Goal: Task Accomplishment & Management: Manage account settings

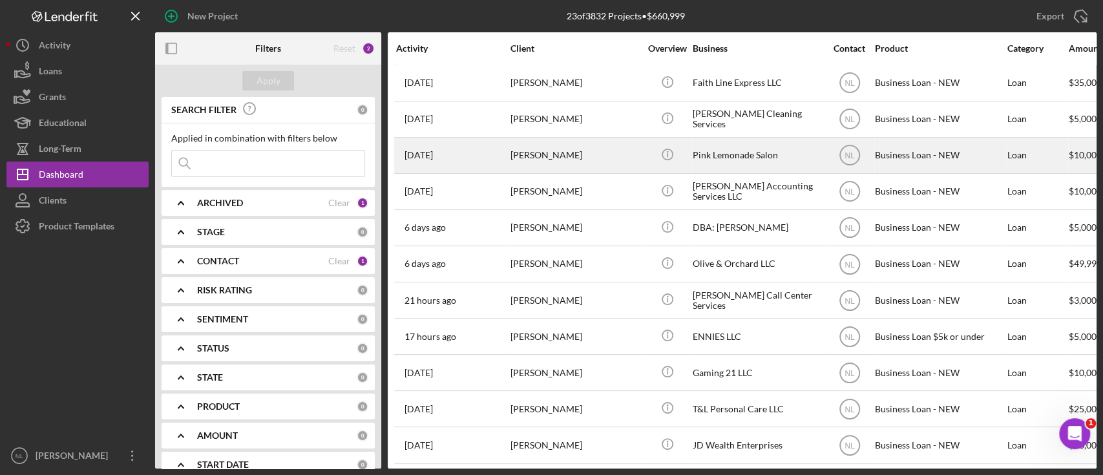
click at [603, 137] on td "[PERSON_NAME]" at bounding box center [576, 155] width 132 height 36
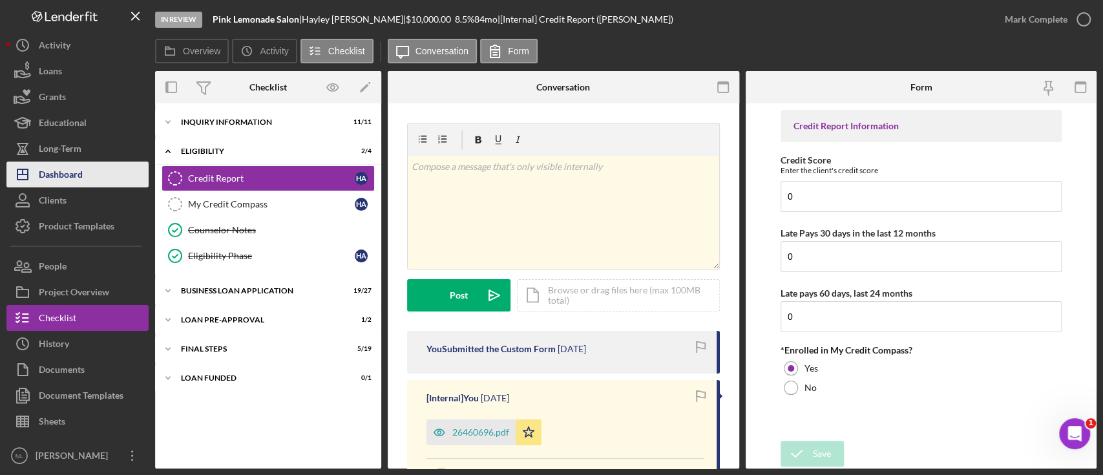
click at [87, 166] on button "Icon/Dashboard Dashboard" at bounding box center [77, 174] width 142 height 26
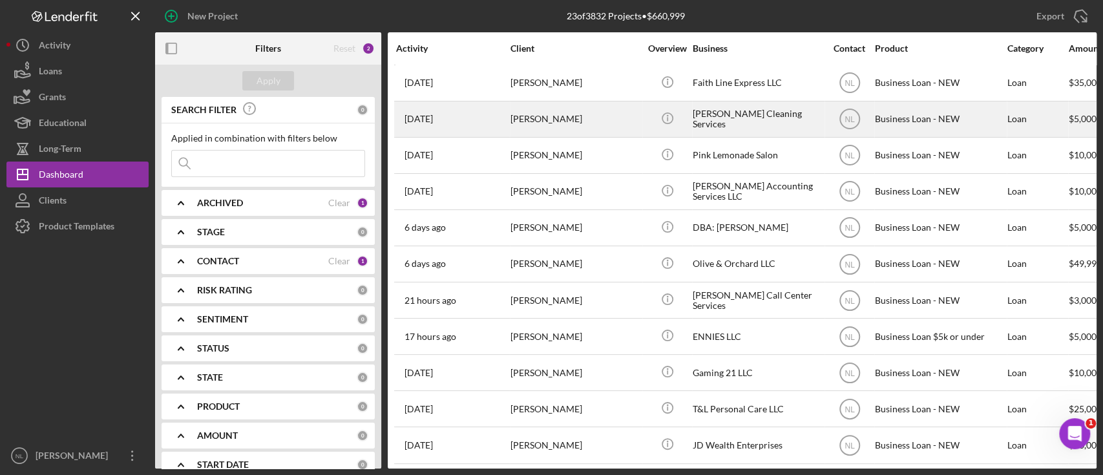
click at [549, 111] on div "[PERSON_NAME]" at bounding box center [574, 119] width 129 height 34
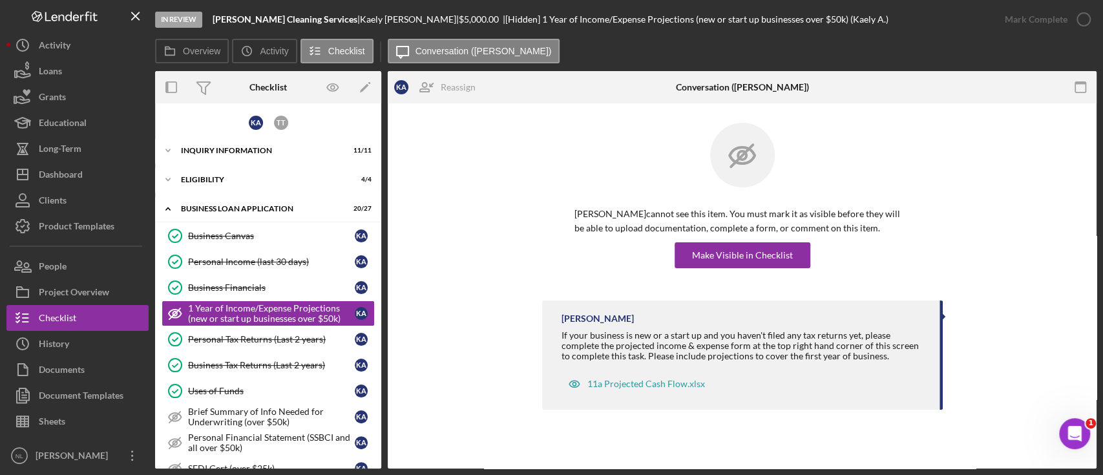
scroll to position [26, 0]
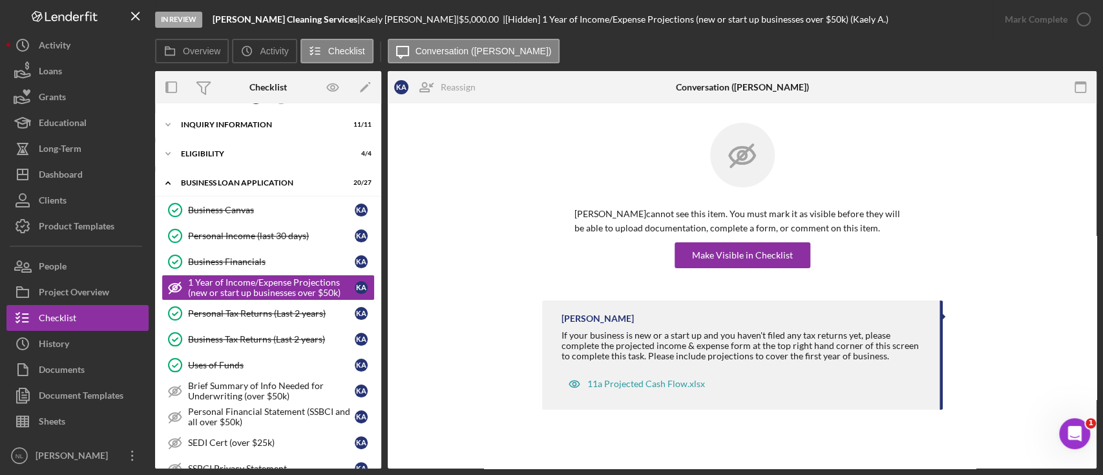
click at [549, 111] on div "[PERSON_NAME] cannot see this item. You must mark it as visible before they wil…" at bounding box center [742, 269] width 709 height 332
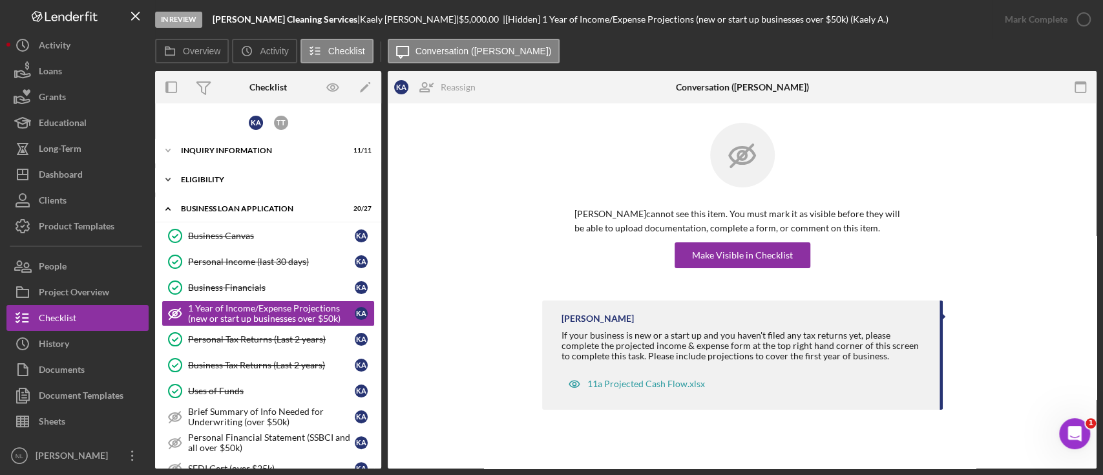
click at [217, 173] on div "Icon/Expander ELIGIBILITY 4 / 4" at bounding box center [268, 180] width 226 height 26
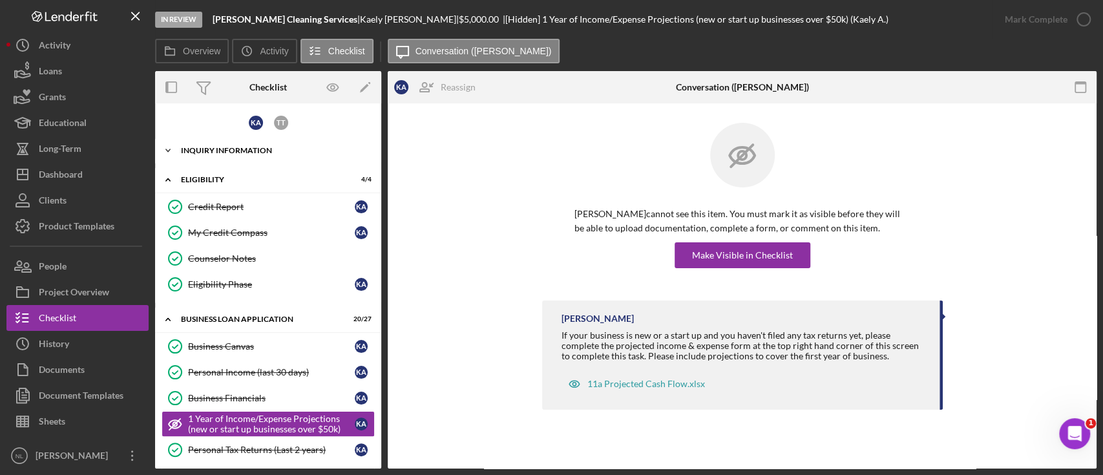
click at [217, 154] on div "Icon/Expander INQUIRY INFORMATION 11 / 11" at bounding box center [268, 151] width 226 height 26
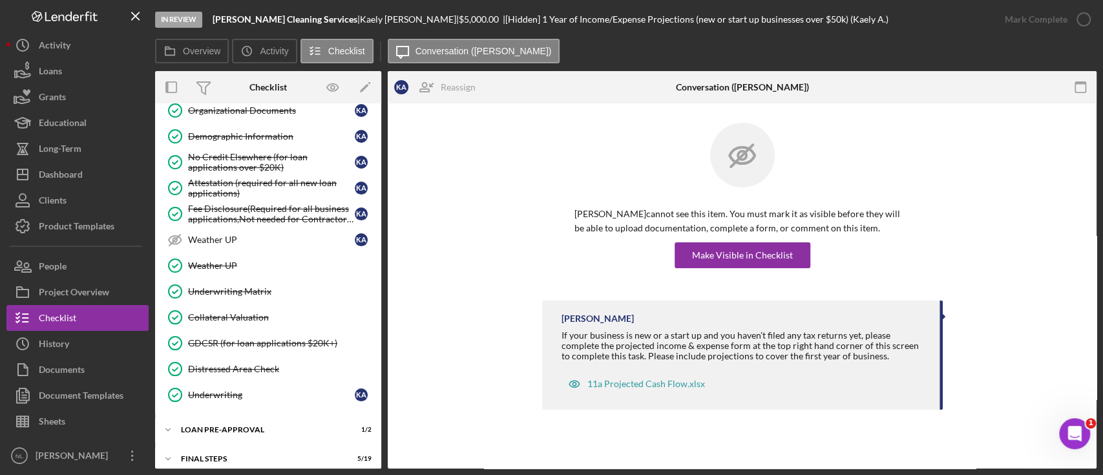
scroll to position [947, 0]
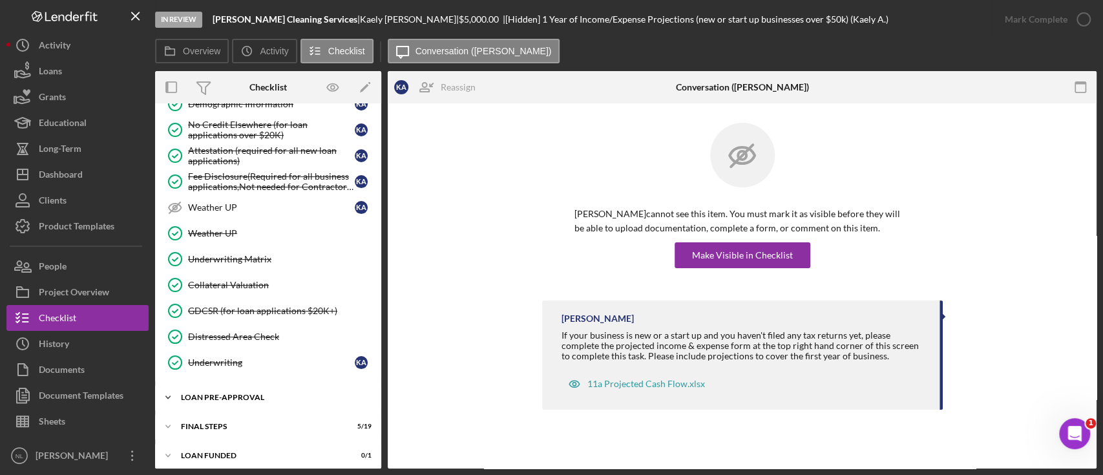
click at [247, 397] on div "Icon/Expander LOAN PRE-APPROVAL 1 / 2" at bounding box center [268, 397] width 226 height 26
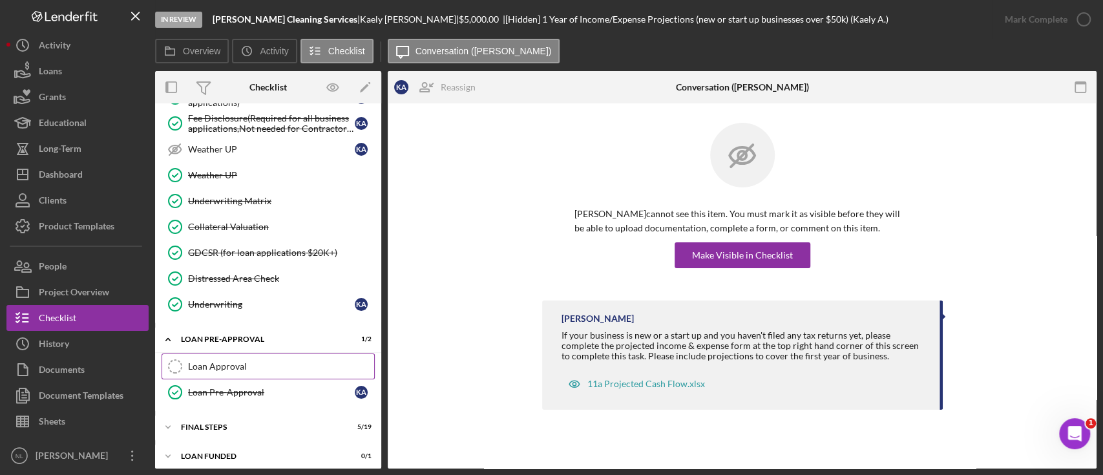
click at [238, 362] on div "Loan Approval" at bounding box center [281, 366] width 186 height 10
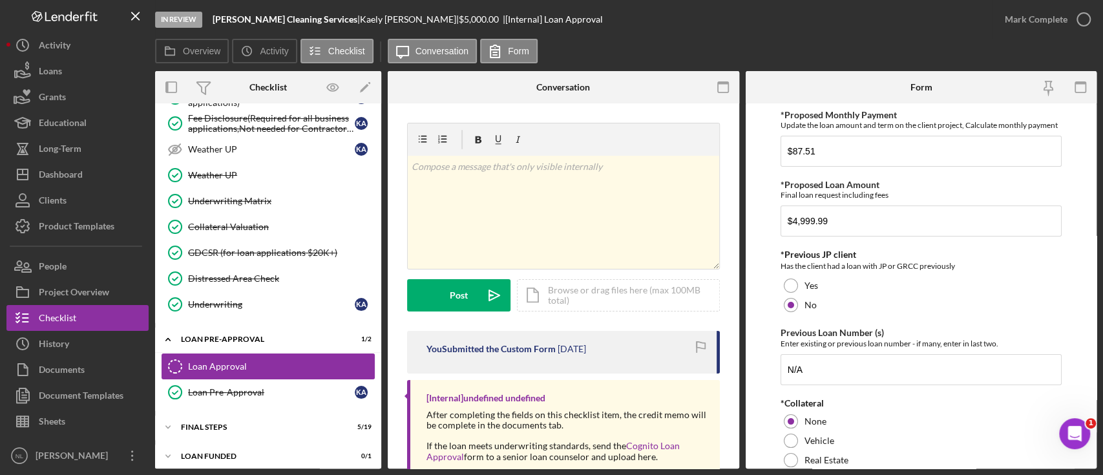
scroll to position [109, 0]
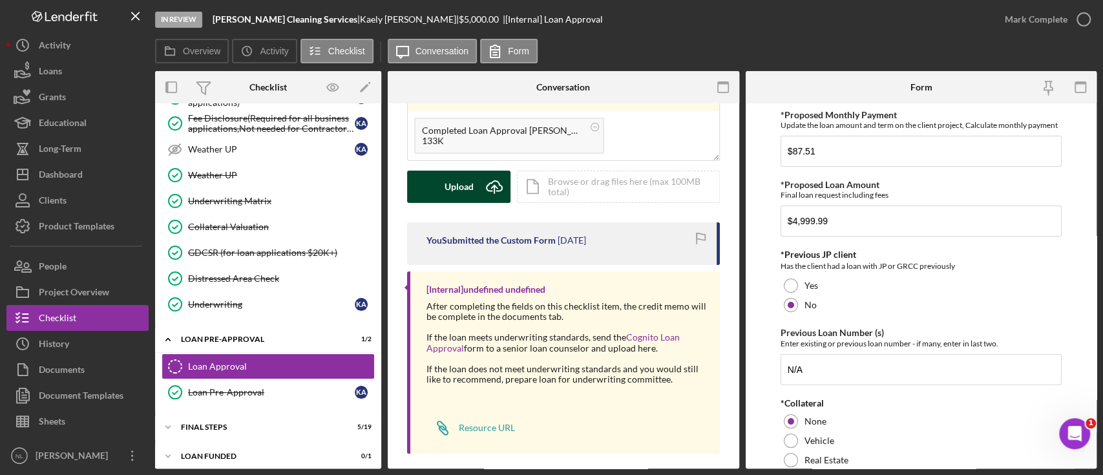
click at [477, 183] on button "Upload Icon/Upload" at bounding box center [458, 187] width 103 height 32
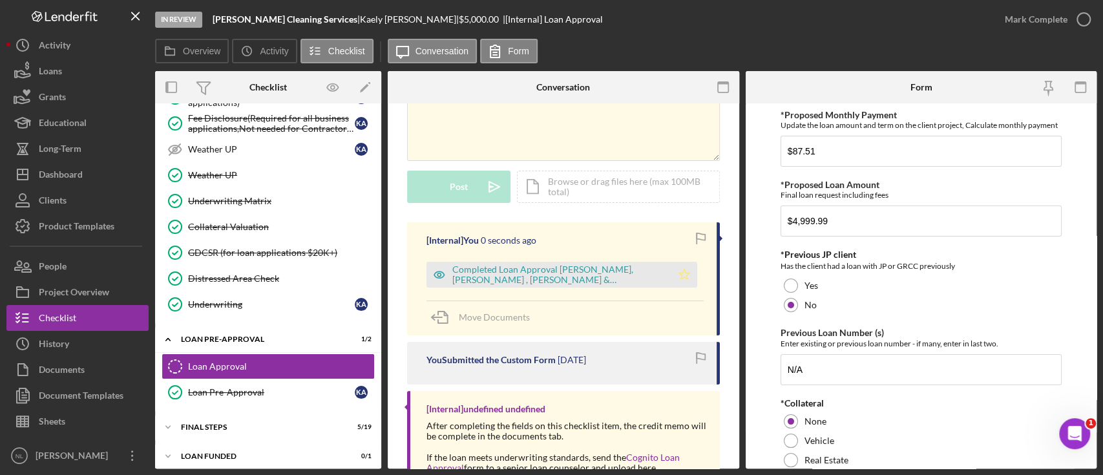
click at [680, 278] on icon "Icon/Star" at bounding box center [684, 275] width 26 height 26
click at [1008, 26] on div "Mark Complete" at bounding box center [1035, 19] width 63 height 26
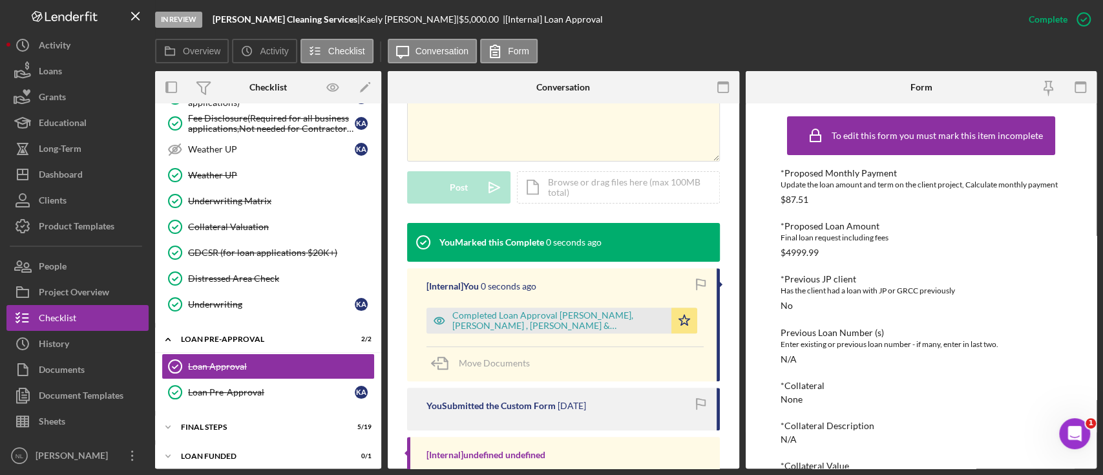
scroll to position [326, 0]
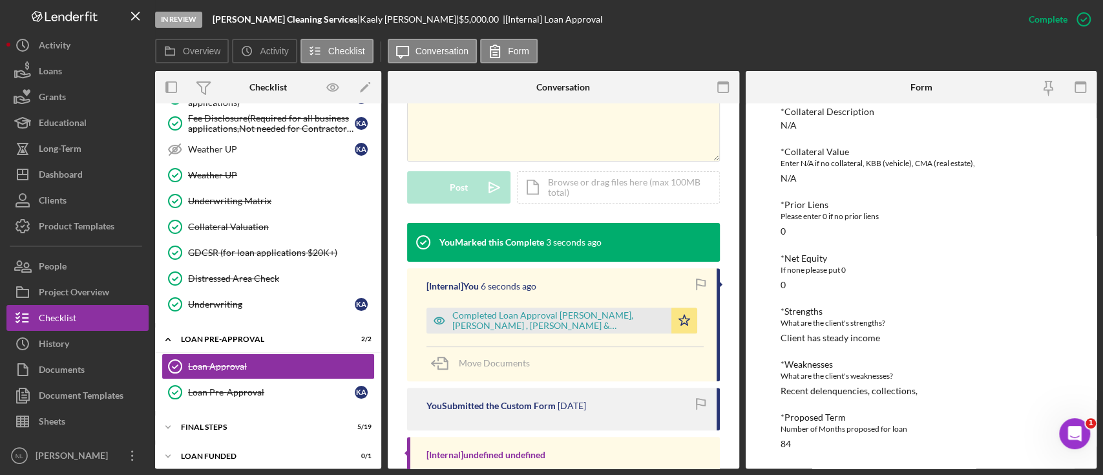
click at [556, 335] on div "[Internal] You 6 seconds ago Completed Loan Approval [PERSON_NAME], [PERSON_NAM…" at bounding box center [563, 324] width 313 height 113
click at [581, 317] on div "Completed Loan Approval [PERSON_NAME], [PERSON_NAME] , [PERSON_NAME] & [PERSON_…" at bounding box center [558, 320] width 213 height 21
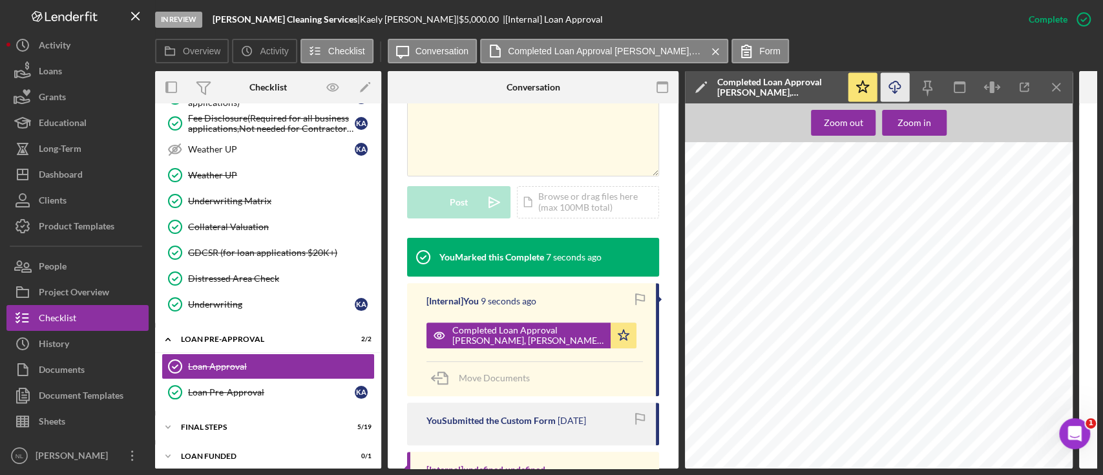
click at [899, 90] on icon "Icon/Download" at bounding box center [894, 87] width 29 height 29
click at [238, 426] on div "Icon/Expander FINAL STEPS 5 / 19" at bounding box center [268, 427] width 226 height 26
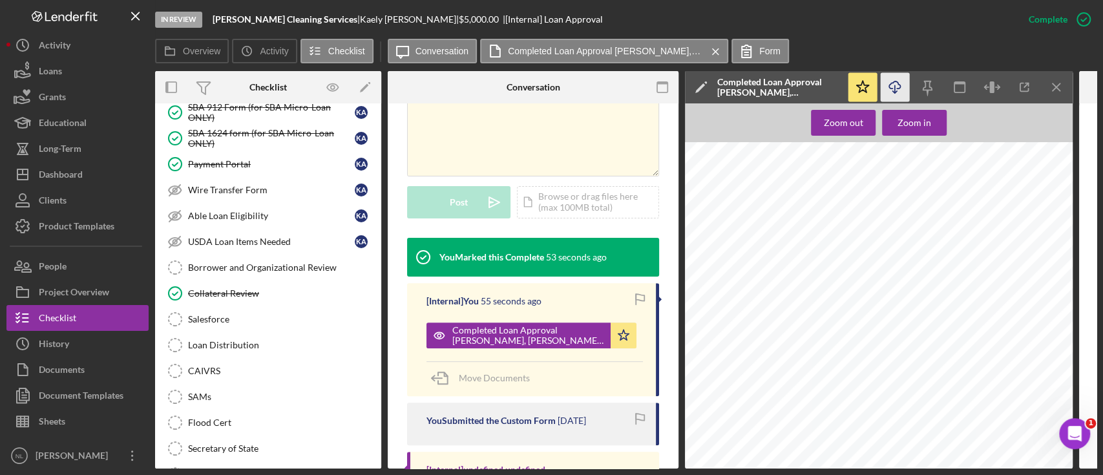
scroll to position [1375, 0]
click at [256, 260] on div "Borrower and Organizational Review" at bounding box center [281, 265] width 186 height 10
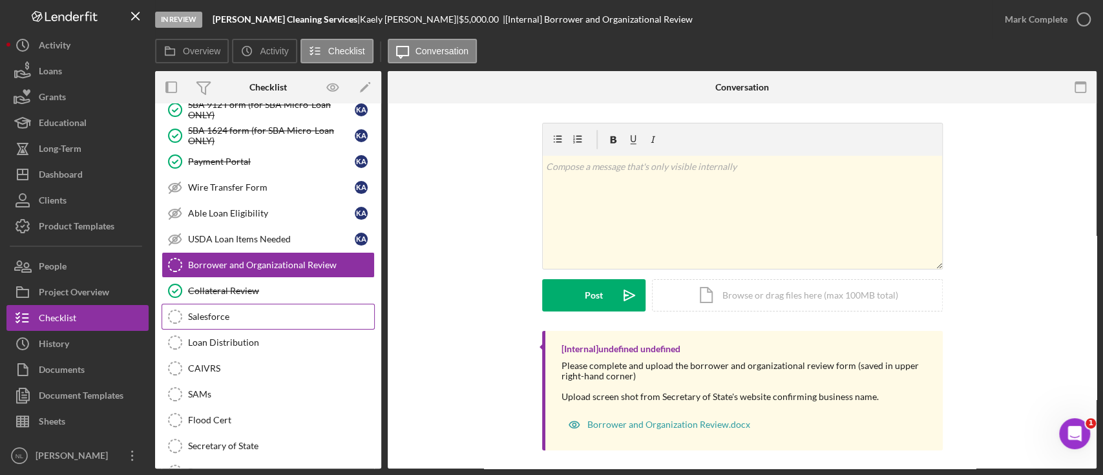
click at [237, 311] on div "Salesforce" at bounding box center [281, 316] width 186 height 10
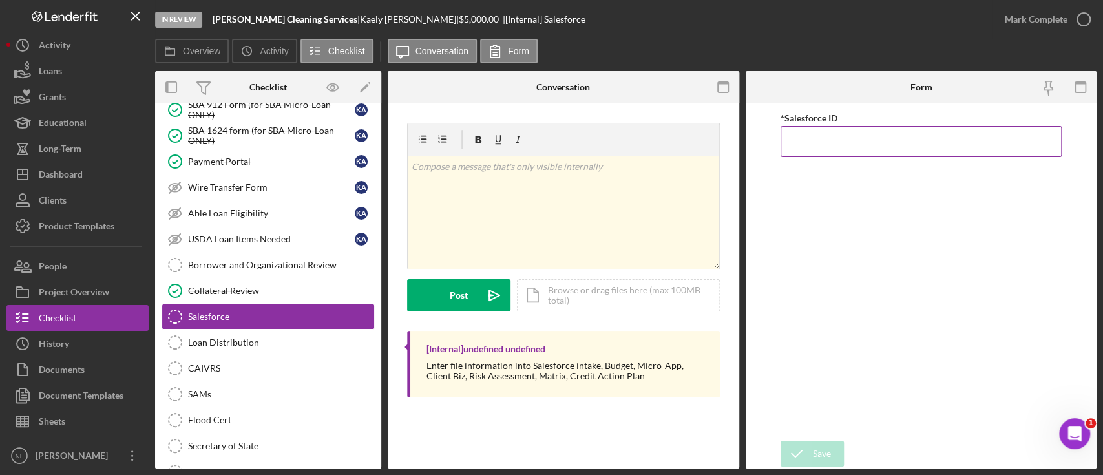
click at [807, 147] on input "*Salesforce ID" at bounding box center [920, 141] width 281 height 31
paste input "a0wPC0000020929YAA"
type input "a0wPC0000020929YAA"
click at [793, 439] on form "*Salesforce ID a0wPC0000020929YAA Save Save" at bounding box center [920, 285] width 351 height 365
click at [800, 448] on icon "submit" at bounding box center [796, 453] width 32 height 32
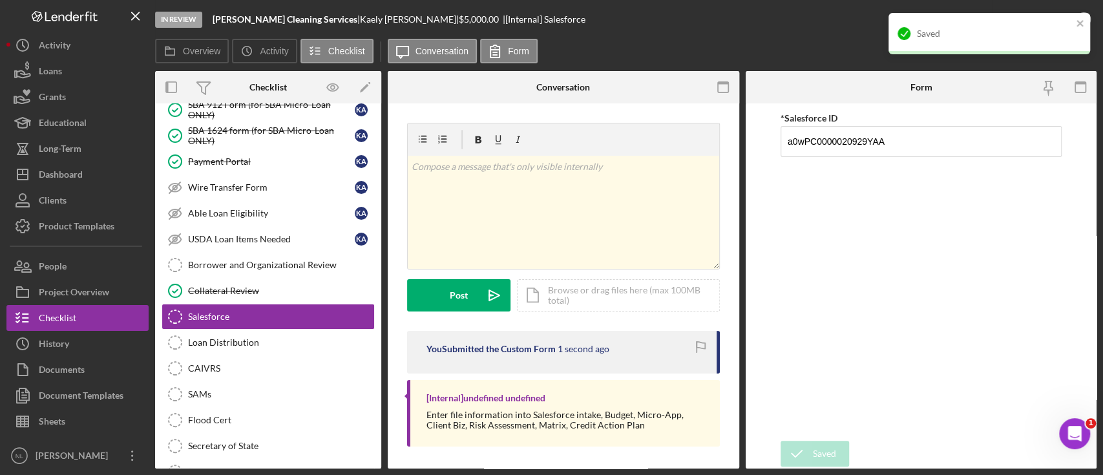
click at [1078, 17] on div "Saved" at bounding box center [989, 33] width 202 height 41
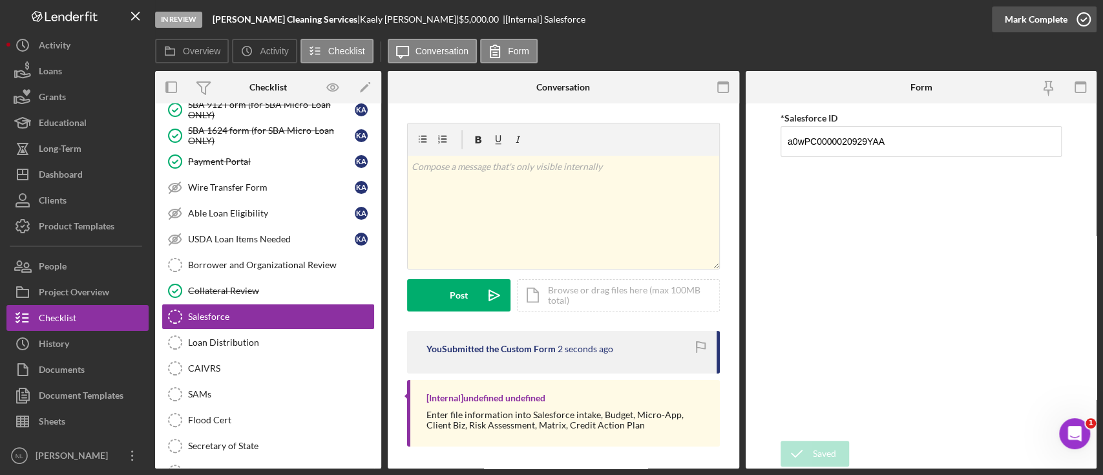
click at [1040, 28] on div "Mark Complete" at bounding box center [1035, 19] width 63 height 26
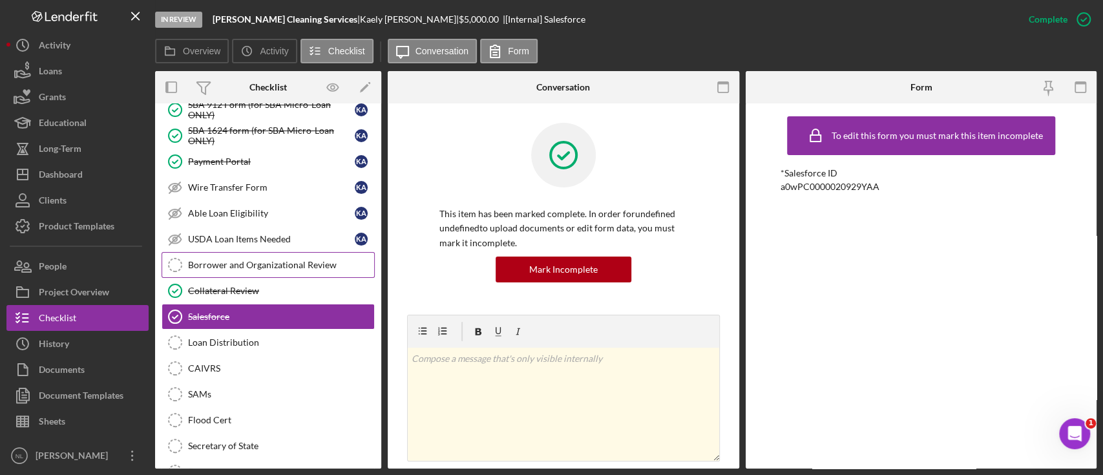
click at [250, 260] on div "Borrower and Organizational Review" at bounding box center [281, 265] width 186 height 10
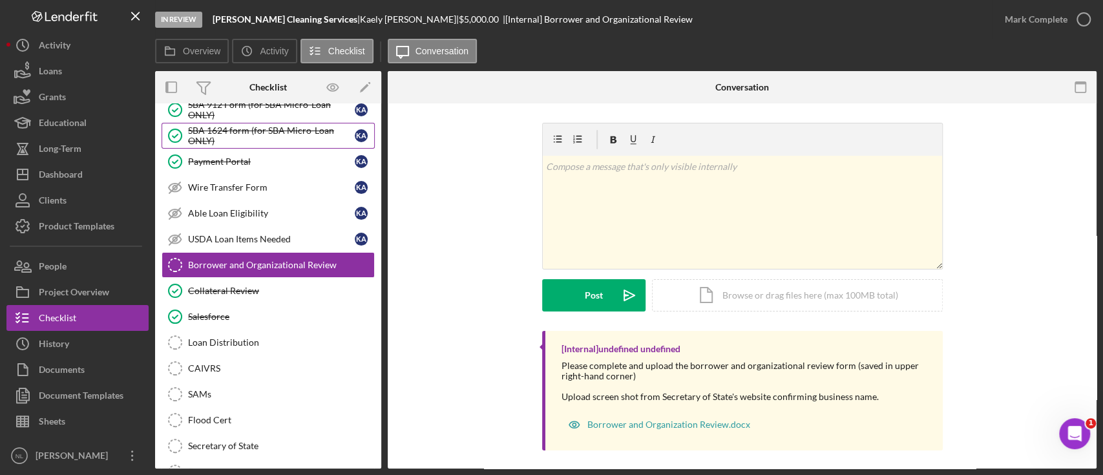
click at [321, 132] on div "SBA 1624 form (for SBA Micro-Loan ONLY)" at bounding box center [271, 135] width 167 height 21
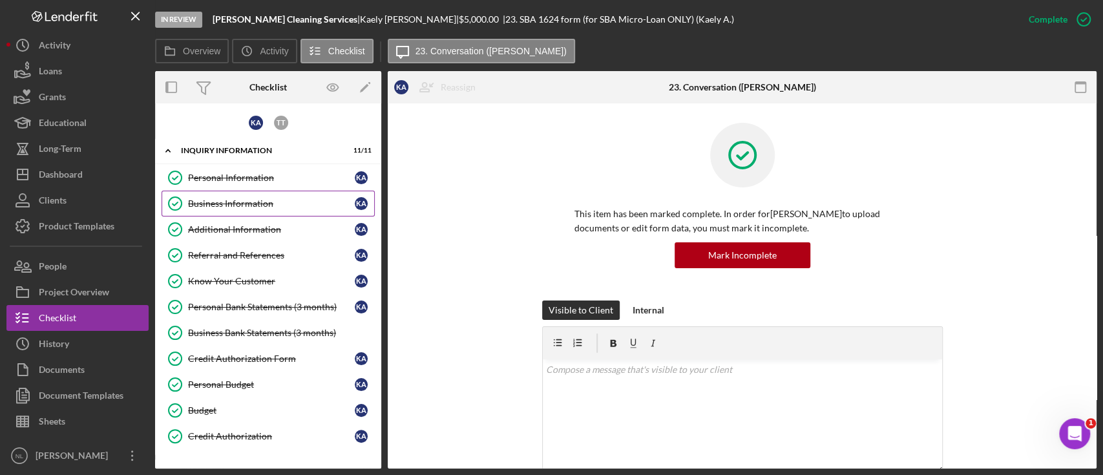
click at [273, 196] on link "Business Information Business Information K A" at bounding box center [267, 204] width 213 height 26
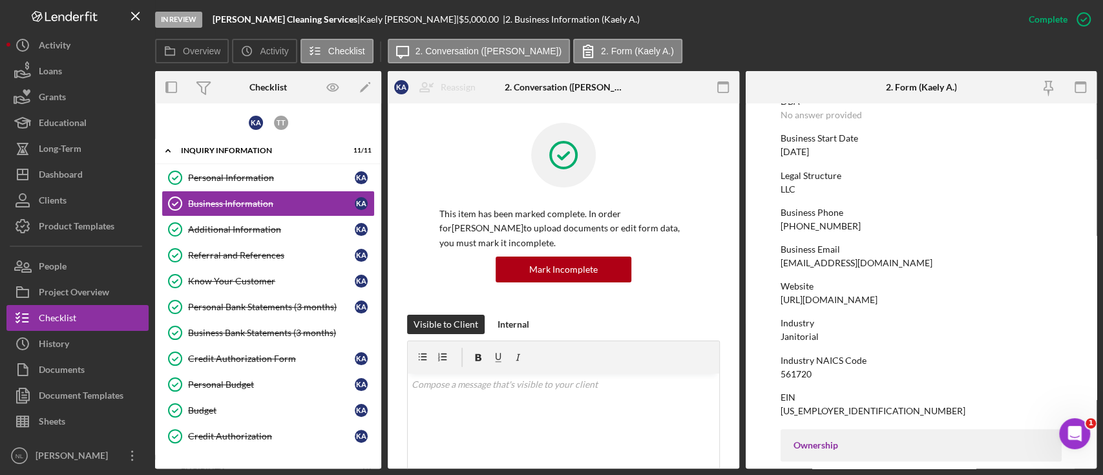
scroll to position [109, 0]
drag, startPoint x: 863, startPoint y: 406, endPoint x: 879, endPoint y: 421, distance: 21.9
click at [819, 411] on div "[US_EMPLOYER_IDENTIFICATION_NUMBER]" at bounding box center [872, 411] width 185 height 10
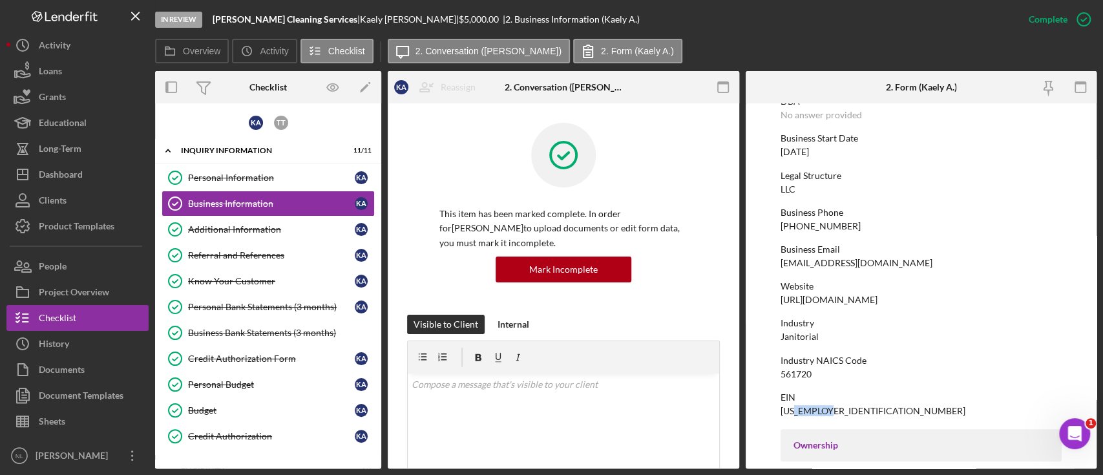
click at [819, 411] on div "[US_EMPLOYER_IDENTIFICATION_NUMBER]" at bounding box center [872, 411] width 185 height 10
copy div "[US_EMPLOYER_IDENTIFICATION_NUMBER]"
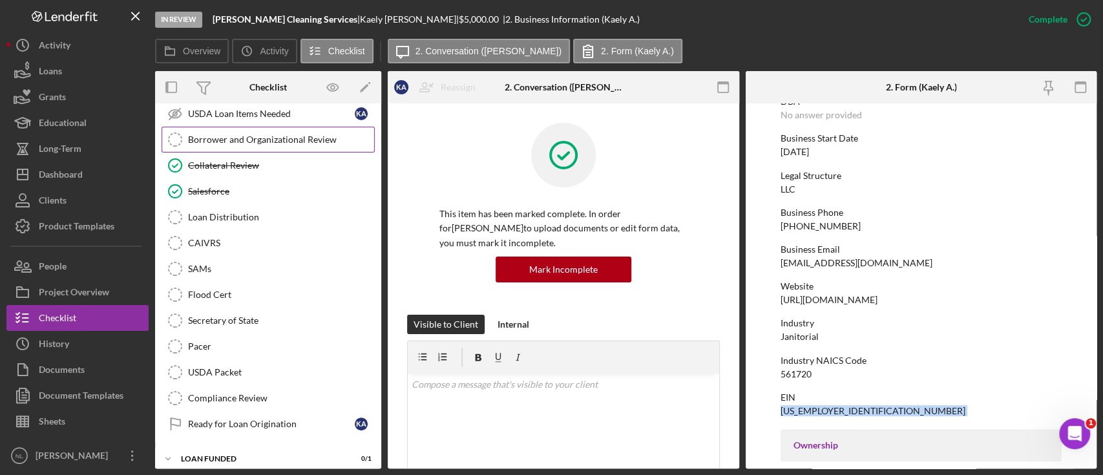
click at [220, 138] on link "Borrower and Organizational Review Borrower and Organizational Review" at bounding box center [267, 140] width 213 height 26
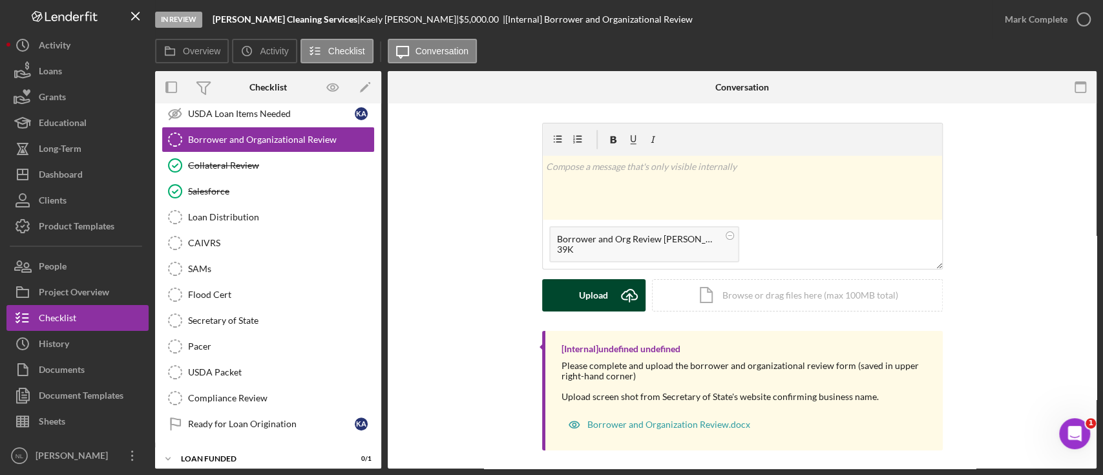
click at [586, 287] on div "Upload" at bounding box center [593, 295] width 29 height 32
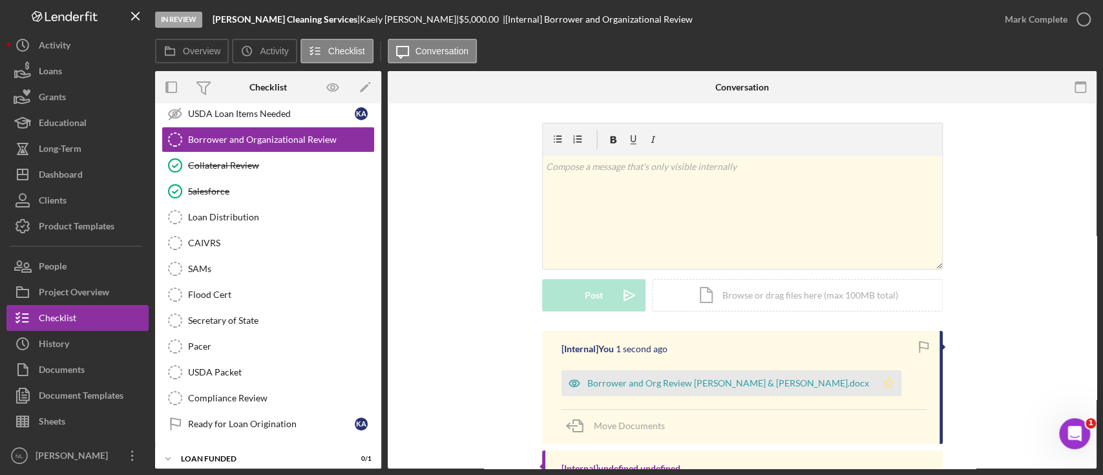
click at [875, 377] on icon "Icon/Star" at bounding box center [888, 383] width 26 height 26
click at [1015, 28] on div "Mark Complete" at bounding box center [1035, 19] width 63 height 26
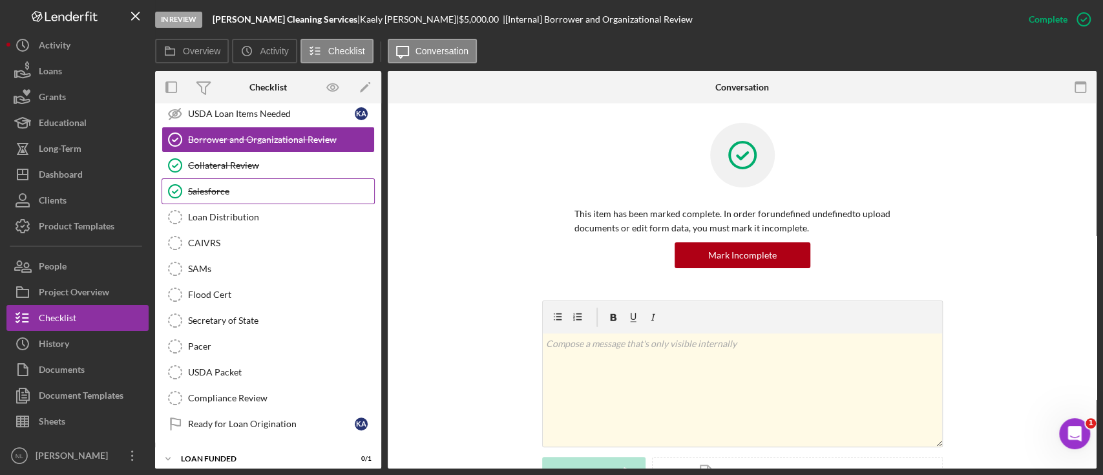
click at [290, 193] on link "Salesforce Salesforce" at bounding box center [267, 191] width 213 height 26
click at [282, 212] on div "Loan Distribution" at bounding box center [281, 217] width 186 height 10
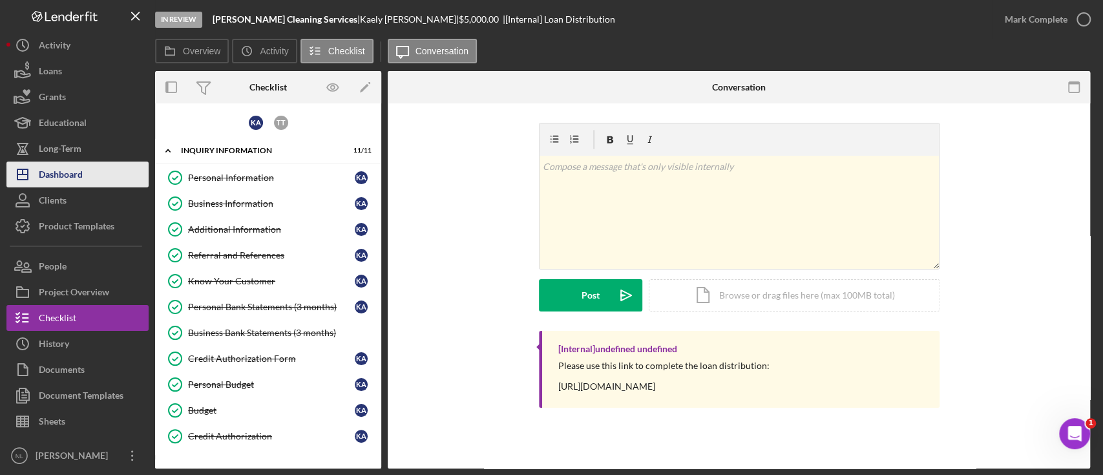
click at [72, 173] on div "Dashboard" at bounding box center [61, 175] width 44 height 29
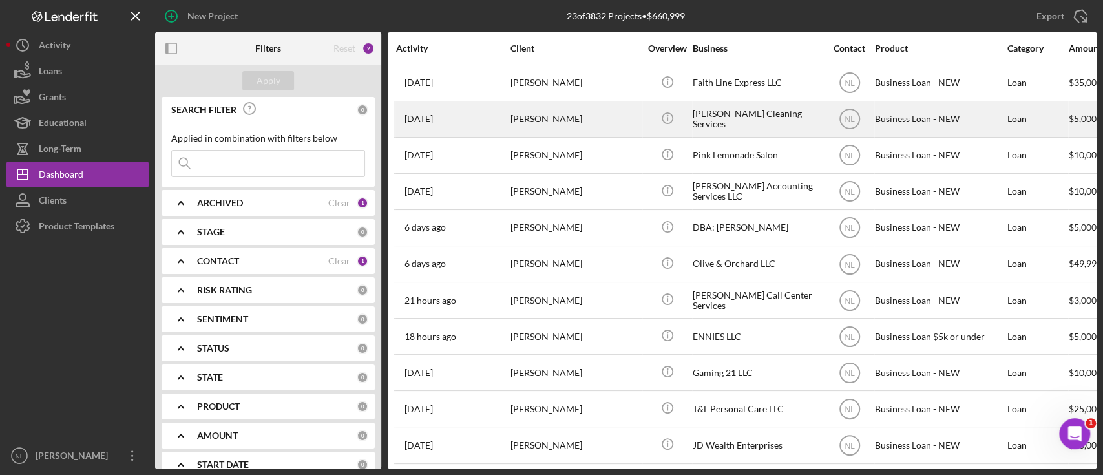
click at [511, 129] on div "[PERSON_NAME]" at bounding box center [574, 119] width 129 height 34
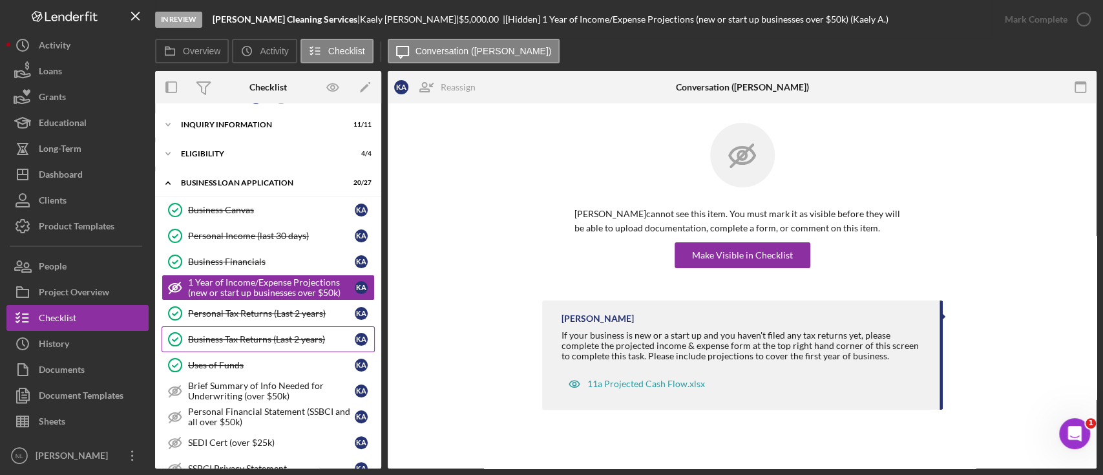
scroll to position [548, 0]
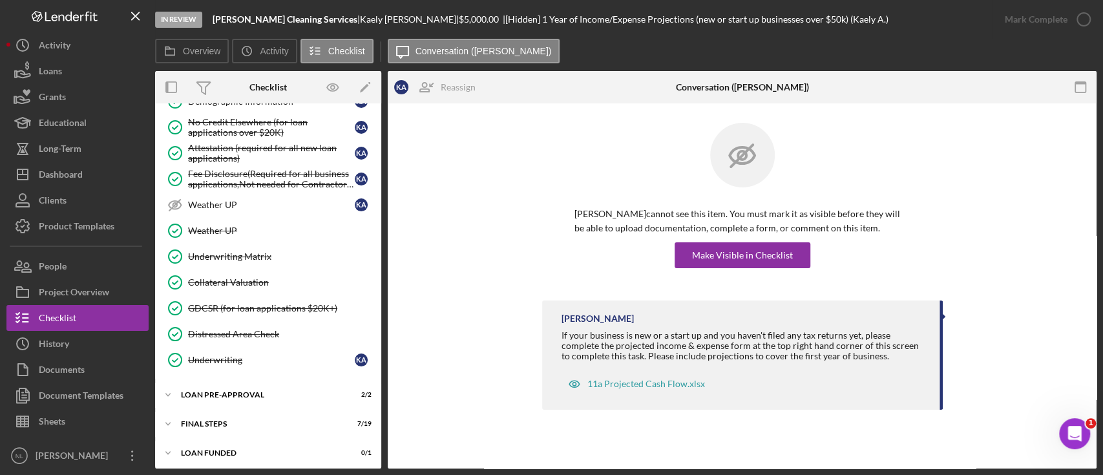
click at [255, 375] on div "K A T T Icon/Expander INQUIRY INFORMATION 11 / 11 Icon/Expander ELIGIBILITY 4 /…" at bounding box center [268, 14] width 226 height 904
click at [250, 384] on div "Icon/Expander LOAN PRE-APPROVAL 2 / 2" at bounding box center [268, 395] width 226 height 26
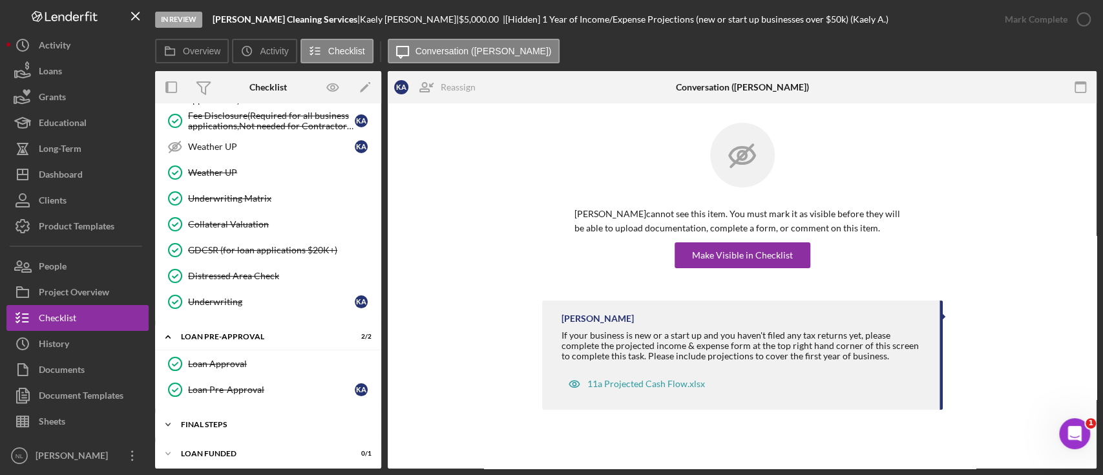
click at [231, 425] on div "Icon/Expander FINAL STEPS 7 / 19" at bounding box center [268, 424] width 226 height 26
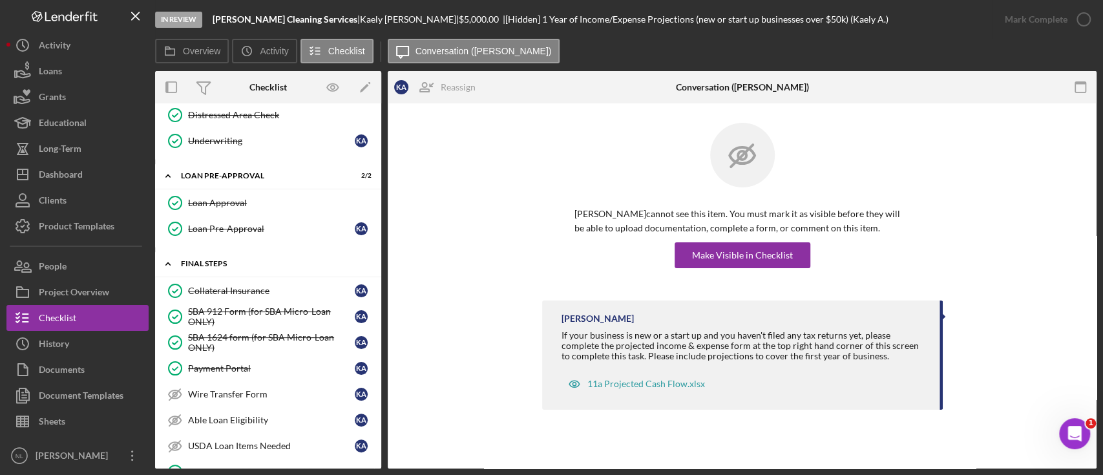
scroll to position [1101, 0]
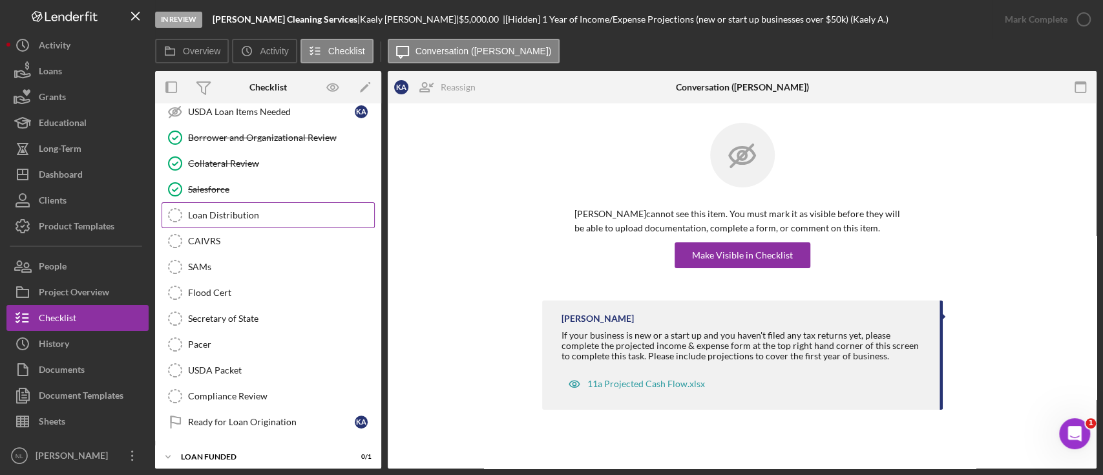
click at [240, 210] on div "Loan Distribution" at bounding box center [281, 215] width 186 height 10
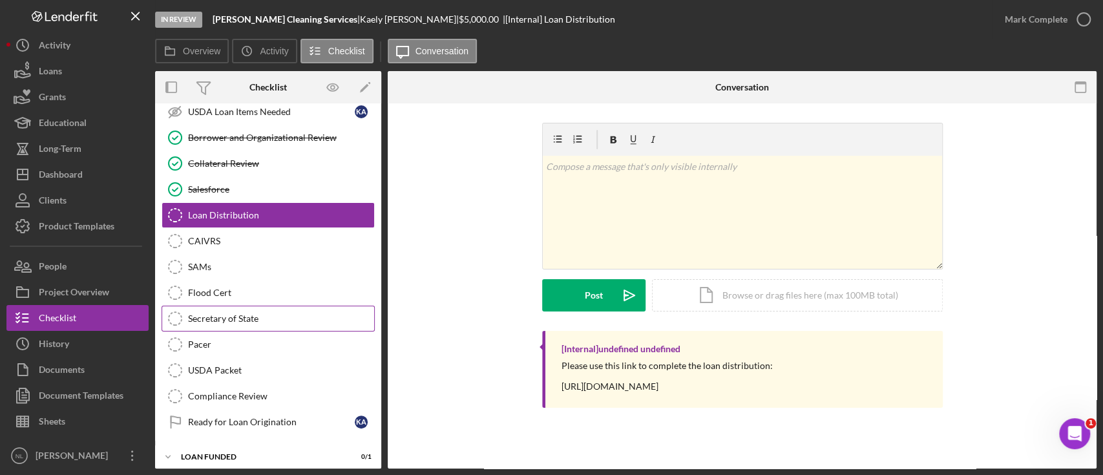
click at [258, 315] on div "Secretary of State" at bounding box center [281, 318] width 186 height 10
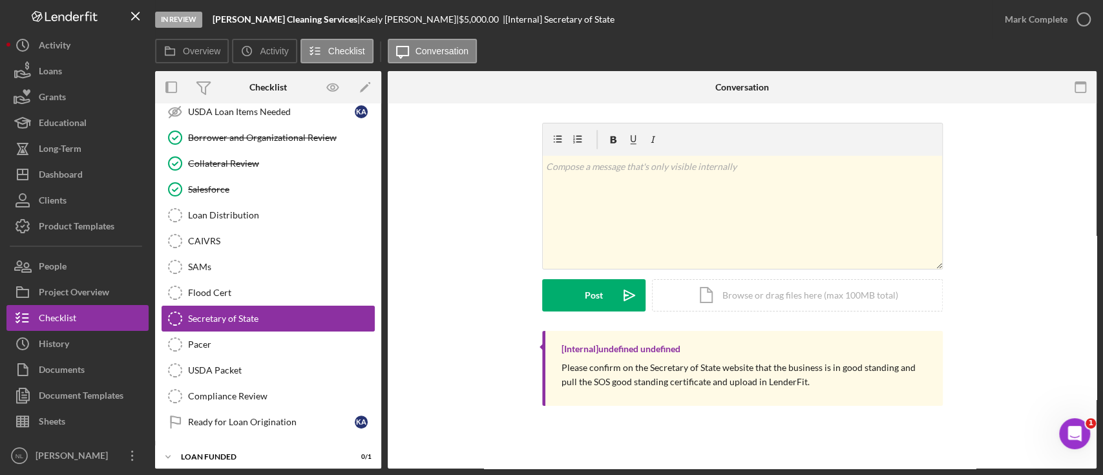
scroll to position [1101, 0]
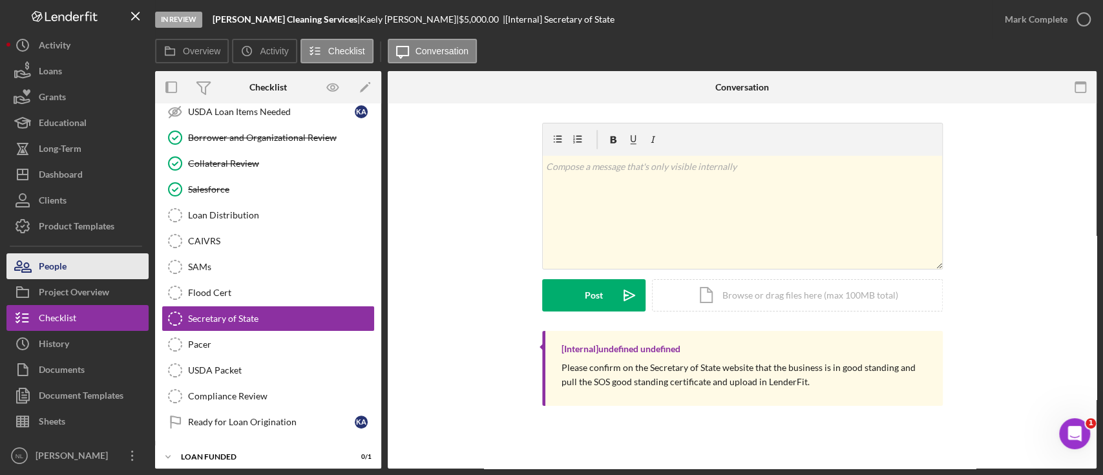
click at [88, 255] on button "People" at bounding box center [77, 266] width 142 height 26
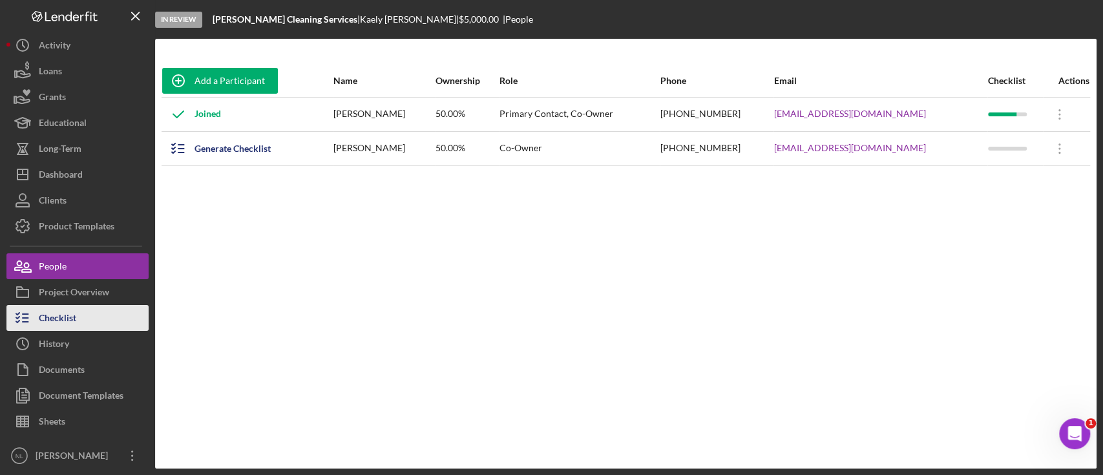
click at [108, 317] on button "Checklist" at bounding box center [77, 318] width 142 height 26
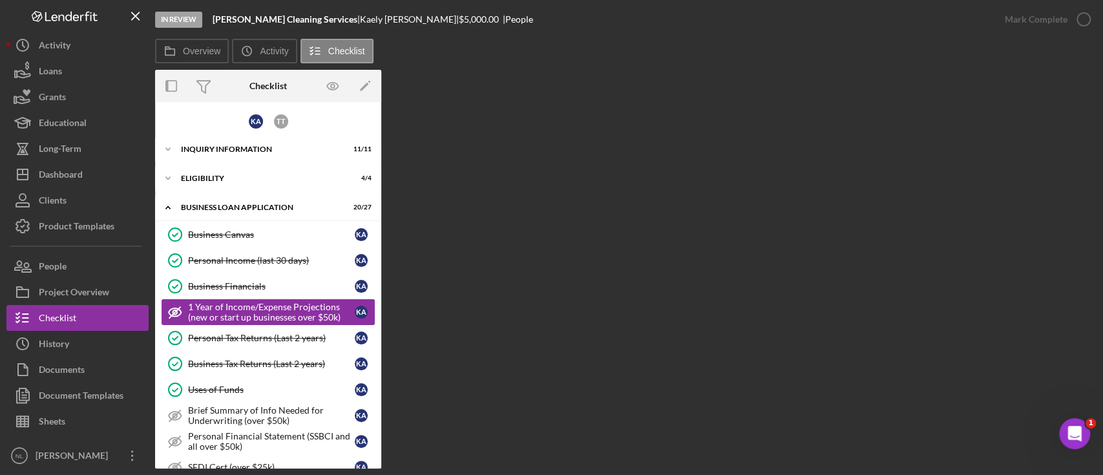
scroll to position [26, 0]
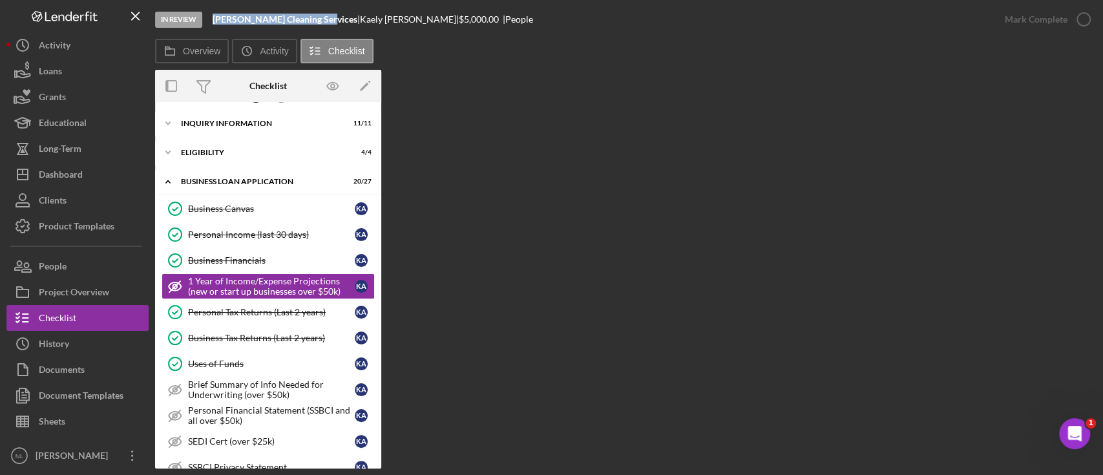
drag, startPoint x: 328, startPoint y: 17, endPoint x: 212, endPoint y: 21, distance: 116.3
click at [212, 21] on div "In Review [PERSON_NAME] Cleaning Services | [PERSON_NAME] | $5,000.00 | People" at bounding box center [573, 19] width 837 height 39
copy b "[PERSON_NAME] Cleaning Services"
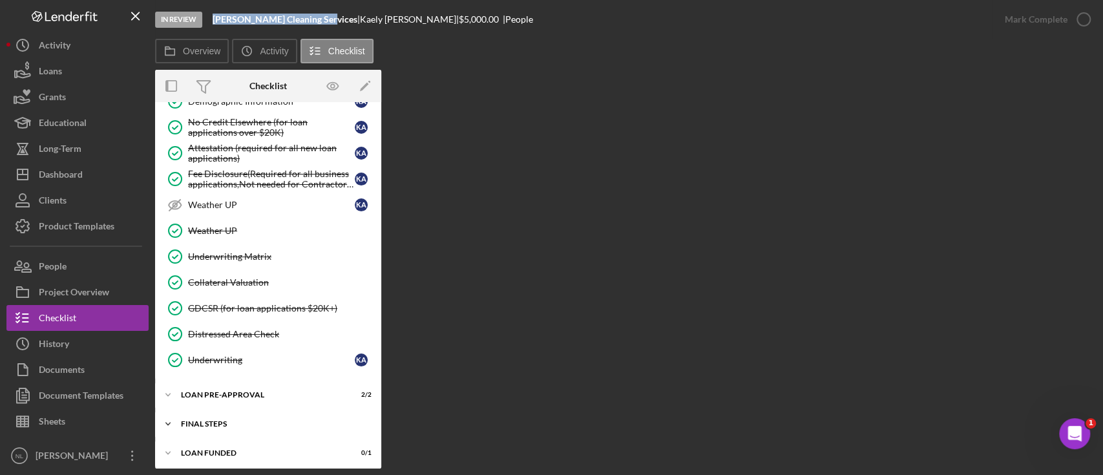
click at [244, 424] on div "Icon/Expander FINAL STEPS 7 / 19" at bounding box center [268, 424] width 226 height 26
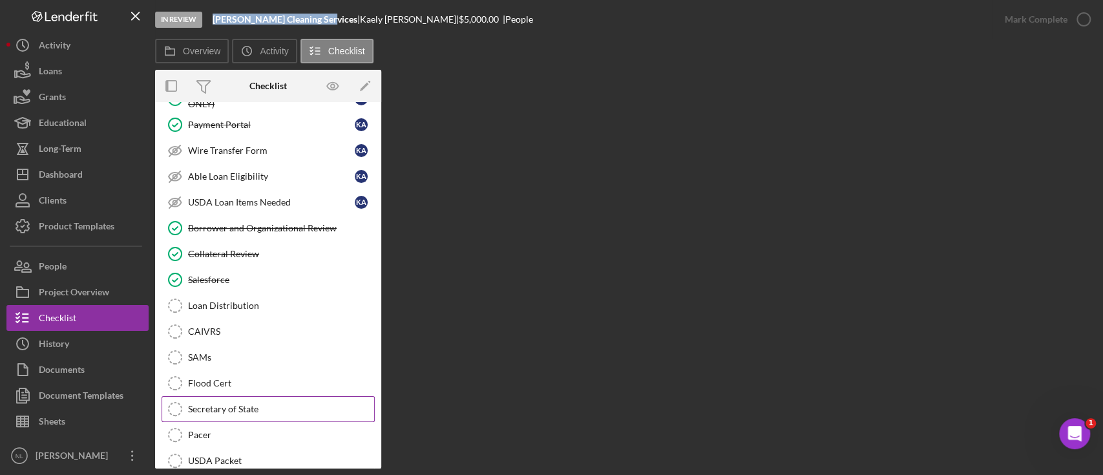
click at [244, 404] on div "Secretary of State" at bounding box center [281, 409] width 186 height 10
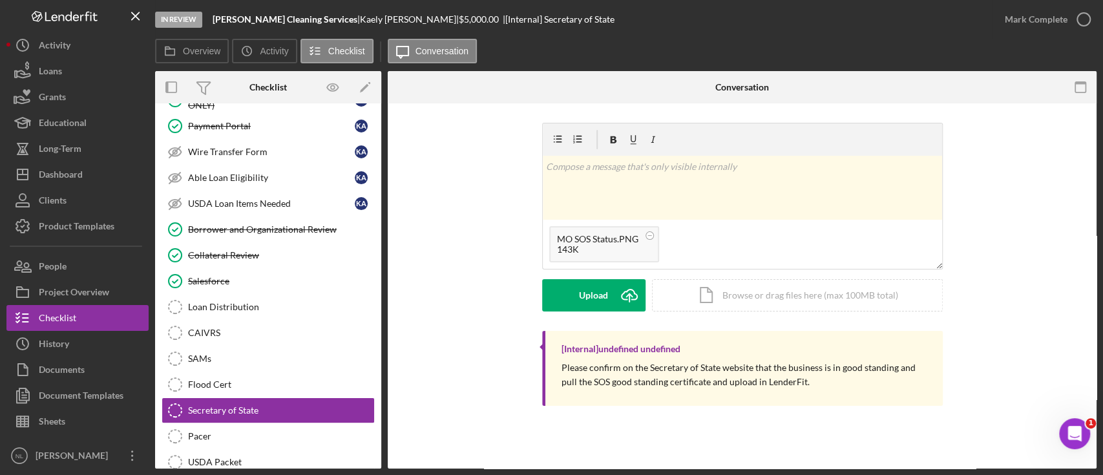
click at [605, 324] on div "v Color teal Color pink Remove color Add row above Add row below Add column bef…" at bounding box center [742, 227] width 400 height 208
click at [605, 317] on div "v Color teal Color pink Remove color Add row above Add row below Add column bef…" at bounding box center [742, 227] width 400 height 208
click at [598, 298] on div "Upload" at bounding box center [593, 295] width 29 height 32
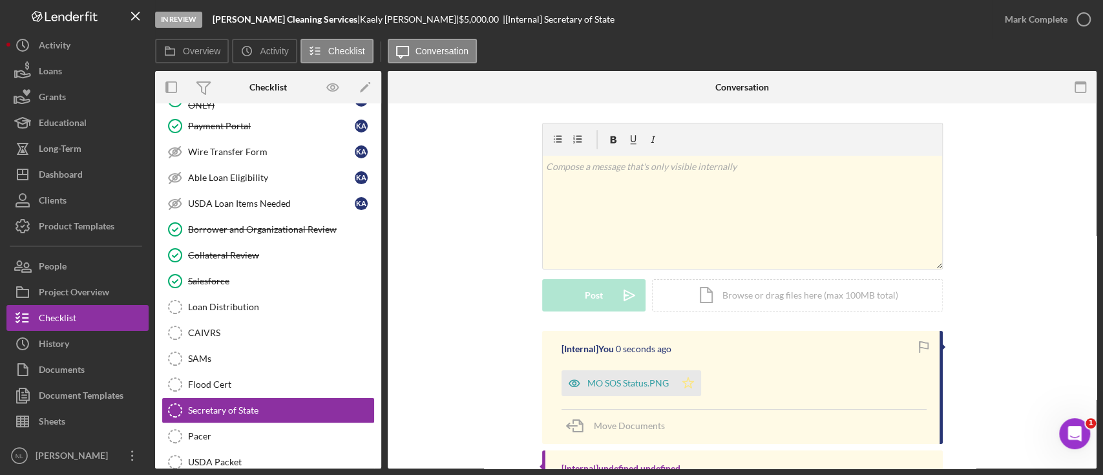
click at [691, 384] on icon "Icon/Star" at bounding box center [688, 383] width 26 height 26
click at [1021, 27] on div "Mark Complete" at bounding box center [1035, 19] width 63 height 26
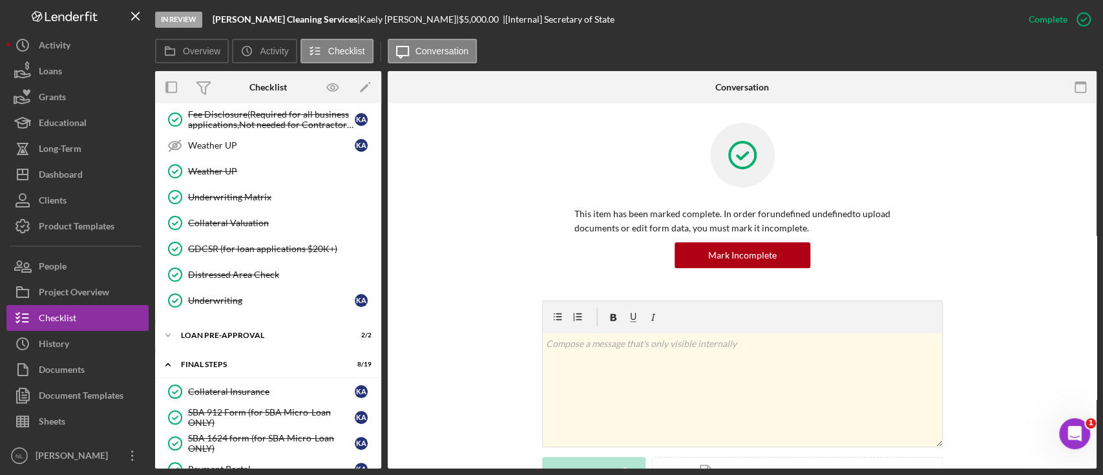
scroll to position [603, 0]
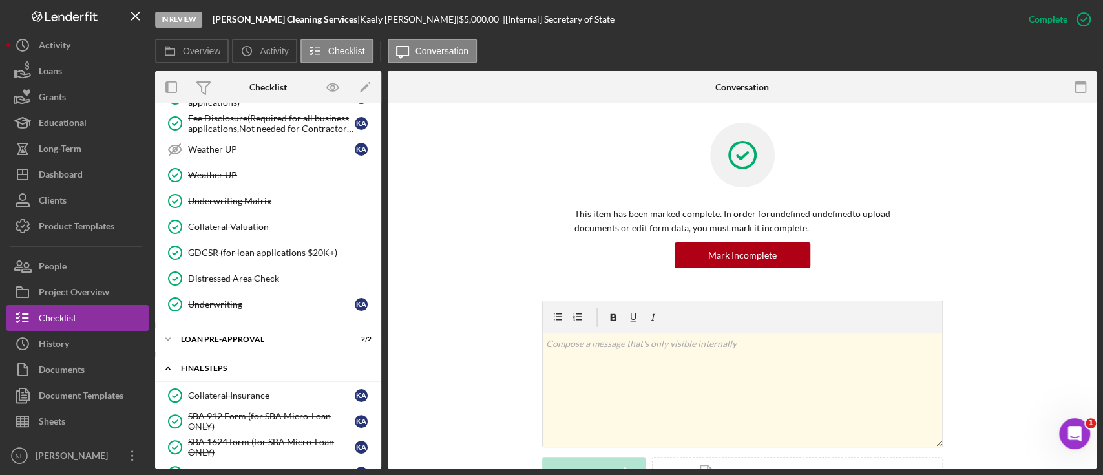
click at [207, 369] on div "Icon/Expander FINAL STEPS 8 / 19" at bounding box center [268, 368] width 226 height 26
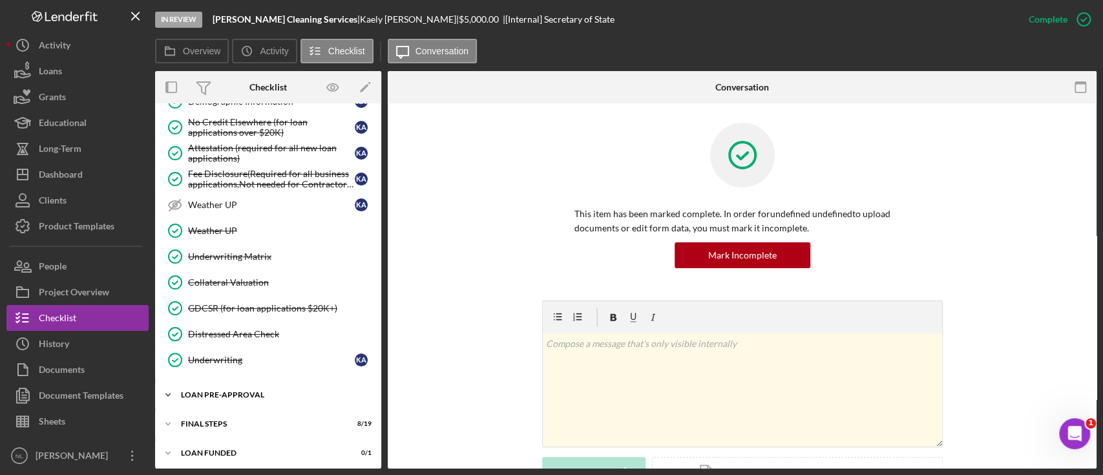
click at [248, 393] on div "LOAN PRE-APPROVAL" at bounding box center [273, 395] width 184 height 8
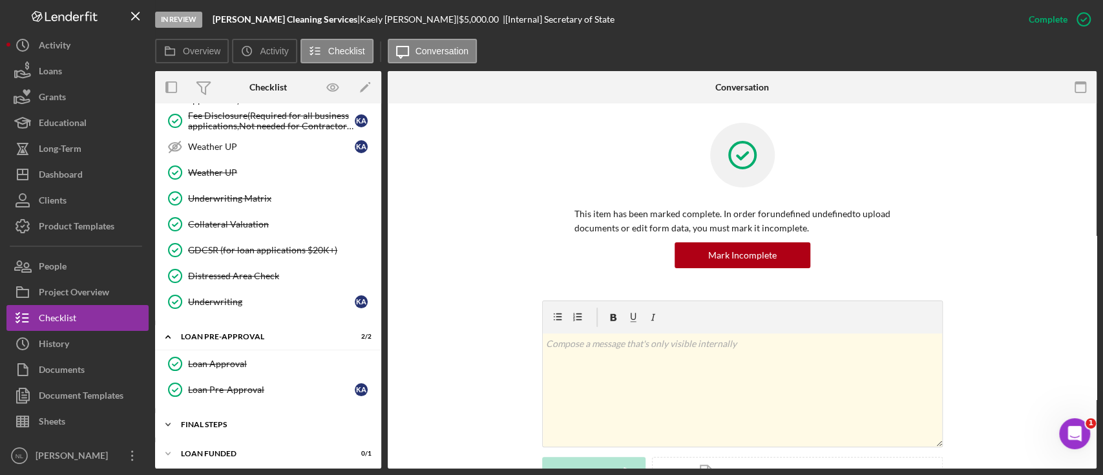
click at [236, 422] on div "FINAL STEPS" at bounding box center [273, 425] width 184 height 8
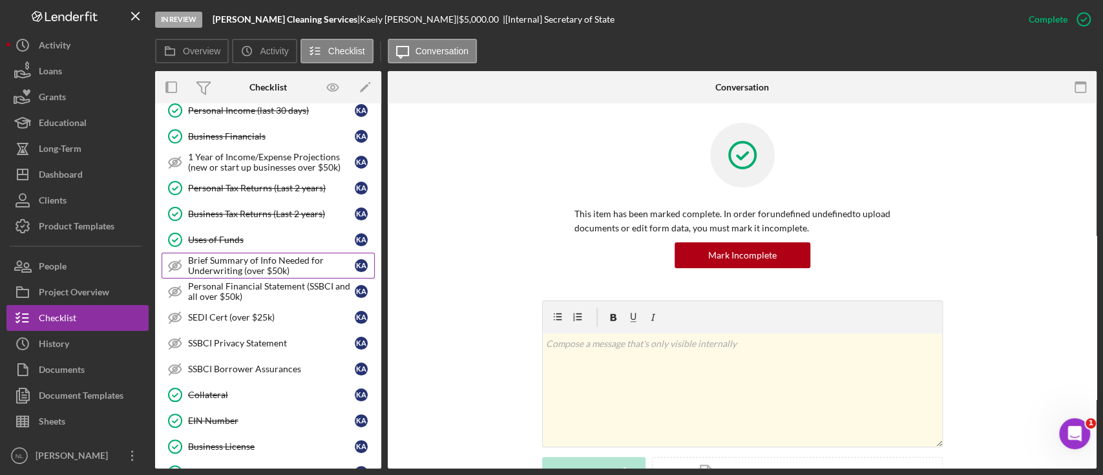
scroll to position [0, 0]
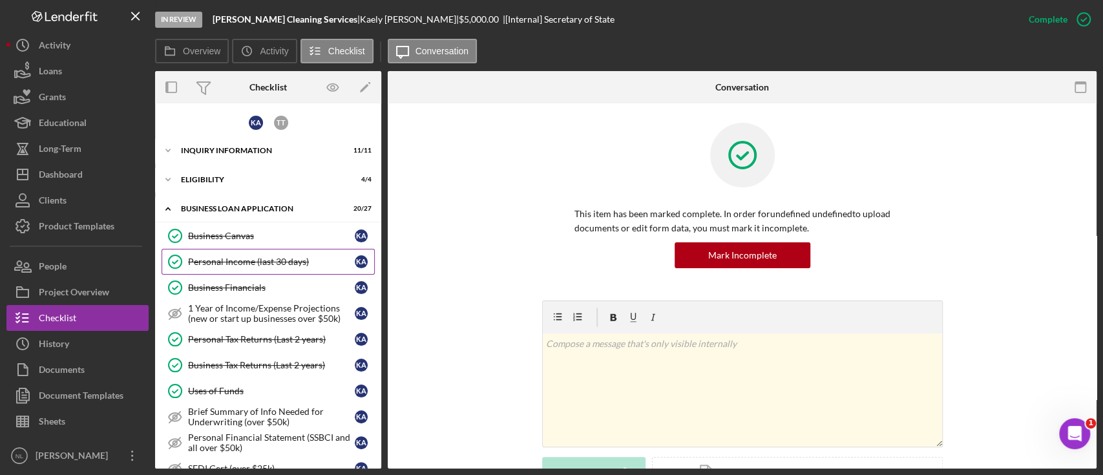
click at [245, 256] on div "Personal Income (last 30 days)" at bounding box center [271, 261] width 167 height 10
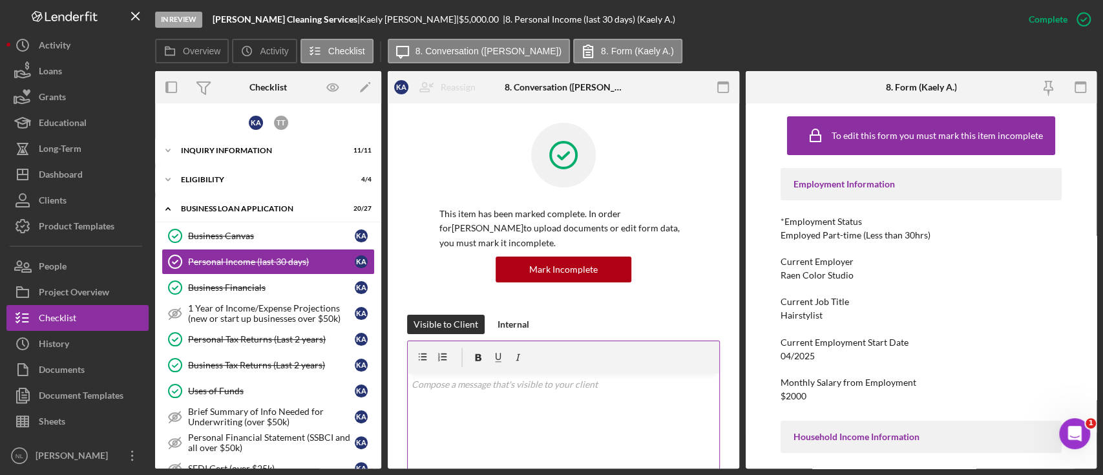
scroll to position [264, 0]
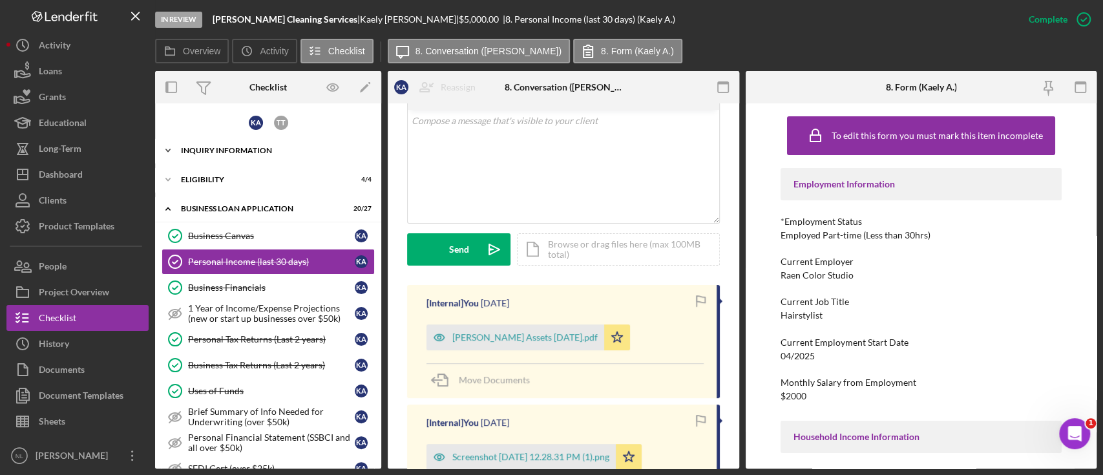
click at [243, 144] on div "Icon/Expander INQUIRY INFORMATION 11 / 11" at bounding box center [268, 151] width 226 height 26
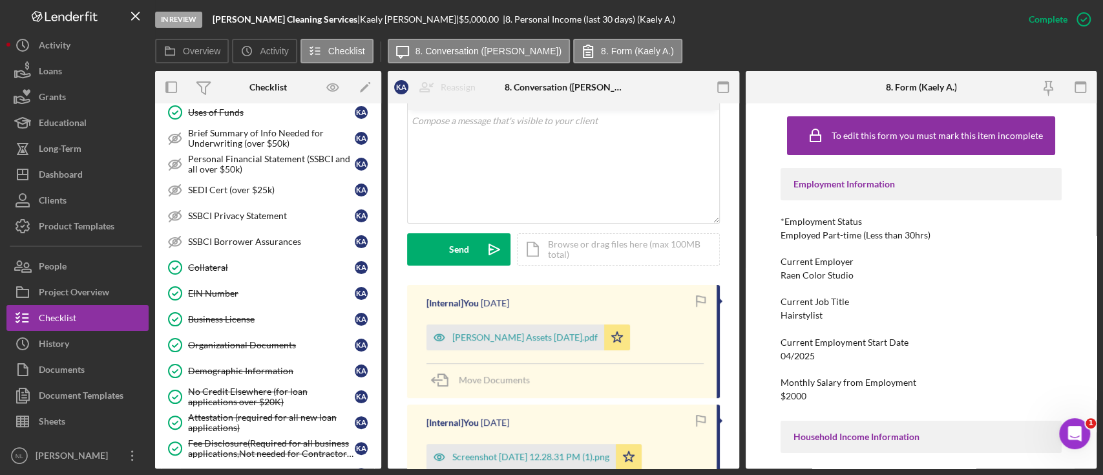
scroll to position [600, 0]
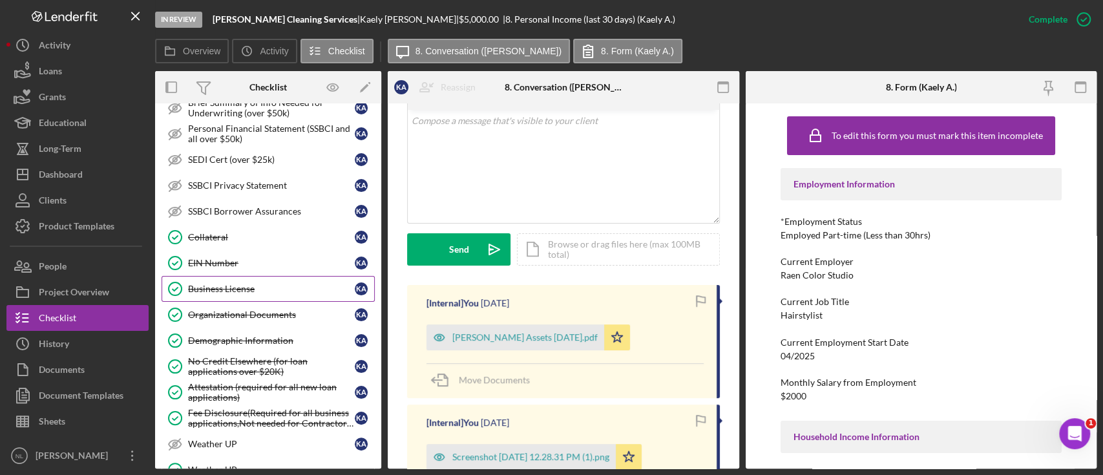
click at [240, 276] on link "Business License Business License K A" at bounding box center [267, 289] width 213 height 26
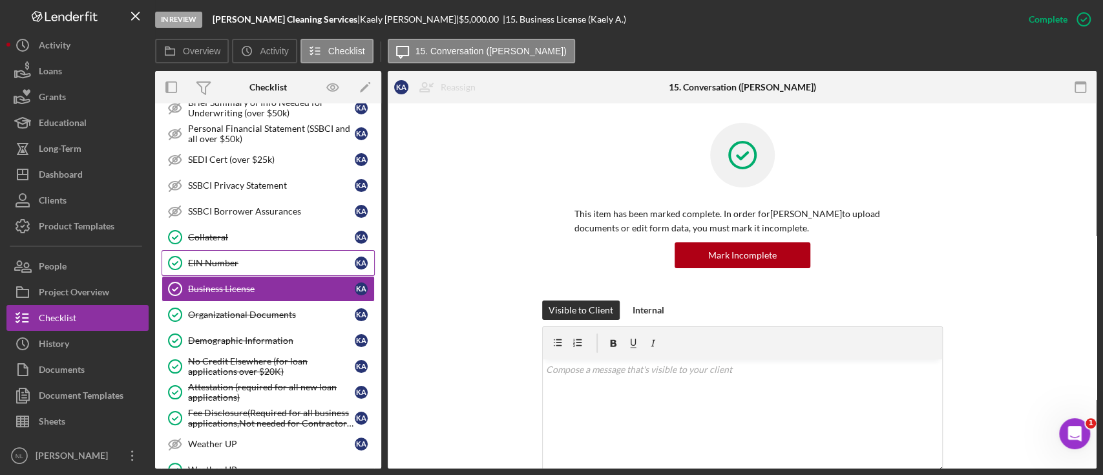
click at [233, 258] on div "EIN Number" at bounding box center [271, 263] width 167 height 10
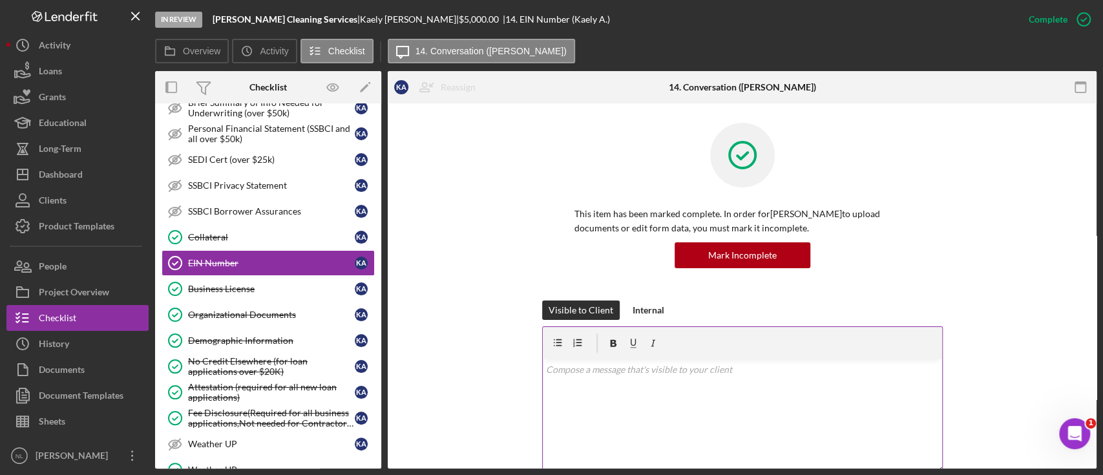
scroll to position [247, 0]
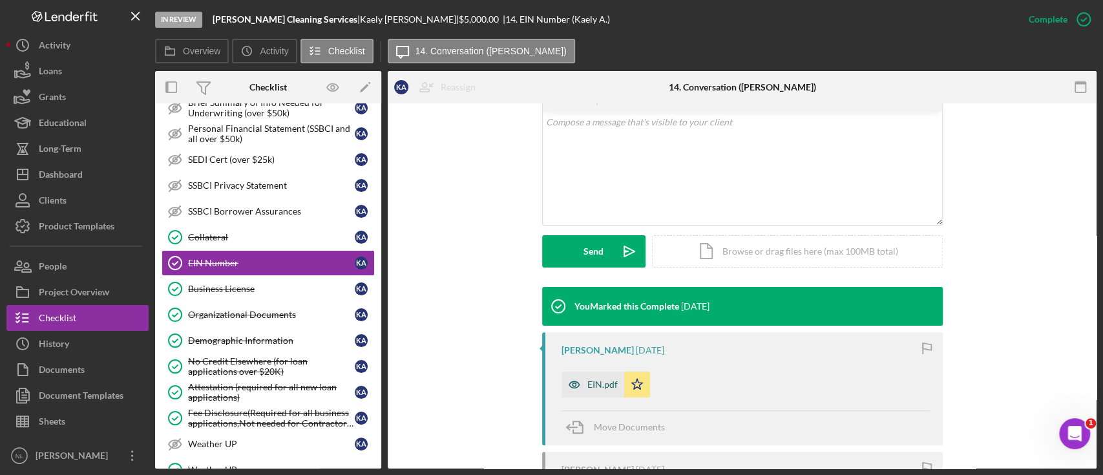
click at [592, 375] on div "EIN.pdf" at bounding box center [592, 384] width 63 height 26
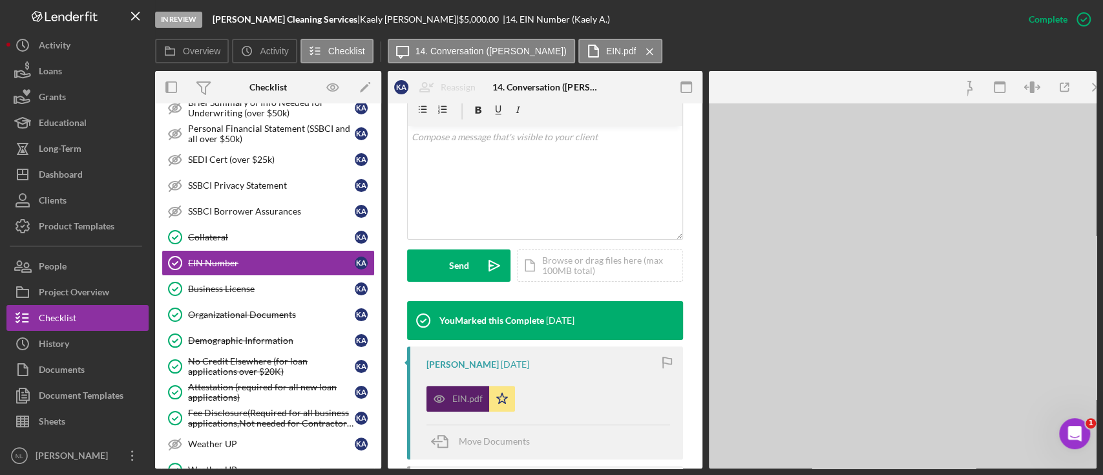
scroll to position [262, 0]
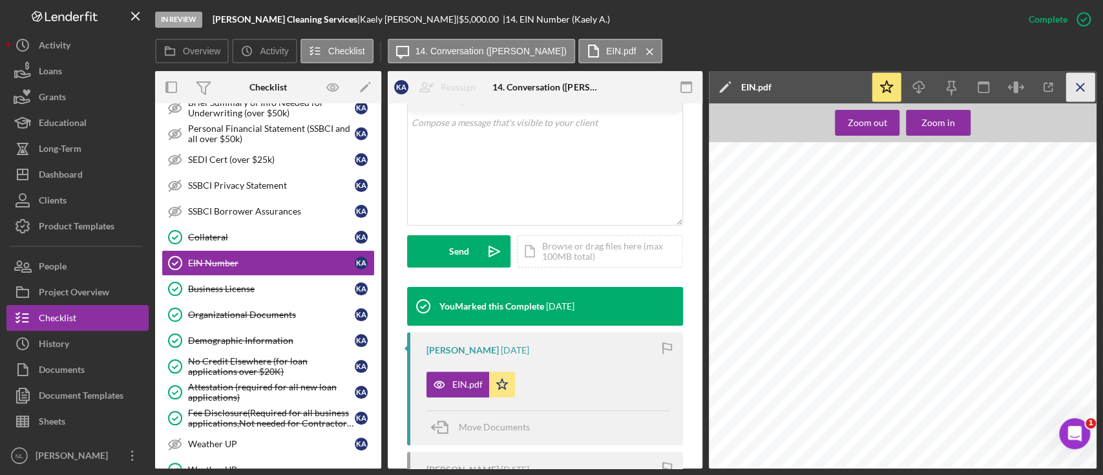
click at [1077, 90] on line "button" at bounding box center [1079, 86] width 7 height 7
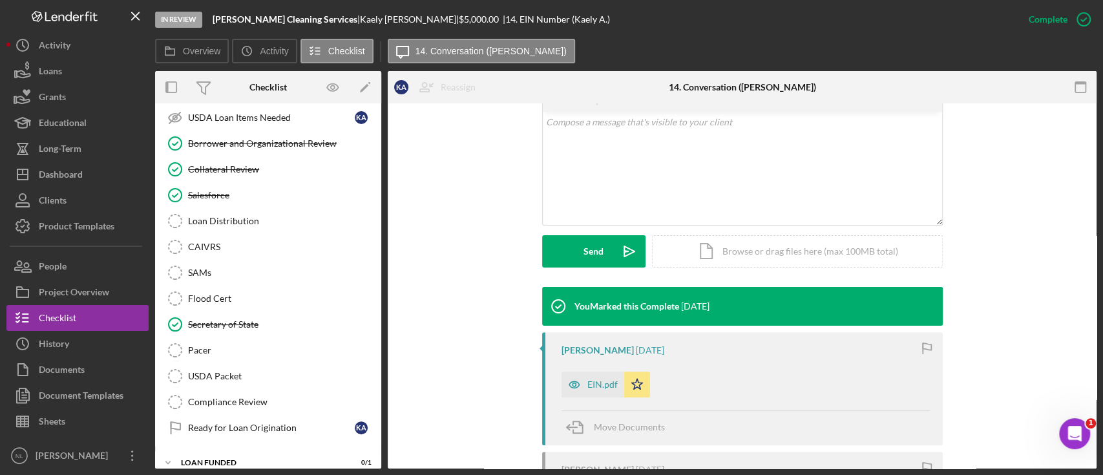
scroll to position [1391, 0]
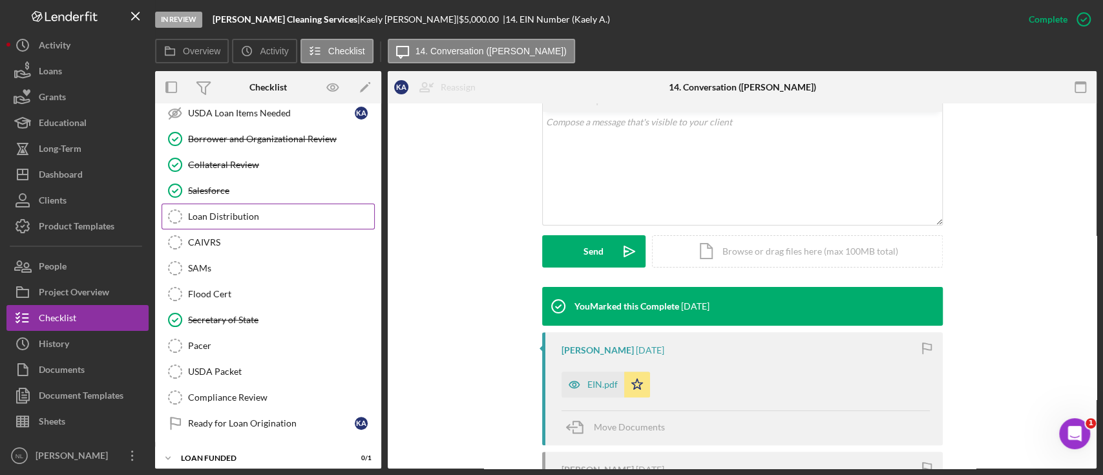
click at [238, 212] on div "Loan Distribution" at bounding box center [281, 216] width 186 height 10
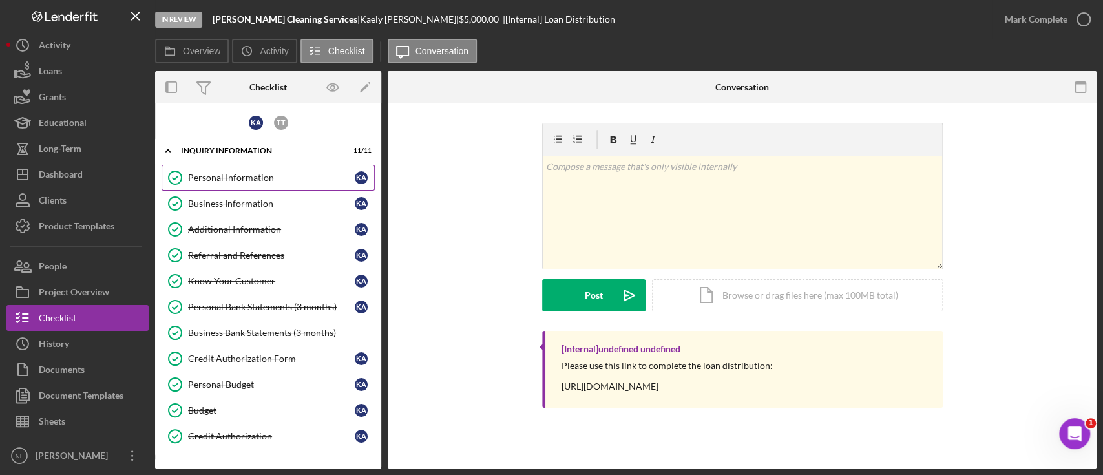
click at [251, 184] on link "Personal Information Personal Information K A" at bounding box center [267, 178] width 213 height 26
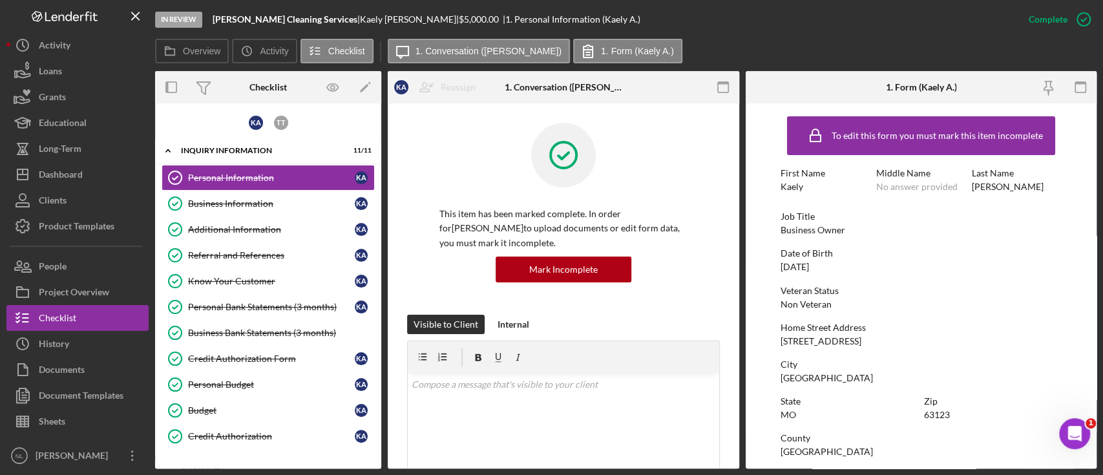
click at [840, 337] on div "[STREET_ADDRESS]" at bounding box center [820, 341] width 81 height 10
copy div "[STREET_ADDRESS]"
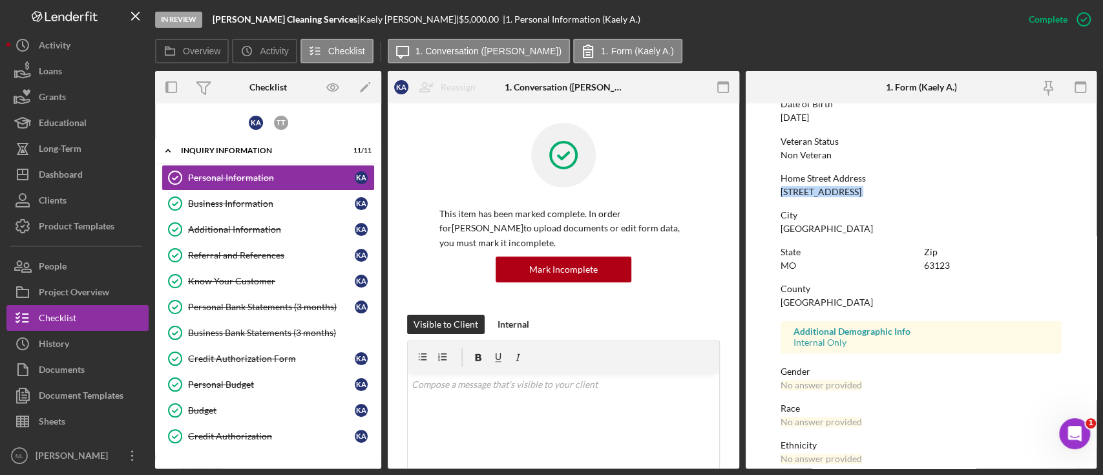
scroll to position [151, 0]
click at [937, 266] on div "63123" at bounding box center [937, 264] width 26 height 10
copy div "63123"
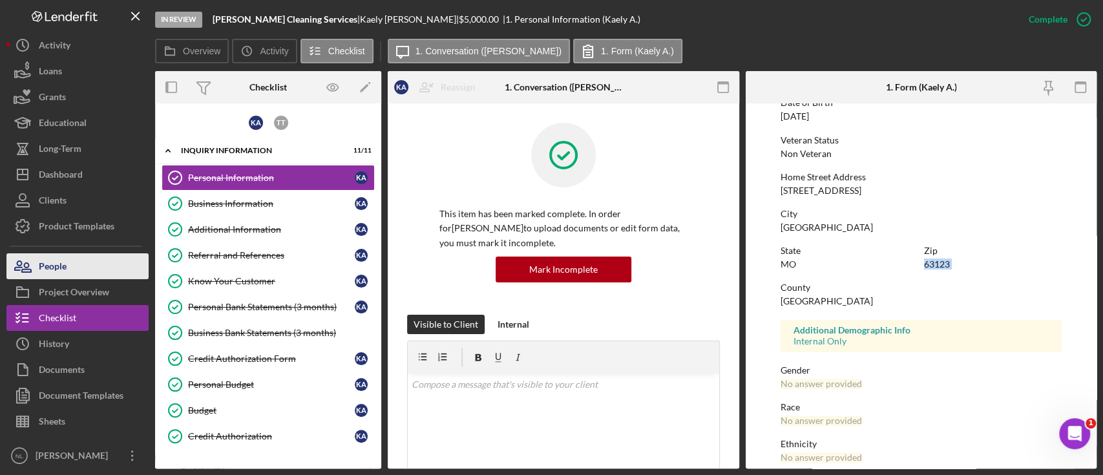
click at [96, 271] on button "People" at bounding box center [77, 266] width 142 height 26
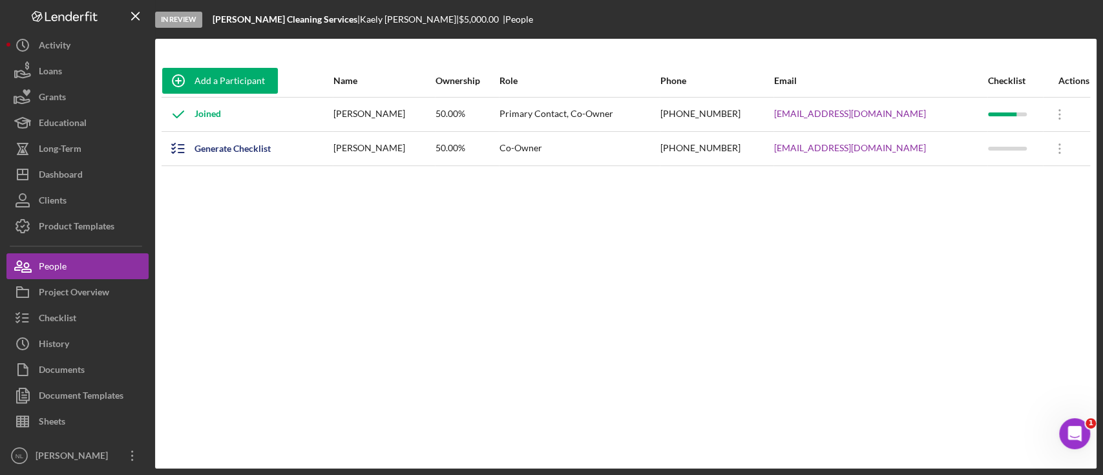
drag, startPoint x: 939, startPoint y: 117, endPoint x: 745, endPoint y: 118, distance: 194.4
click at [745, 118] on tr "Joined [PERSON_NAME] 50.00% Primary Contact, Co-Owner [PHONE_NUMBER] [EMAIL_ADD…" at bounding box center [625, 114] width 928 height 34
copy tr "[EMAIL_ADDRESS][DOMAIN_NAME]"
drag, startPoint x: 858, startPoint y: 147, endPoint x: 749, endPoint y: 152, distance: 108.6
click at [774, 152] on div "[EMAIL_ADDRESS][DOMAIN_NAME]" at bounding box center [880, 148] width 213 height 32
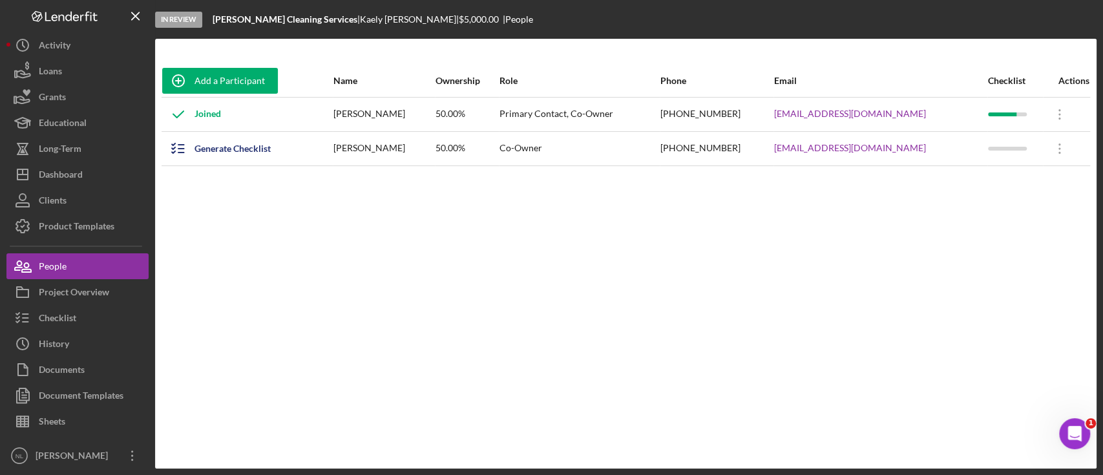
click at [780, 177] on div "Add a Participant Name Ownership Role Phone Email Checklist Actions Joined [PER…" at bounding box center [625, 254] width 941 height 378
drag, startPoint x: 843, startPoint y: 147, endPoint x: 733, endPoint y: 147, distance: 110.5
click at [733, 147] on tr "Generate Checklist [PERSON_NAME] 50.00% Co-Owner [PHONE_NUMBER] [EMAIL_ADDRESS]…" at bounding box center [625, 148] width 928 height 34
copy tr "[EMAIL_ADDRESS][DOMAIN_NAME]"
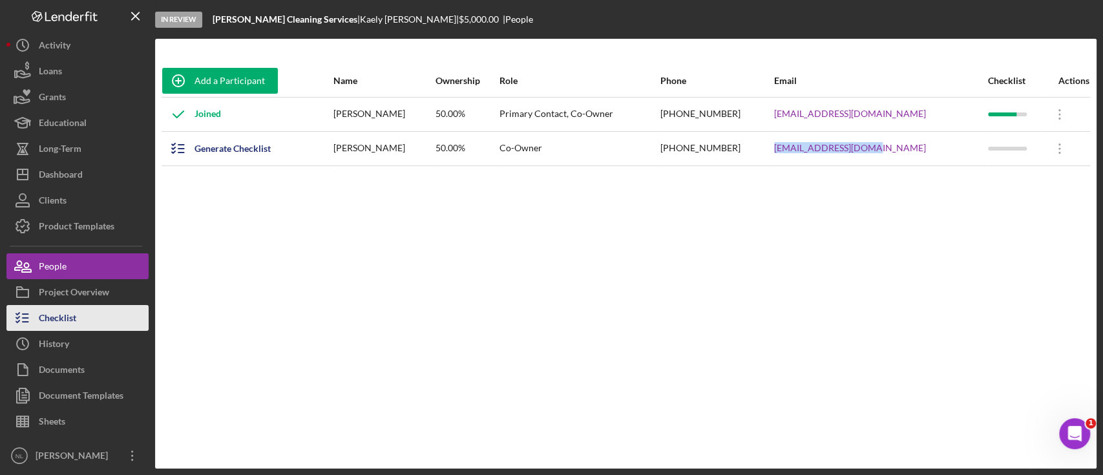
click at [118, 322] on button "Checklist" at bounding box center [77, 318] width 142 height 26
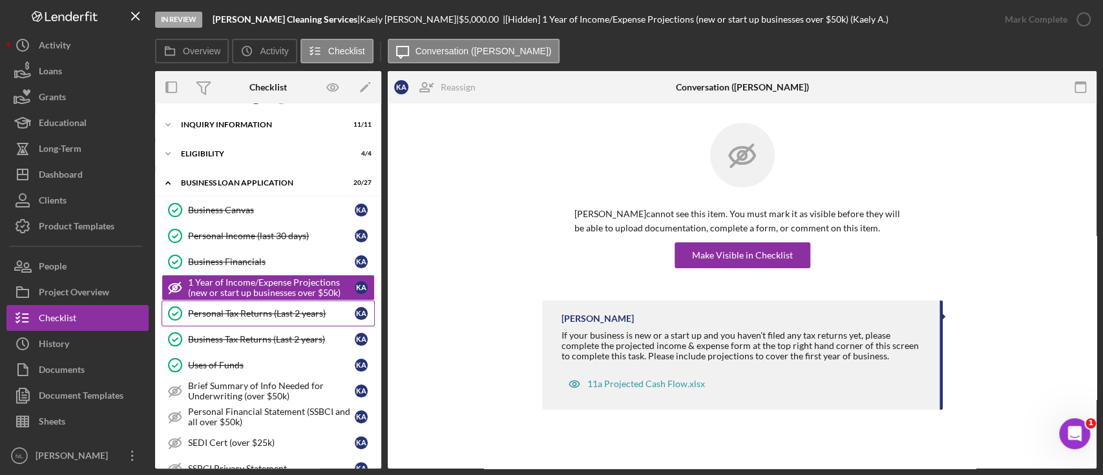
scroll to position [548, 0]
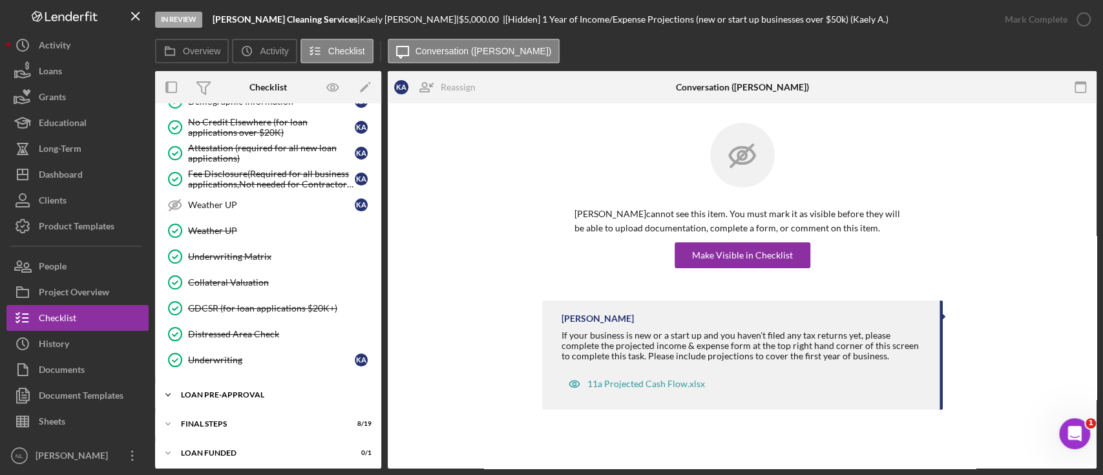
click at [296, 391] on div "LOAN PRE-APPROVAL" at bounding box center [273, 395] width 184 height 8
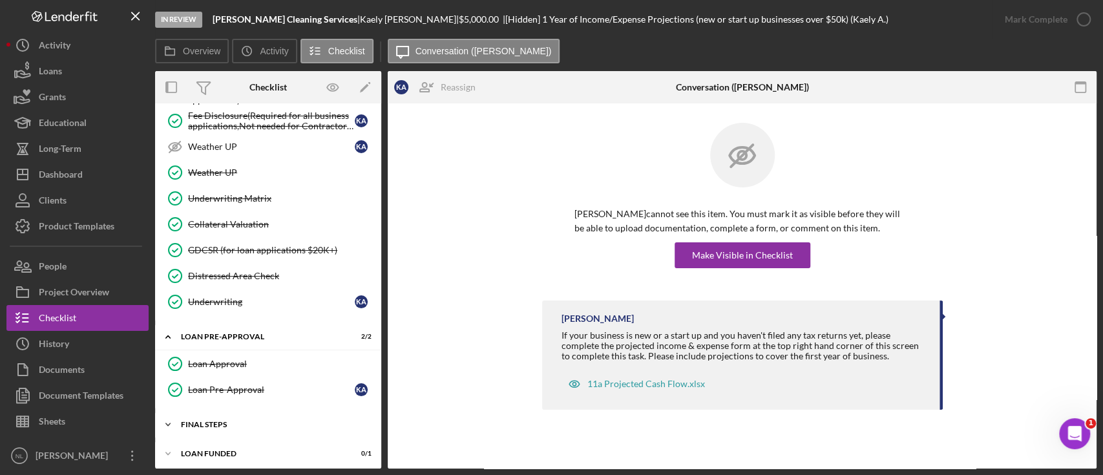
click at [253, 421] on div "FINAL STEPS" at bounding box center [273, 425] width 184 height 8
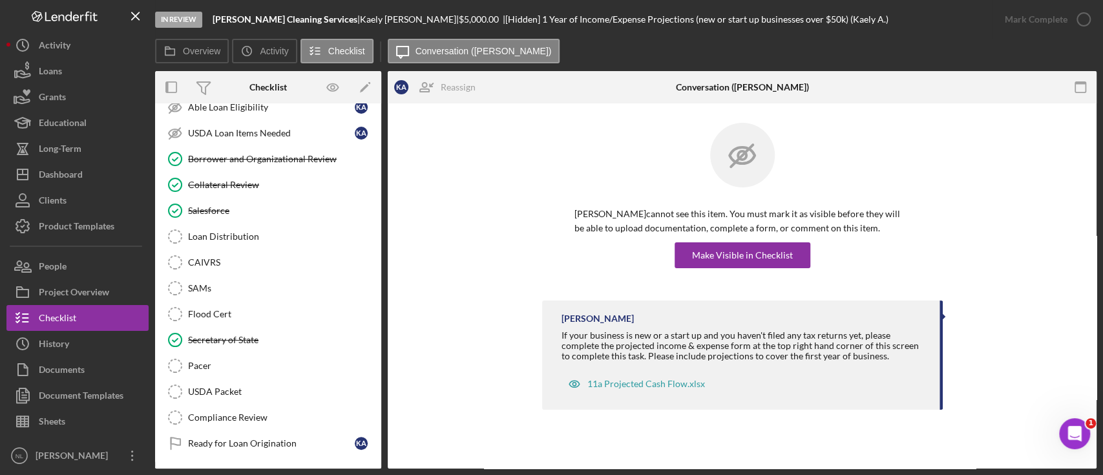
scroll to position [1101, 0]
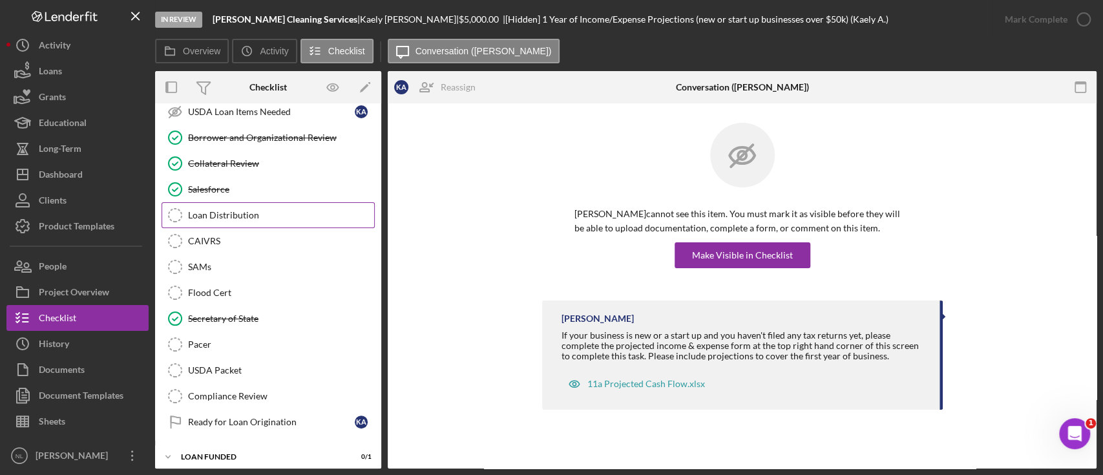
click at [238, 210] on div "Loan Distribution" at bounding box center [281, 215] width 186 height 10
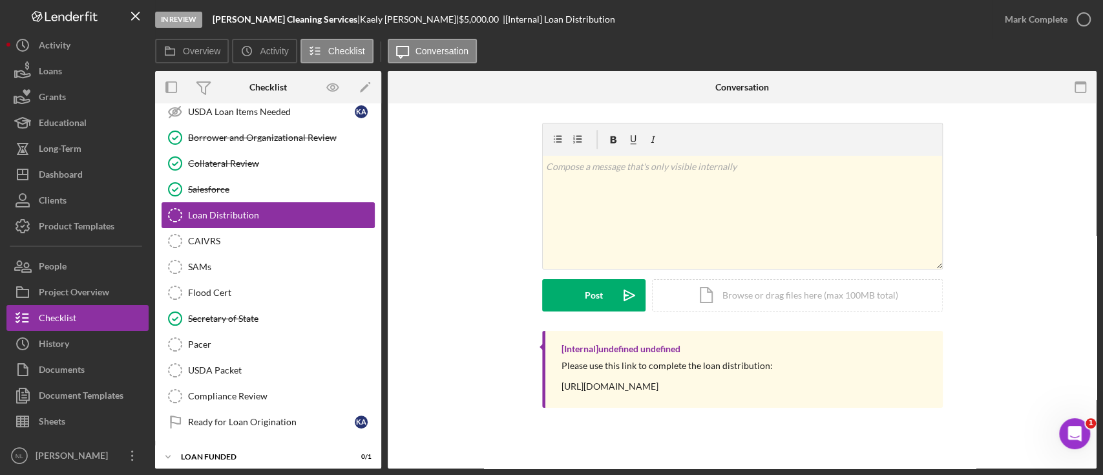
scroll to position [1101, 0]
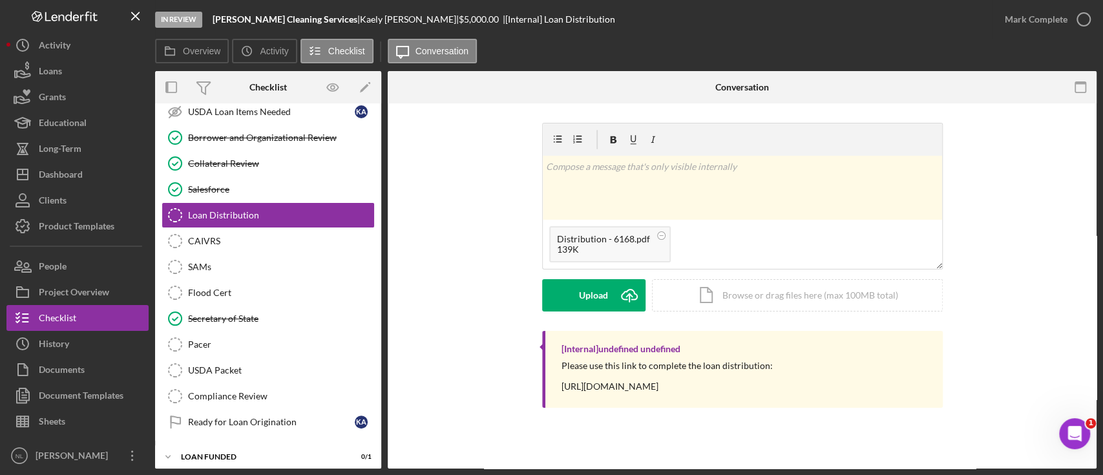
click at [607, 318] on div "v Color teal Color pink Remove color Add row above Add row below Add column bef…" at bounding box center [742, 227] width 400 height 208
click at [598, 302] on div "Upload" at bounding box center [593, 295] width 29 height 32
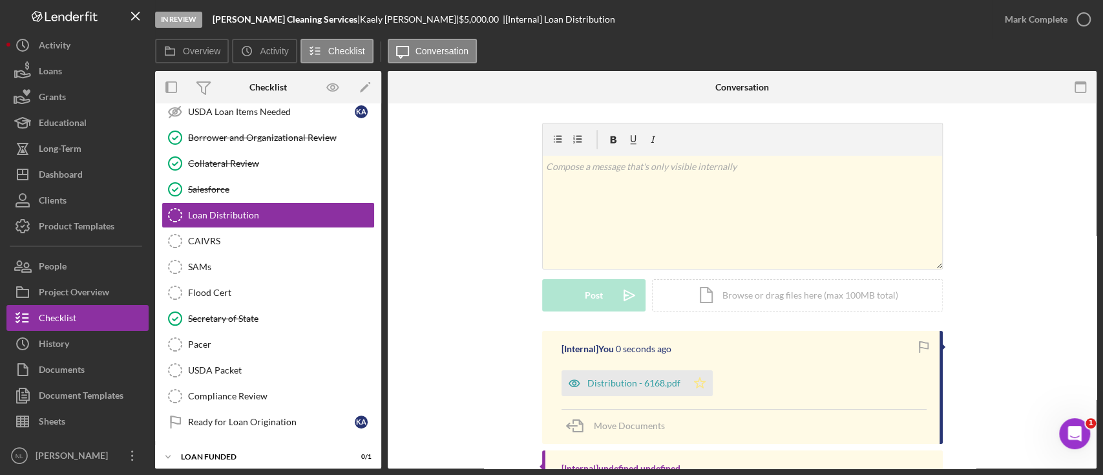
click at [705, 387] on icon "Icon/Star" at bounding box center [700, 383] width 26 height 26
click at [1021, 17] on div "Mark Complete" at bounding box center [1035, 19] width 63 height 26
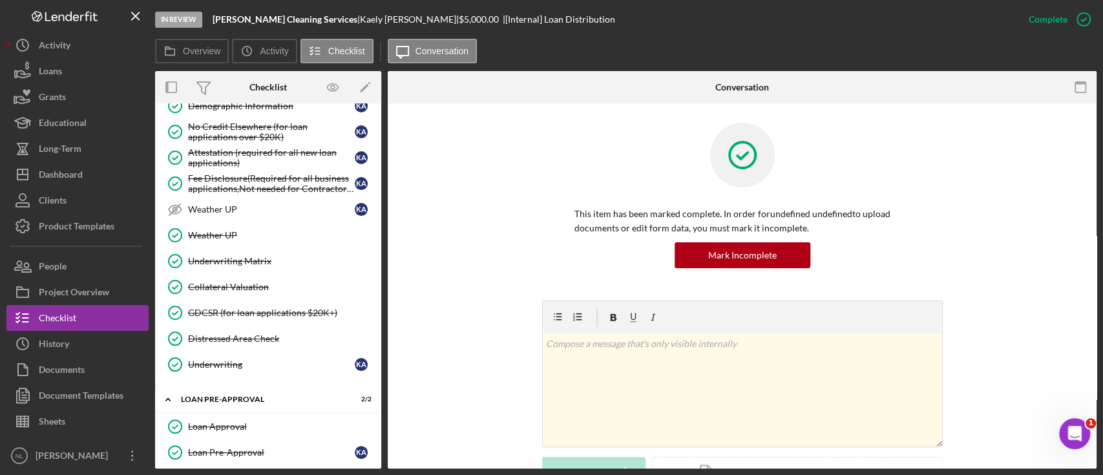
scroll to position [0, 0]
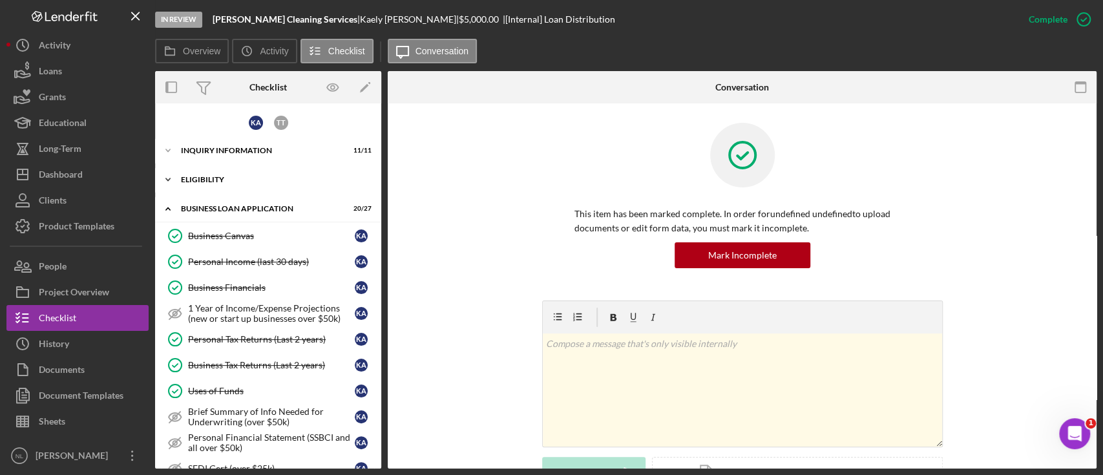
click at [241, 180] on div "ELIGIBILITY" at bounding box center [273, 180] width 184 height 8
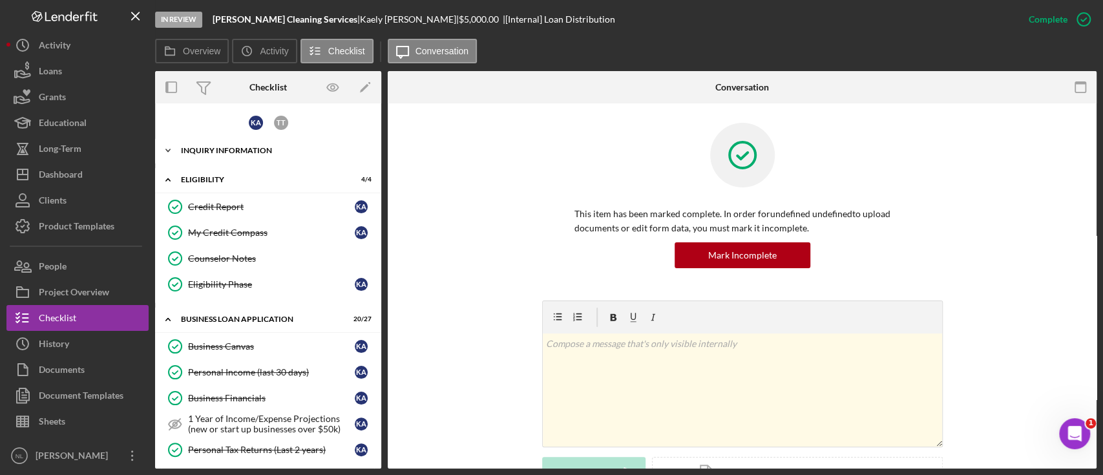
click at [233, 153] on div "INQUIRY INFORMATION" at bounding box center [273, 151] width 184 height 8
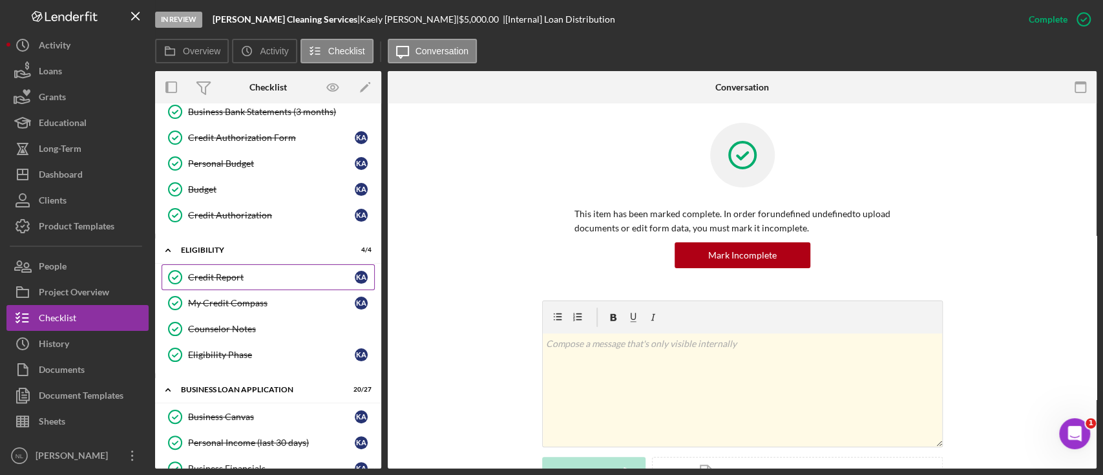
scroll to position [223, 0]
click at [242, 282] on link "Credit Report Credit Report K A" at bounding box center [267, 275] width 213 height 26
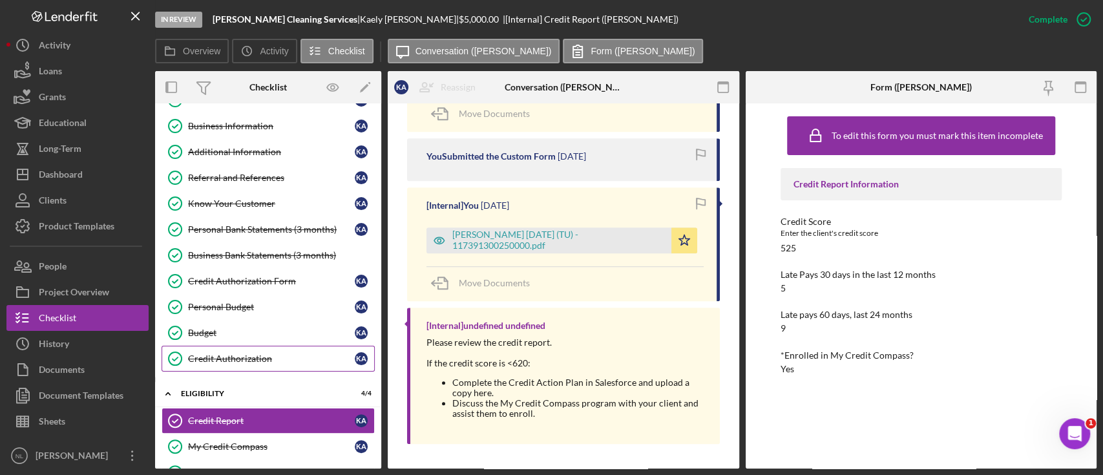
scroll to position [31, 0]
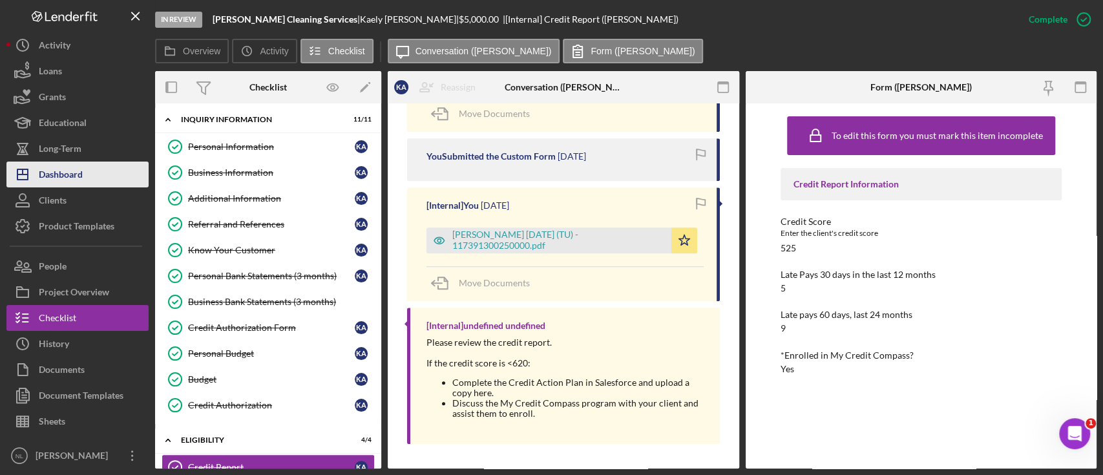
click at [98, 173] on button "Icon/Dashboard Dashboard" at bounding box center [77, 174] width 142 height 26
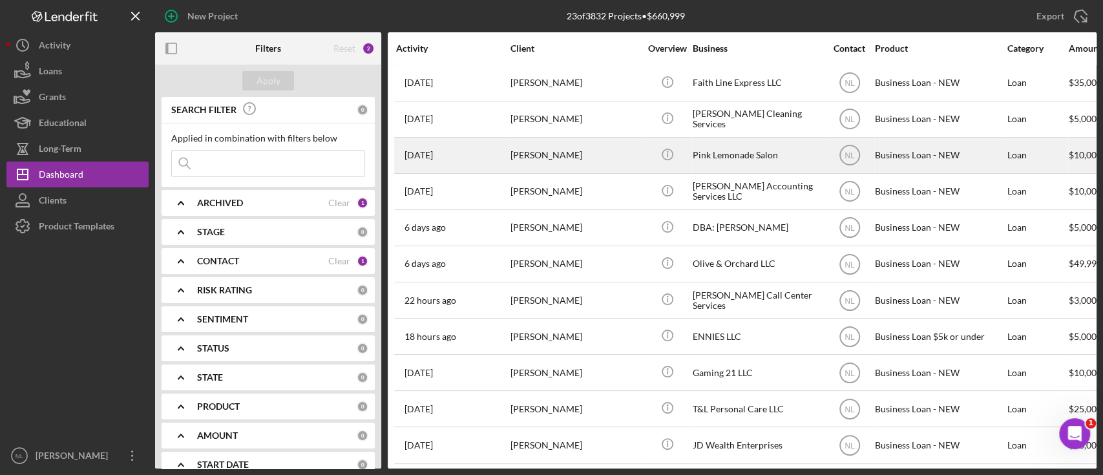
click at [585, 160] on div "[PERSON_NAME]" at bounding box center [574, 155] width 129 height 34
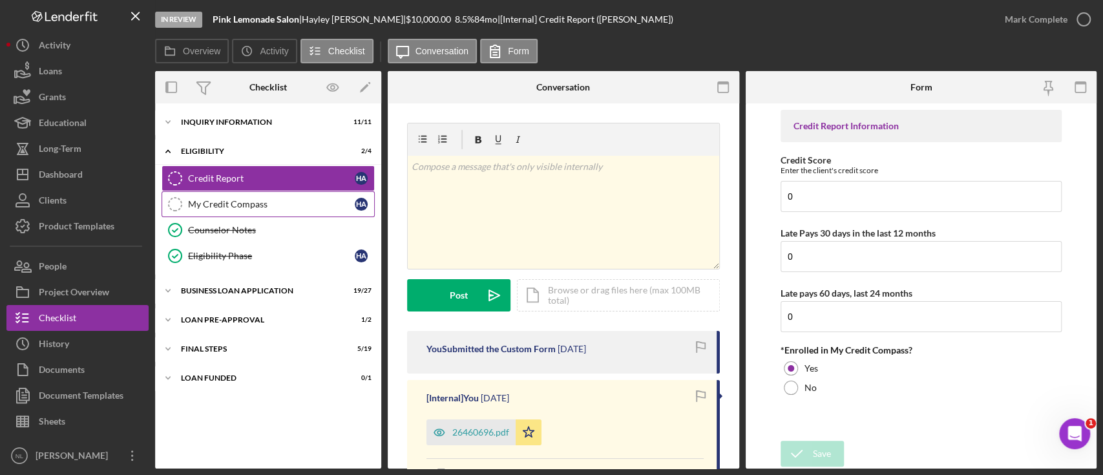
click at [282, 207] on div "My Credit Compass" at bounding box center [271, 204] width 167 height 10
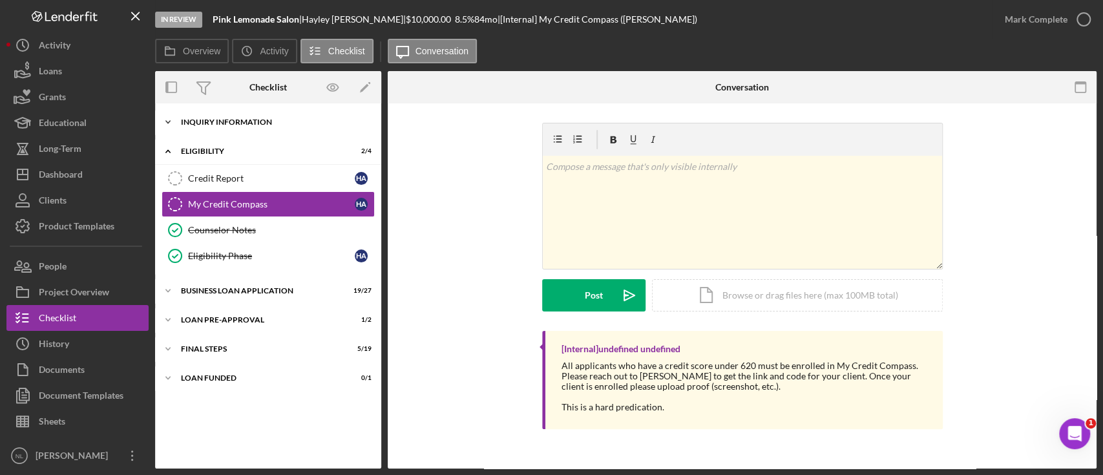
click at [249, 111] on div "Icon/Expander INQUIRY INFORMATION 11 / 11" at bounding box center [268, 122] width 226 height 26
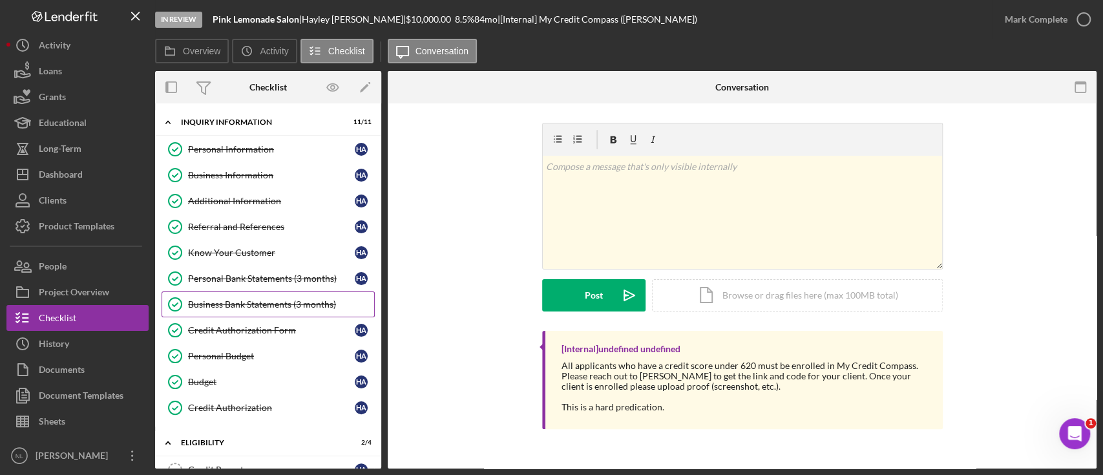
scroll to position [218, 0]
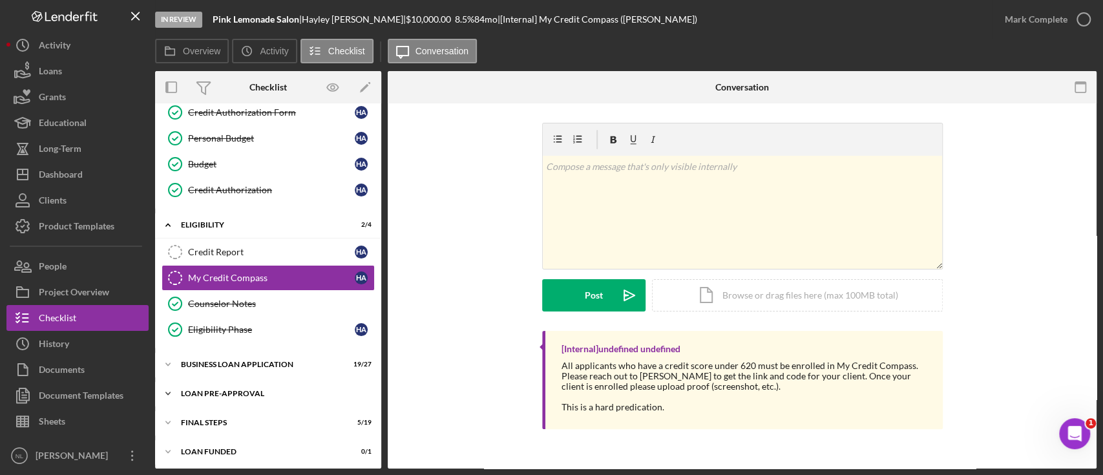
click at [262, 394] on div "LOAN PRE-APPROVAL" at bounding box center [273, 394] width 184 height 8
click at [248, 347] on div "Icon/Expander INQUIRY INFORMATION 11 / 11 Personal Information Personal Informa…" at bounding box center [268, 208] width 226 height 632
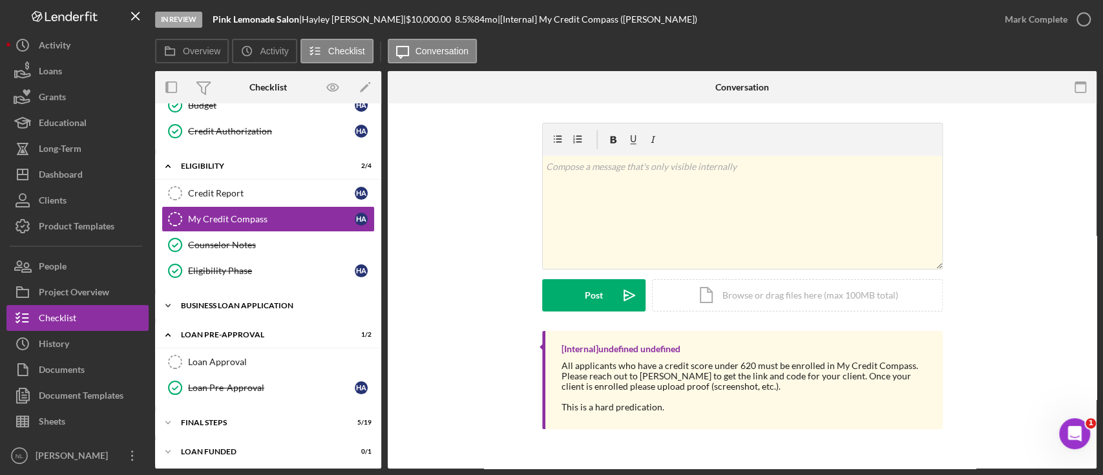
click at [240, 306] on div "BUSINESS LOAN APPLICATION" at bounding box center [273, 306] width 184 height 8
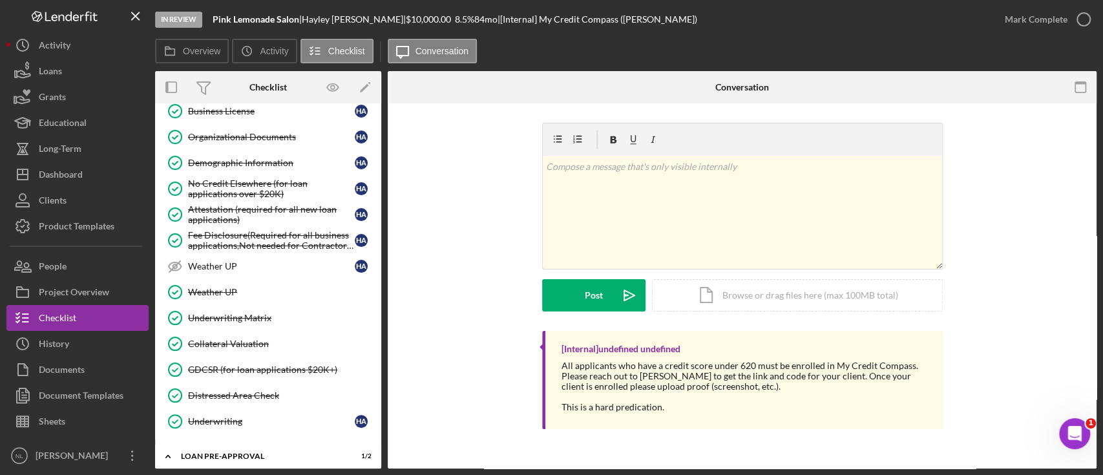
scroll to position [977, 0]
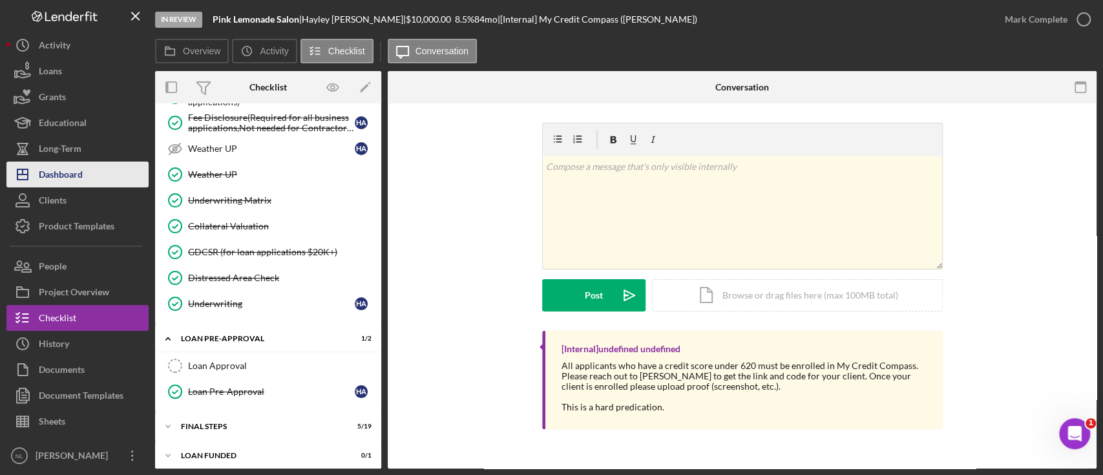
click at [103, 181] on button "Icon/Dashboard Dashboard" at bounding box center [77, 174] width 142 height 26
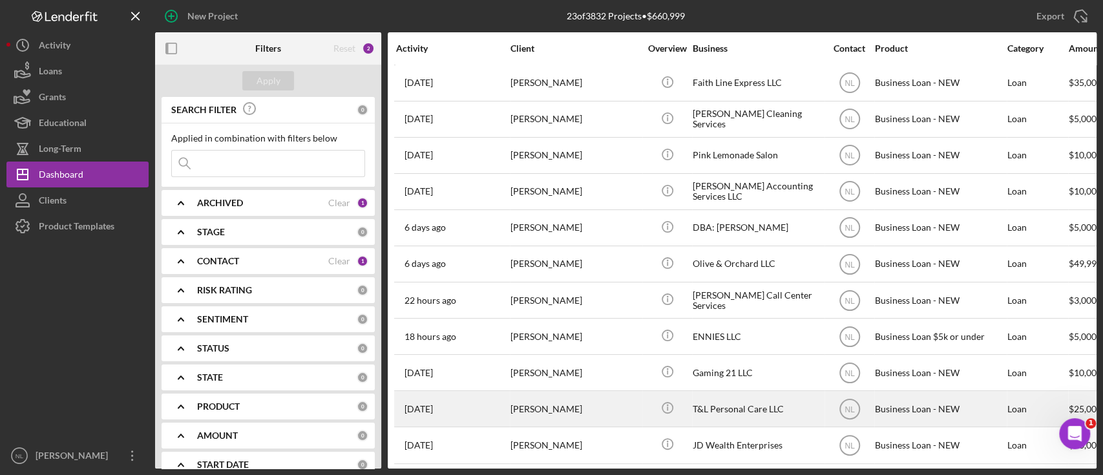
click at [596, 410] on div "[PERSON_NAME]" at bounding box center [574, 408] width 129 height 34
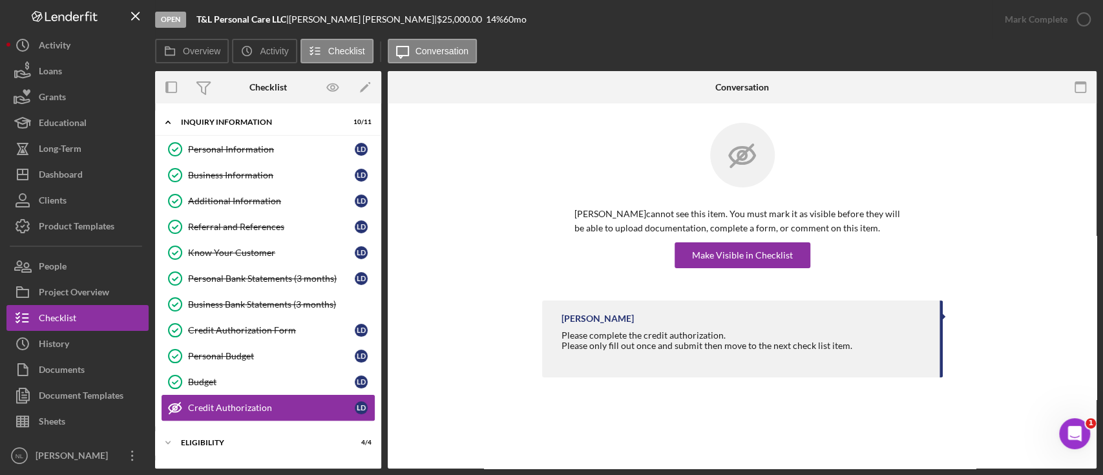
scroll to position [109, 0]
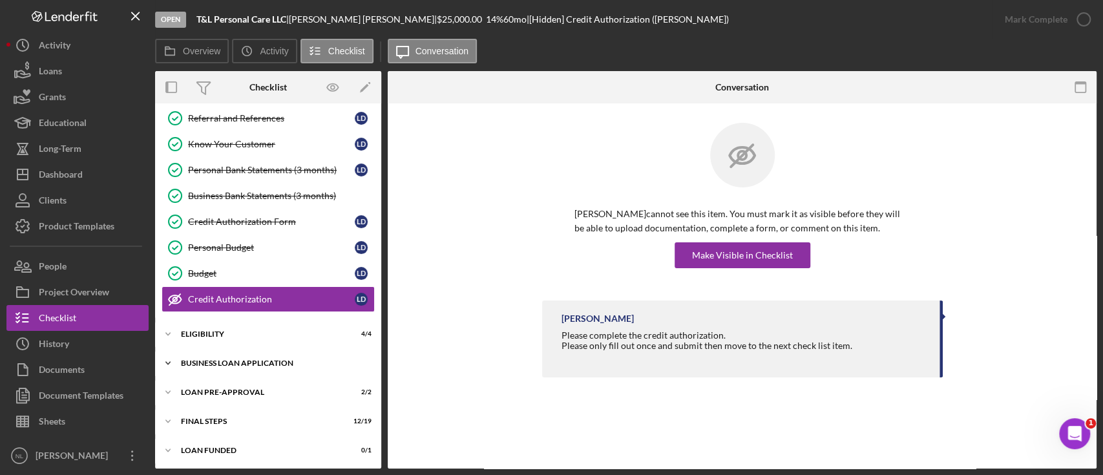
click at [284, 354] on div "Icon/Expander BUSINESS LOAN APPLICATION 24 / 27" at bounding box center [268, 363] width 226 height 26
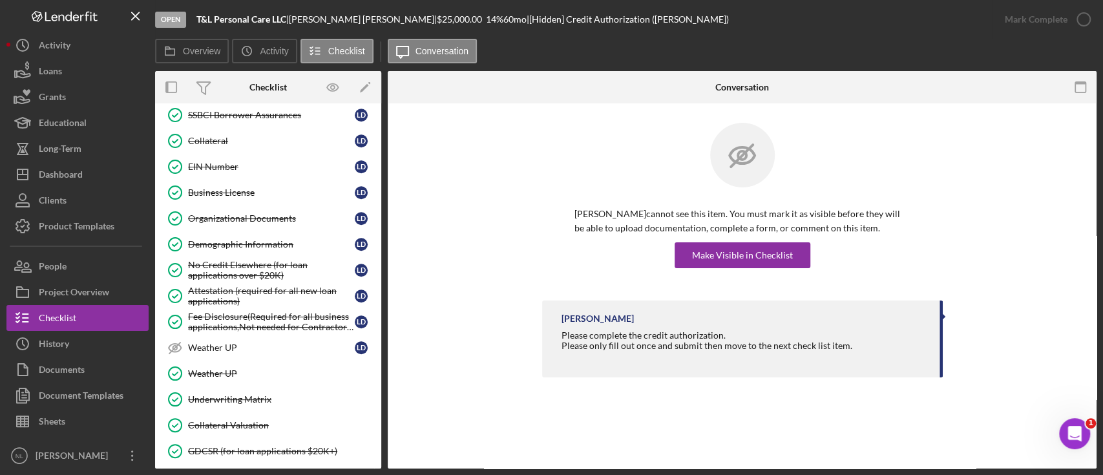
scroll to position [809, 0]
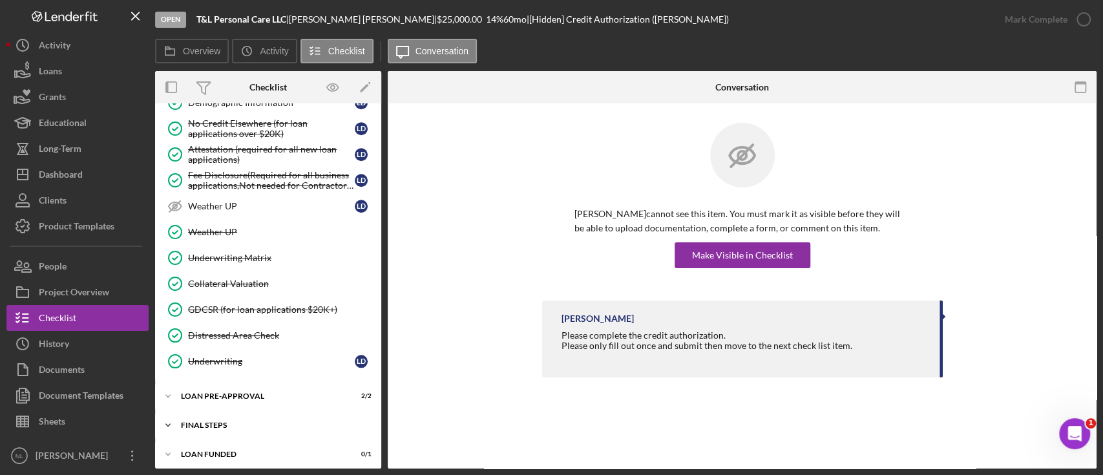
click at [242, 412] on div "Icon/Expander FINAL STEPS 12 / 19" at bounding box center [268, 425] width 226 height 26
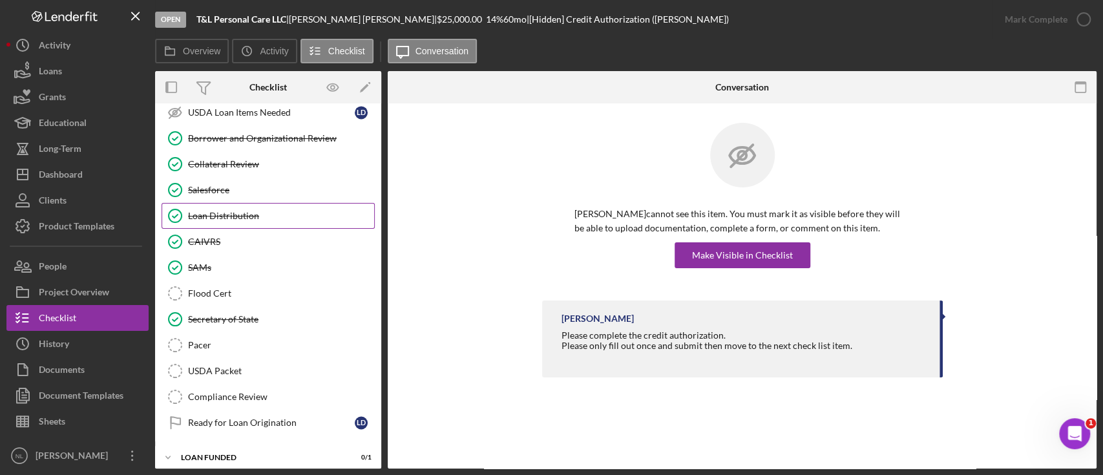
click at [234, 211] on div "Loan Distribution" at bounding box center [281, 216] width 186 height 10
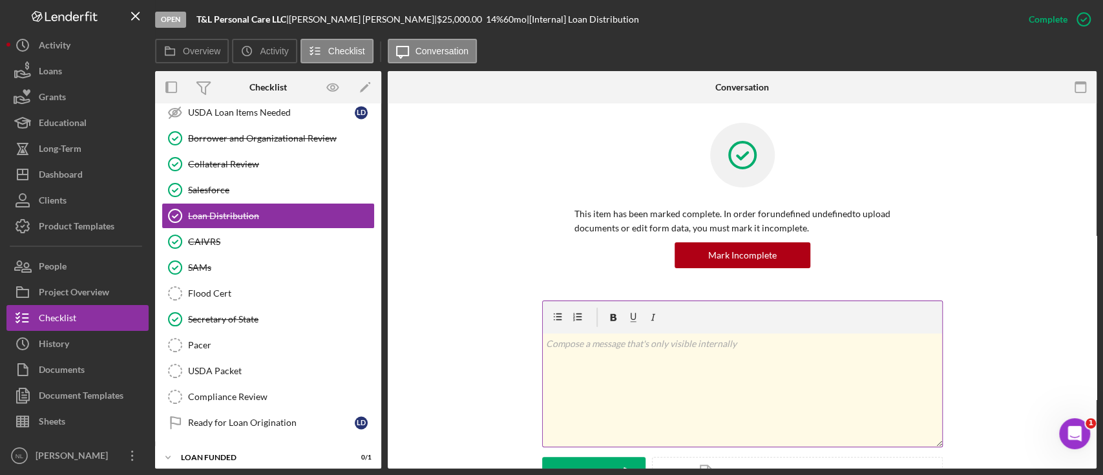
scroll to position [409, 0]
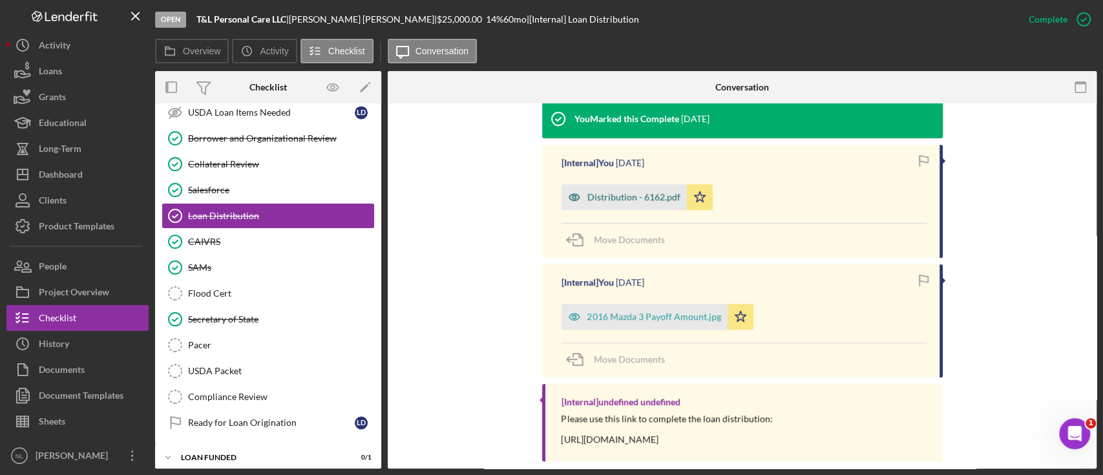
click at [608, 204] on div "Distribution - 6162.pdf" at bounding box center [623, 197] width 125 height 26
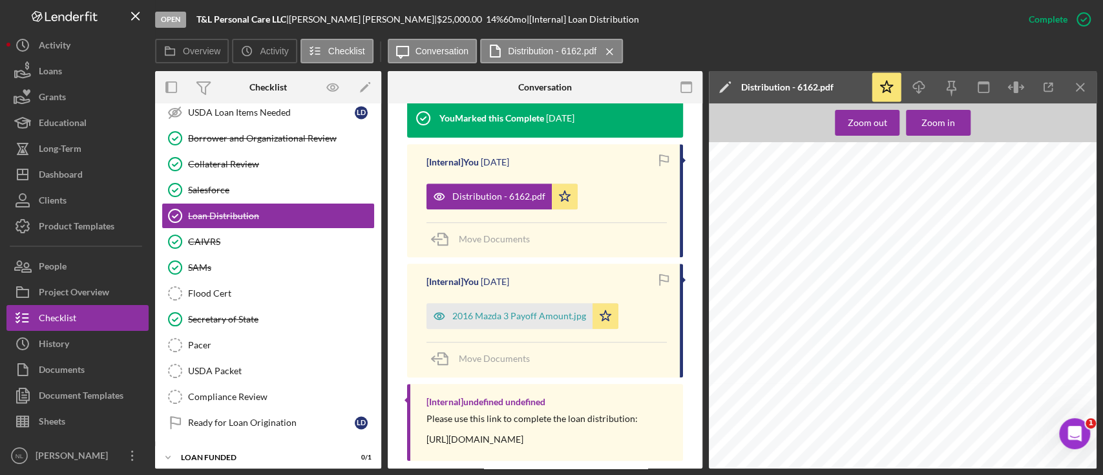
scroll to position [1337, 10]
click at [1086, 90] on icon "Icon/Menu Close" at bounding box center [1080, 87] width 29 height 29
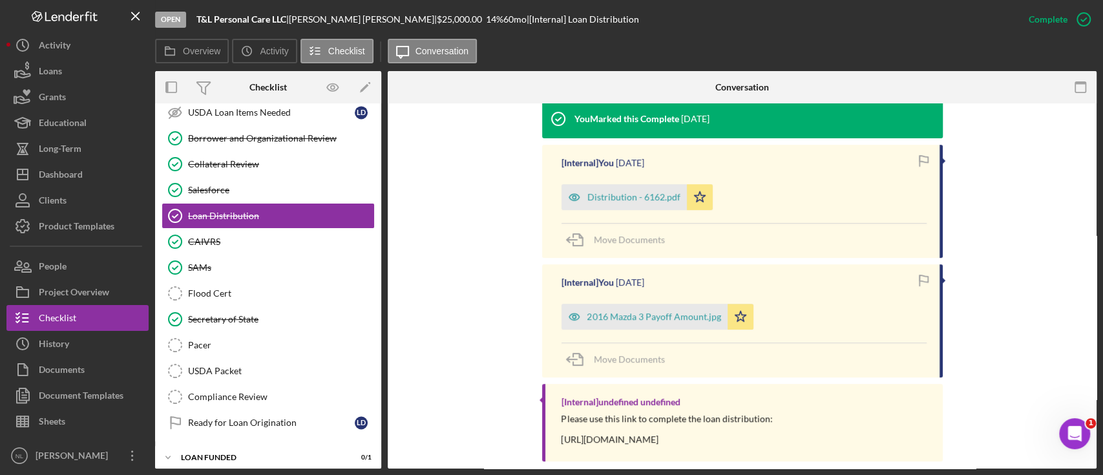
scroll to position [0, 0]
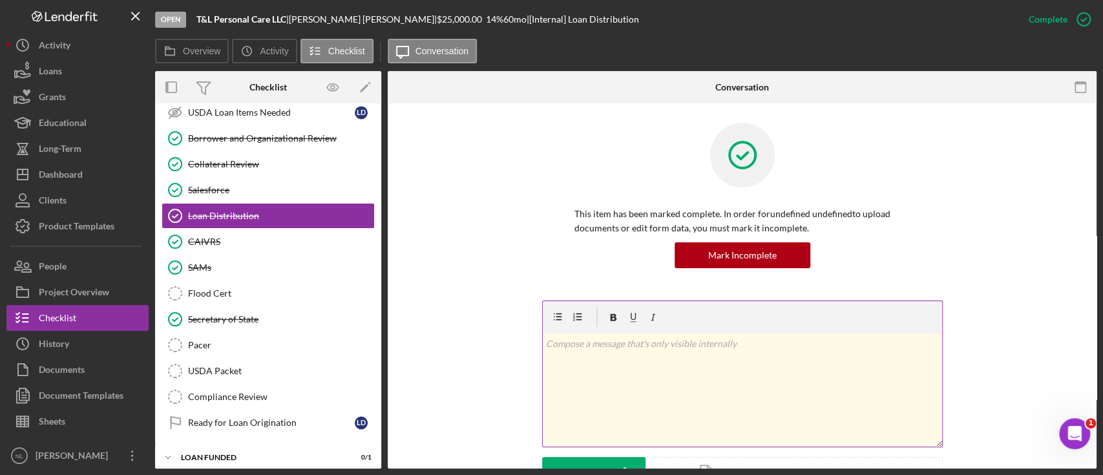
click at [634, 356] on div "v Color teal Color pink Remove color Add row above Add row below Add column bef…" at bounding box center [742, 389] width 399 height 113
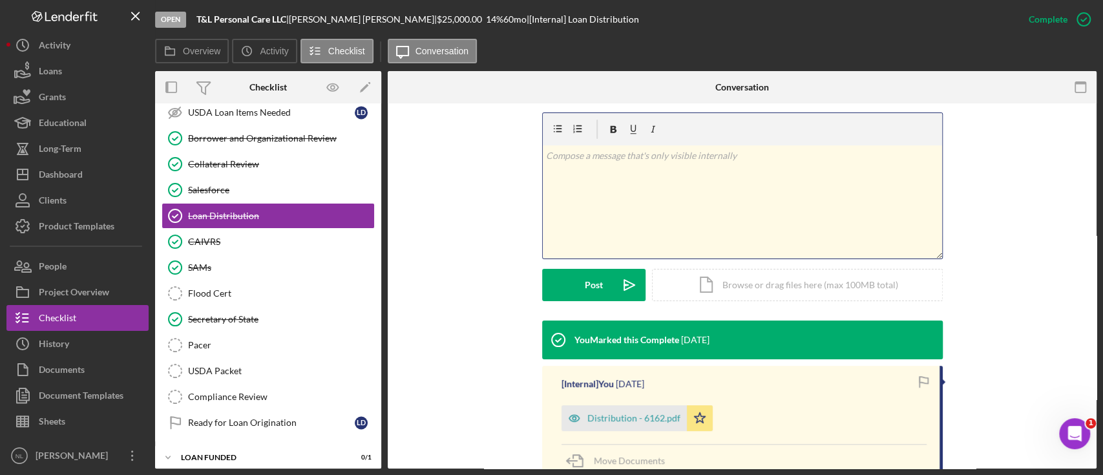
scroll to position [186, 0]
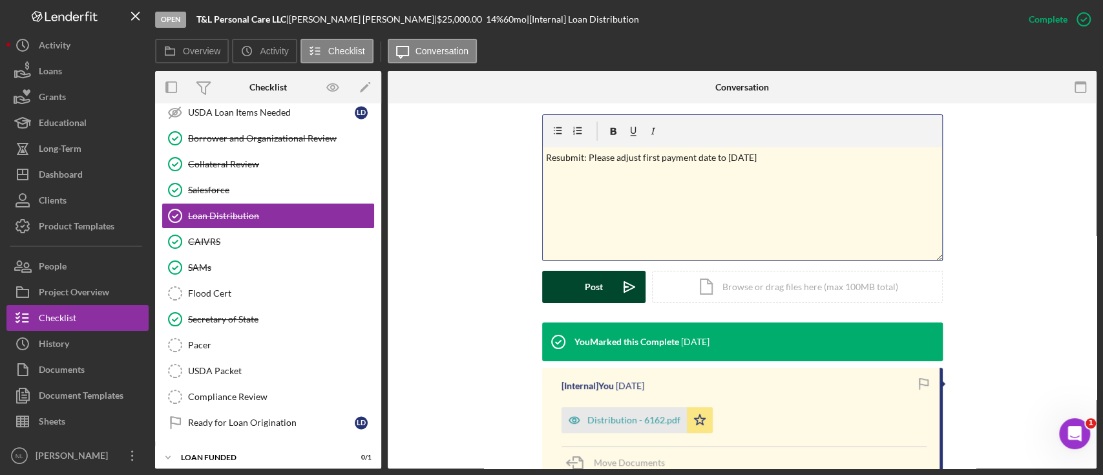
click at [606, 289] on button "Post Icon/icon-invite-send" at bounding box center [593, 287] width 103 height 32
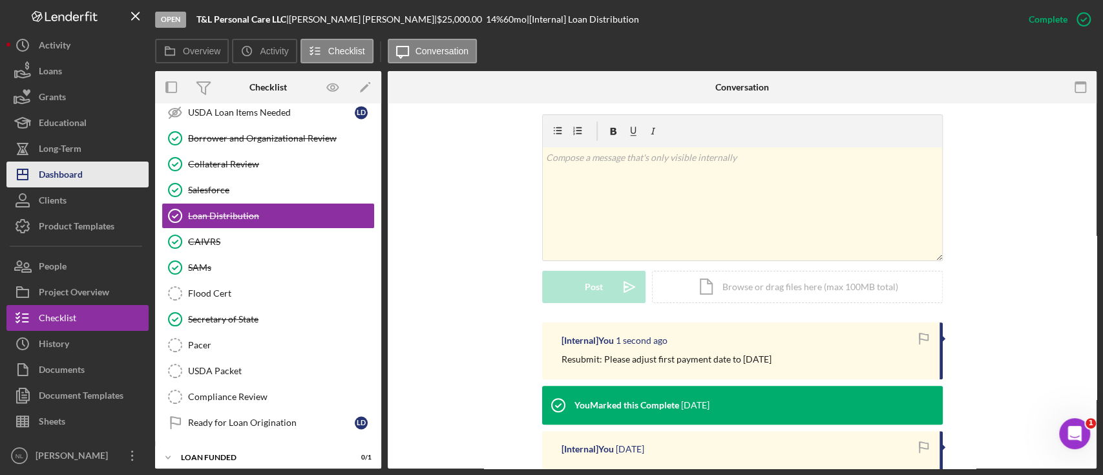
click at [101, 181] on button "Icon/Dashboard Dashboard" at bounding box center [77, 174] width 142 height 26
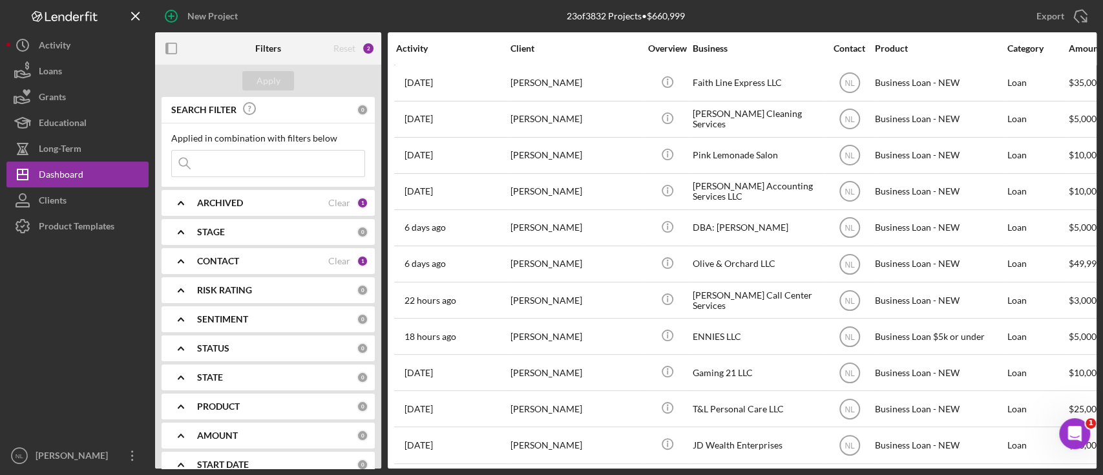
click at [260, 169] on input at bounding box center [268, 164] width 192 height 26
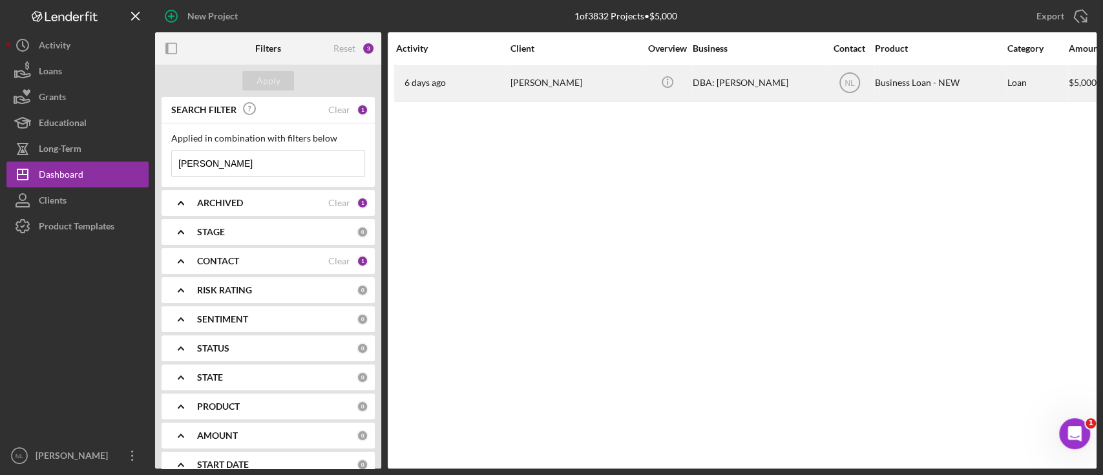
type input "[PERSON_NAME]"
click at [523, 91] on div "[PERSON_NAME]" at bounding box center [574, 83] width 129 height 34
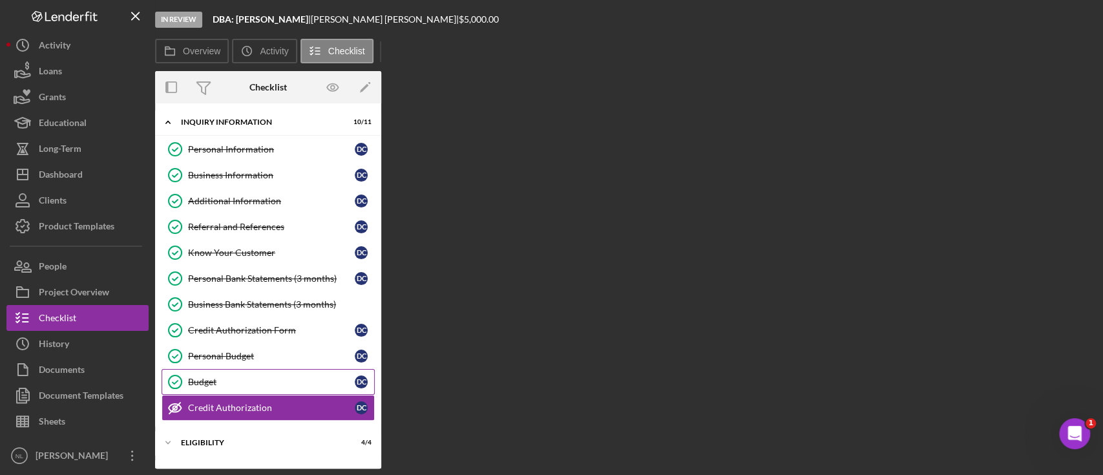
scroll to position [109, 0]
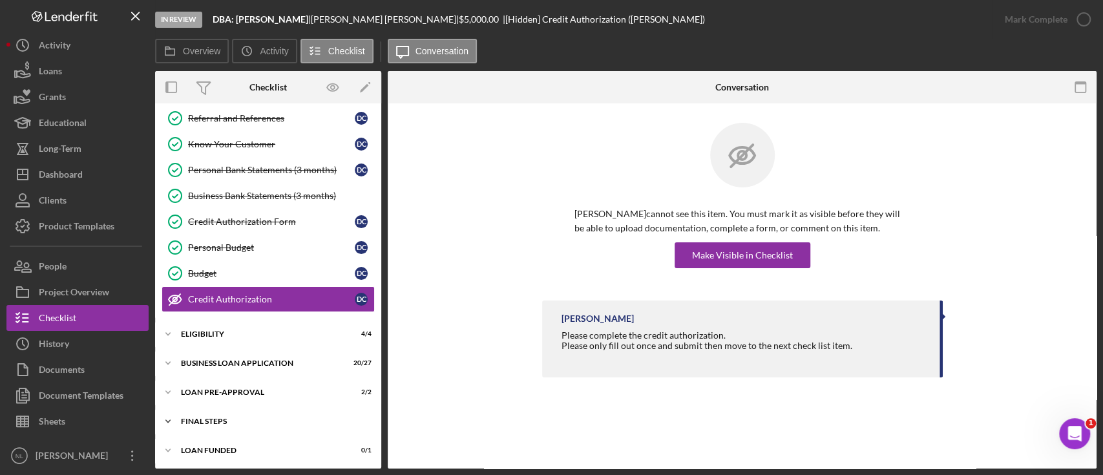
click at [233, 421] on div "FINAL STEPS" at bounding box center [273, 421] width 184 height 8
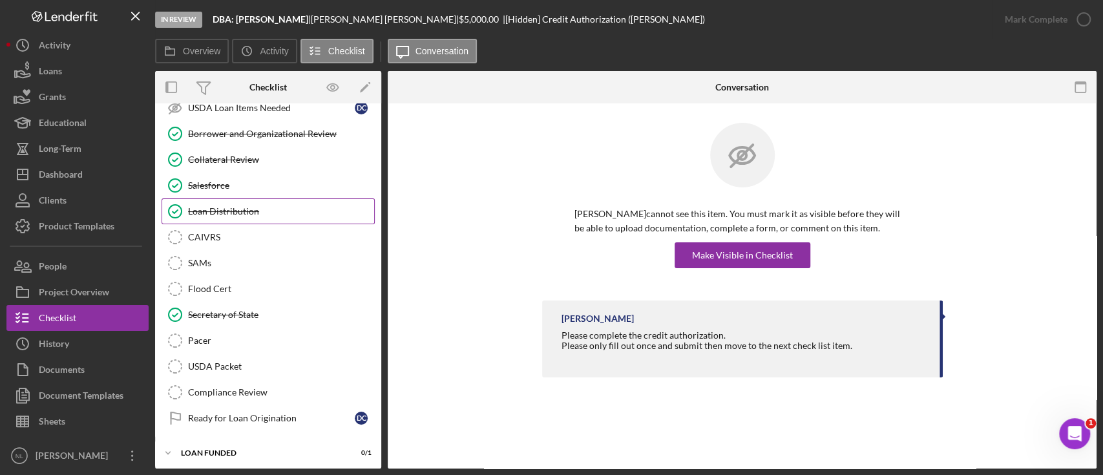
click at [240, 213] on link "Loan Distribution Loan Distribution" at bounding box center [267, 211] width 213 height 26
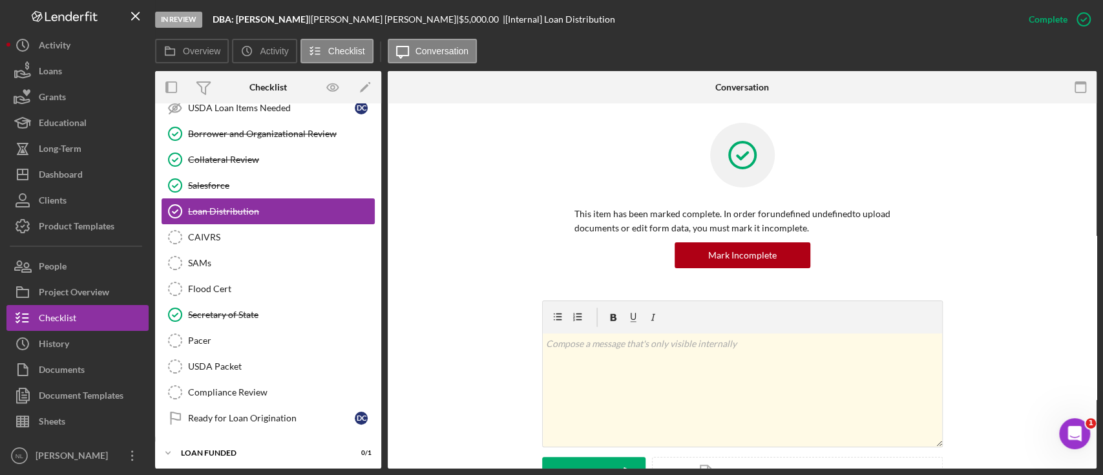
scroll to position [604, 0]
click at [598, 364] on div "v Color teal Color pink Remove color Add row above Add row below Add column bef…" at bounding box center [742, 389] width 399 height 113
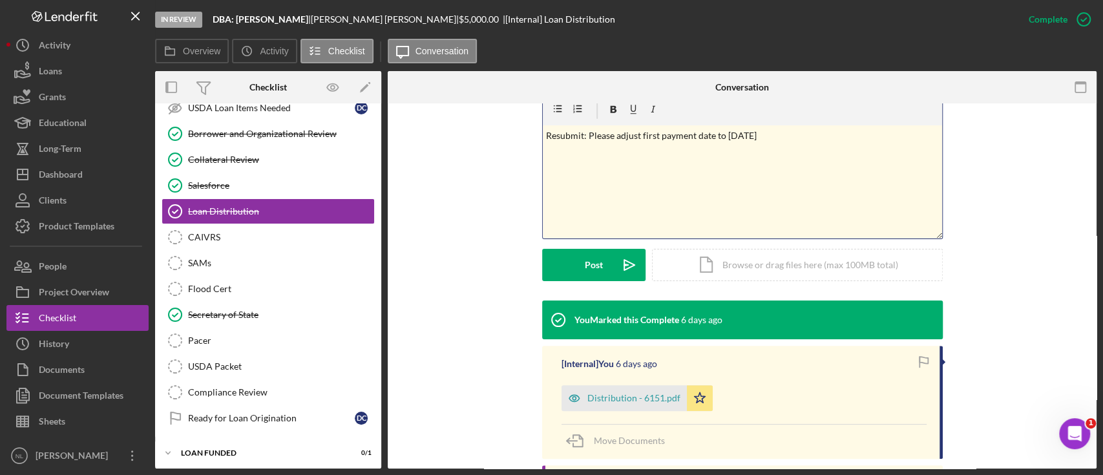
scroll to position [140, 0]
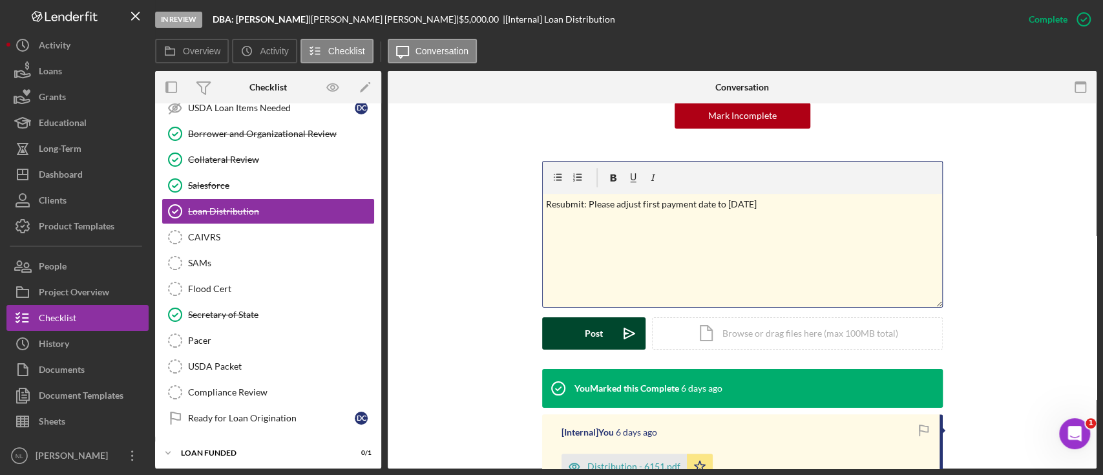
click at [613, 329] on icon "Icon/icon-invite-send" at bounding box center [629, 333] width 32 height 32
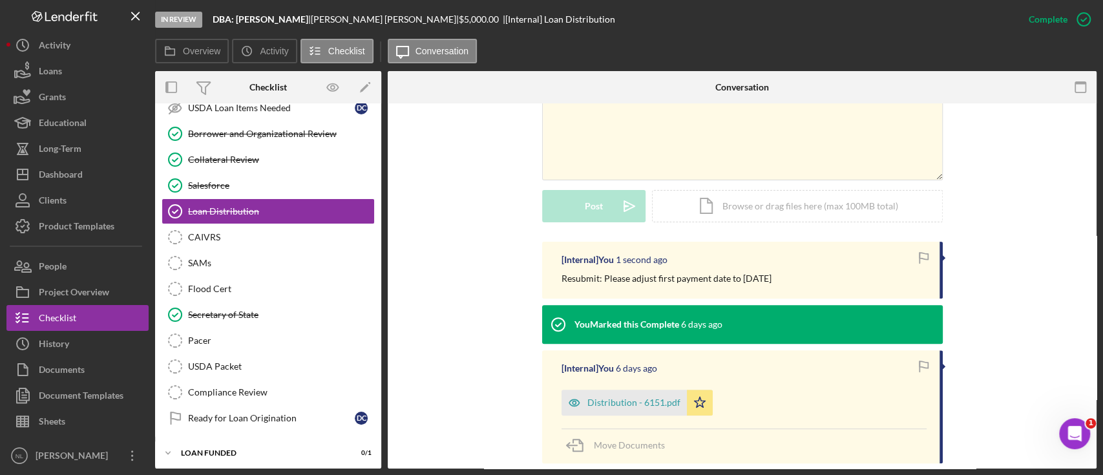
scroll to position [293, 0]
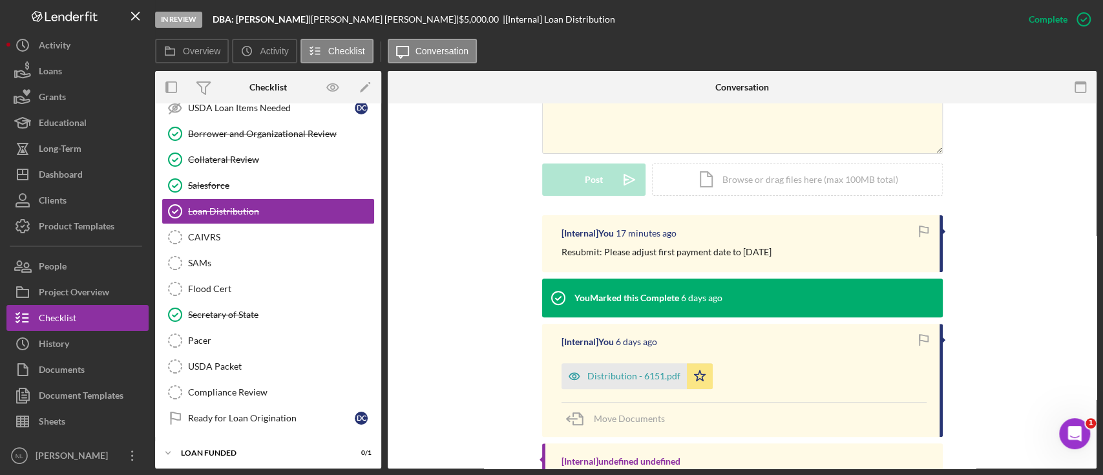
click at [729, 250] on p "Resubmit: Please adjust first payment date to [DATE]" at bounding box center [666, 252] width 210 height 14
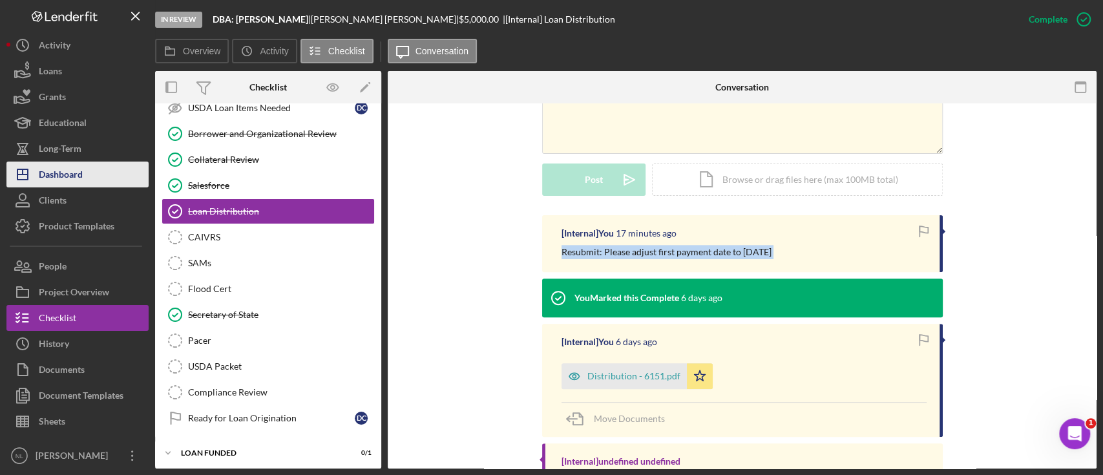
click at [88, 172] on button "Icon/Dashboard Dashboard" at bounding box center [77, 174] width 142 height 26
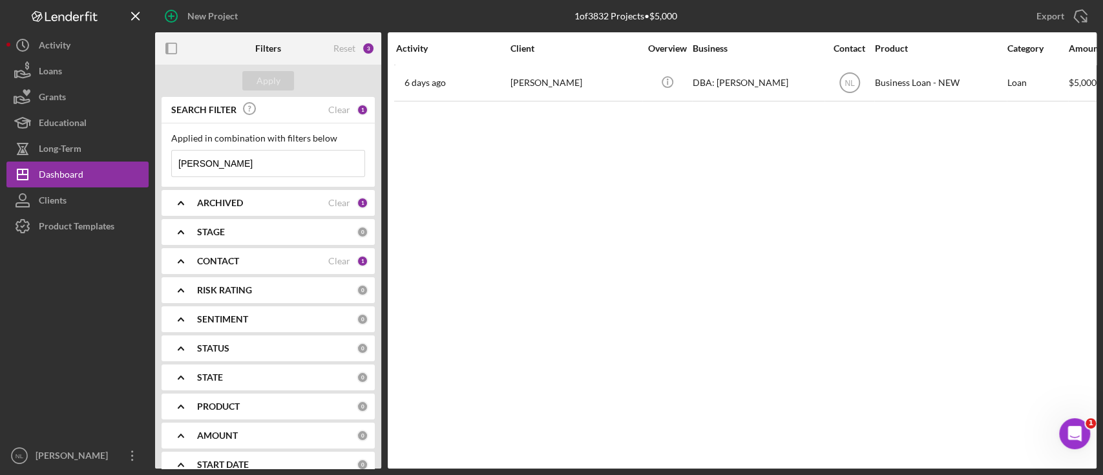
click at [264, 161] on input "[PERSON_NAME]" at bounding box center [268, 164] width 192 height 26
click at [253, 80] on button "Apply" at bounding box center [268, 80] width 52 height 19
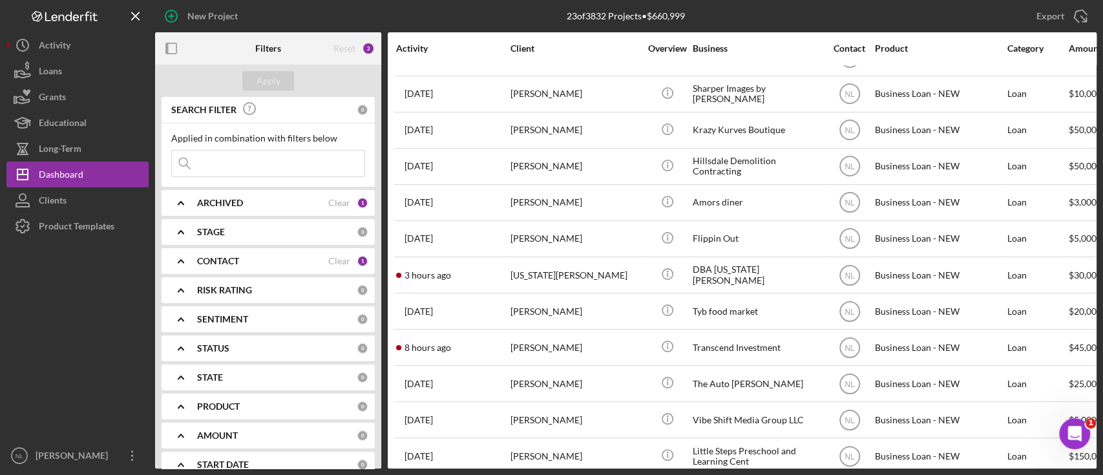
scroll to position [390, 0]
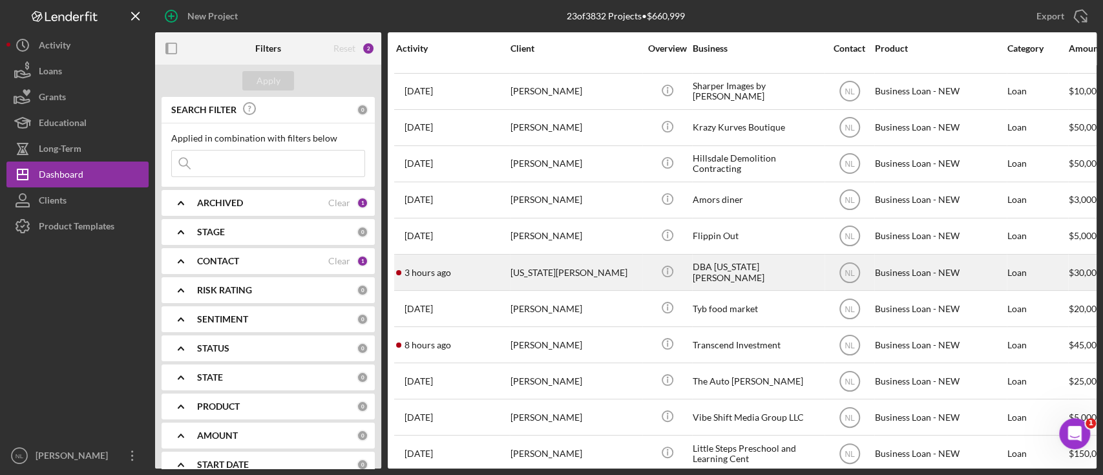
click at [561, 265] on div "[US_STATE][PERSON_NAME]" at bounding box center [574, 272] width 129 height 34
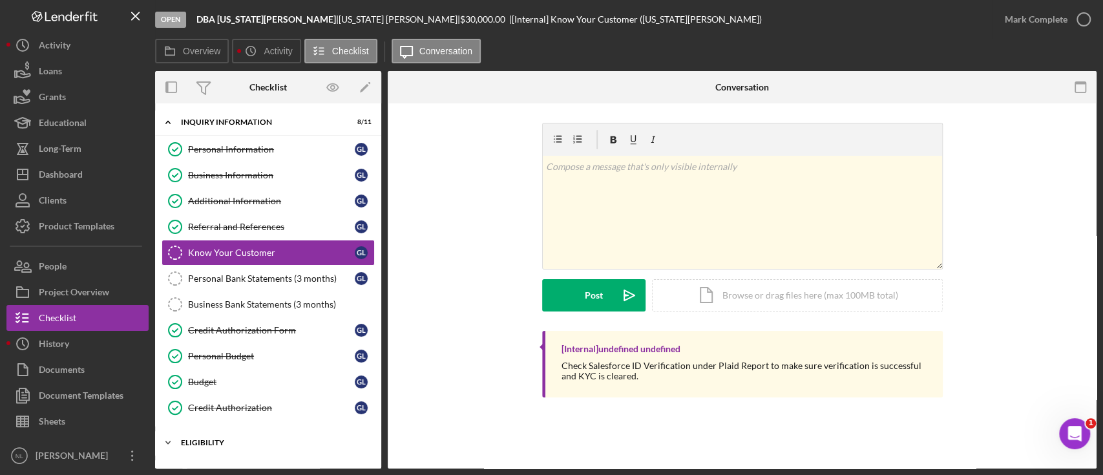
scroll to position [109, 0]
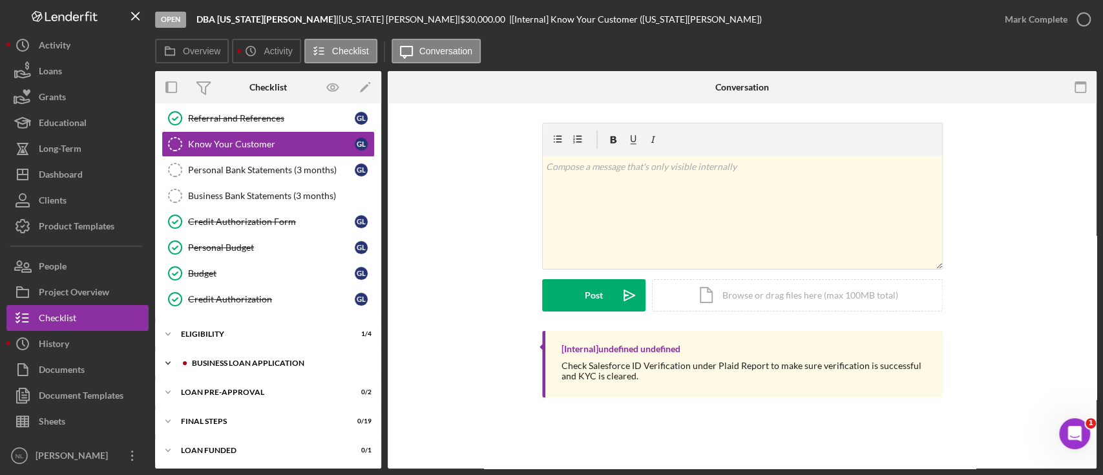
click at [211, 350] on div "Icon/Expander BUSINESS LOAN APPLICATION 13 / 27" at bounding box center [268, 363] width 226 height 26
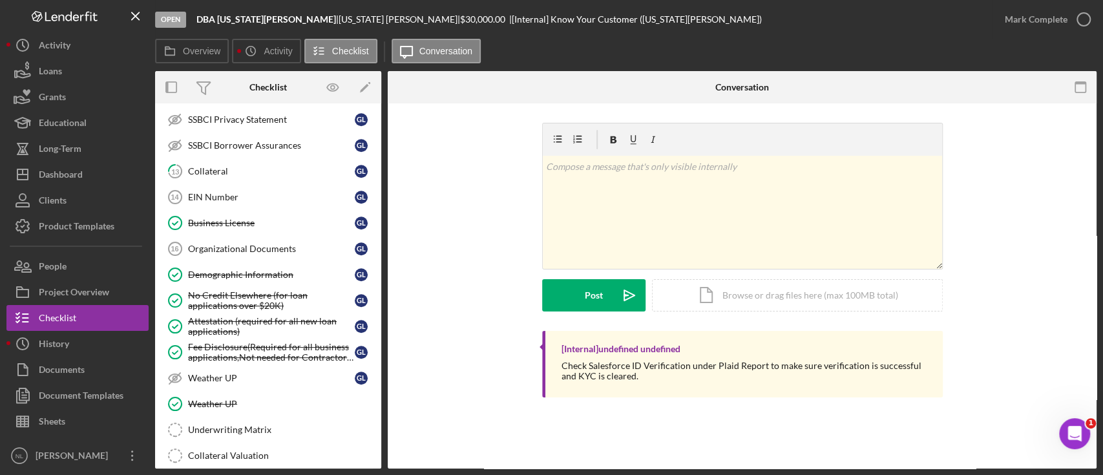
scroll to position [619, 0]
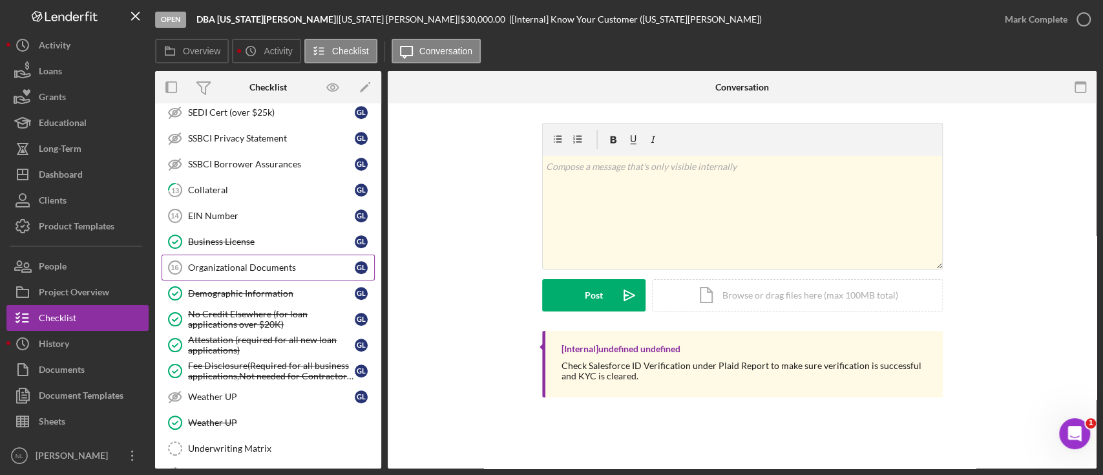
click at [217, 273] on link "Organizational Documents 16 Organizational Documents G L" at bounding box center [267, 268] width 213 height 26
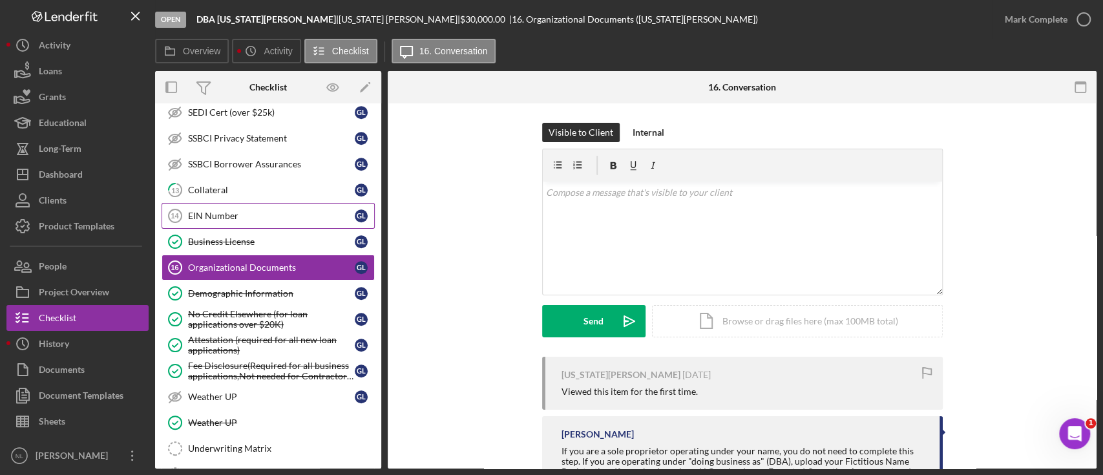
click at [205, 213] on div "EIN Number" at bounding box center [271, 216] width 167 height 10
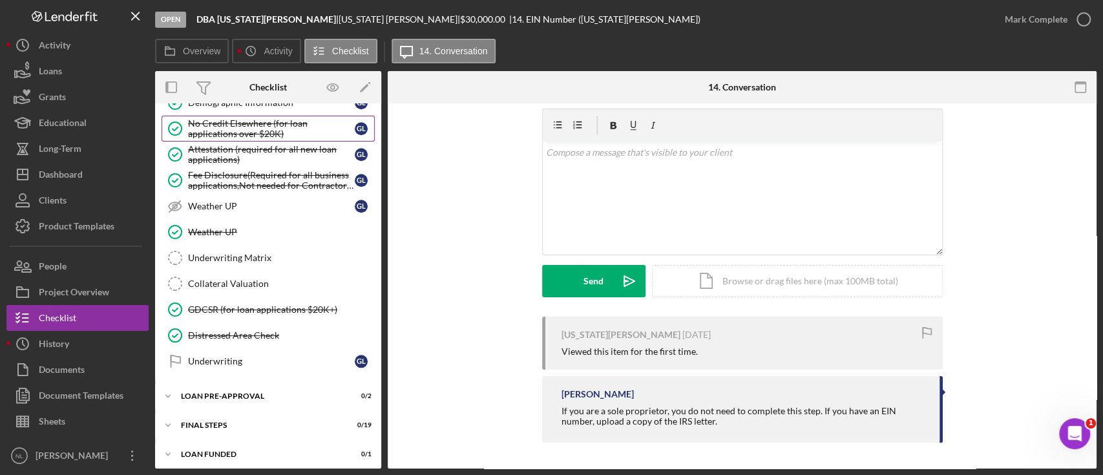
scroll to position [284, 0]
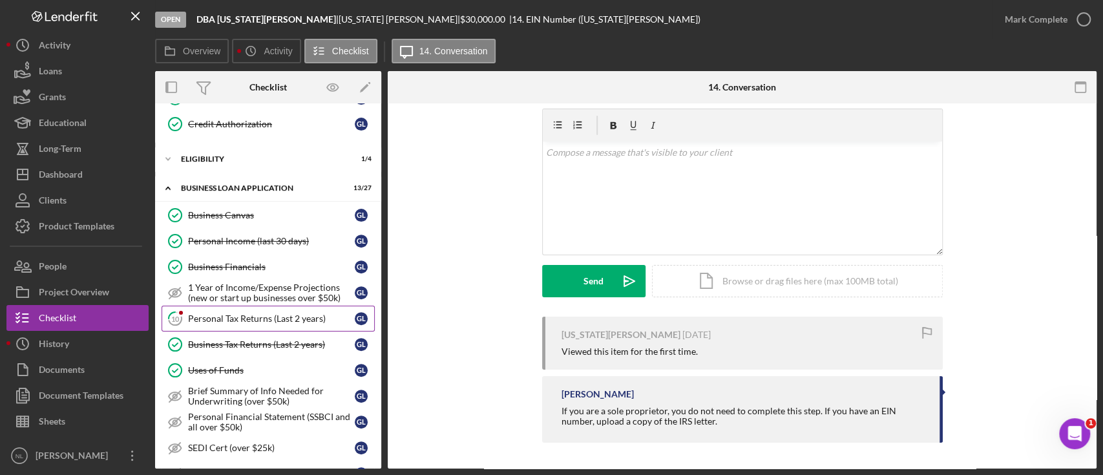
click at [290, 318] on div "Personal Tax Returns (Last 2 years)" at bounding box center [271, 318] width 167 height 10
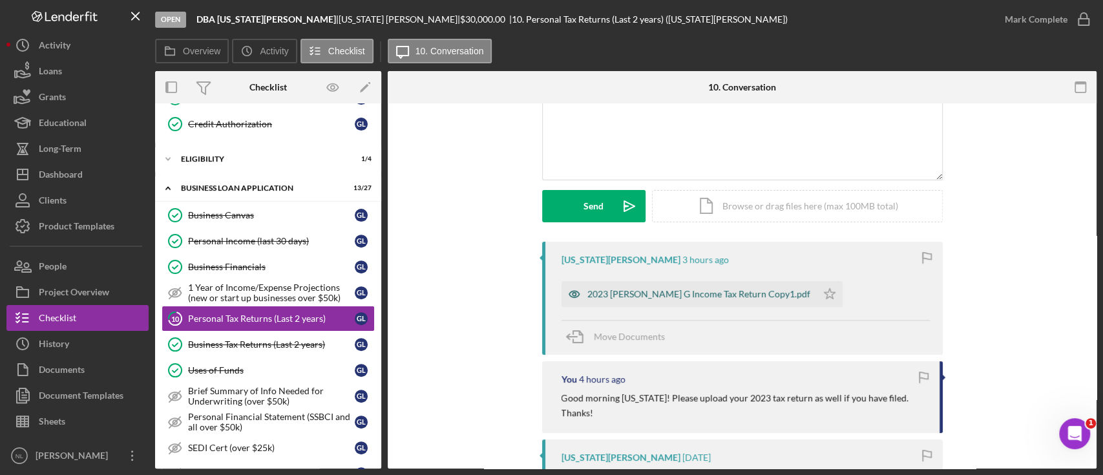
scroll to position [120, 0]
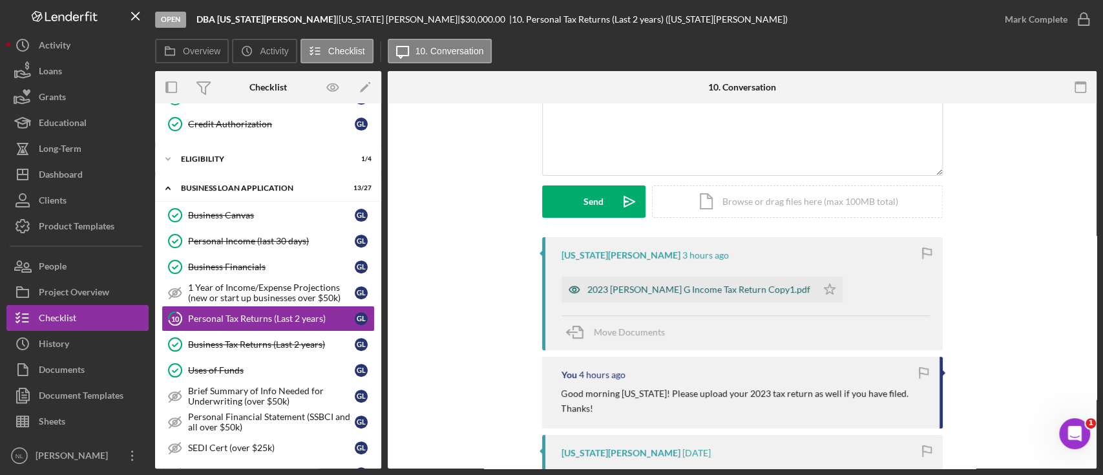
click at [638, 298] on div "2023 [PERSON_NAME] G Income Tax Return Copy1.pdf" at bounding box center [688, 289] width 255 height 26
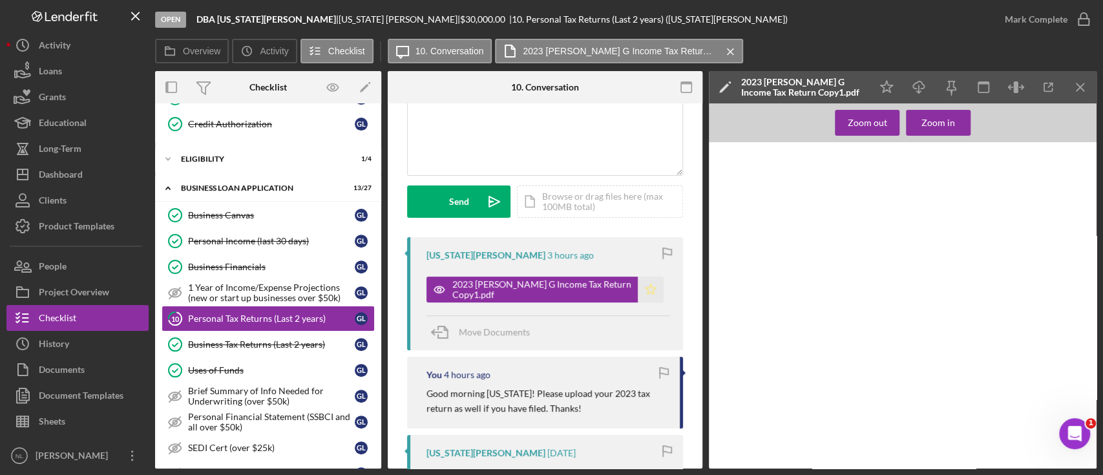
click at [642, 296] on icon "Icon/Star" at bounding box center [651, 289] width 26 height 26
click at [1083, 90] on line "button" at bounding box center [1079, 86] width 7 height 7
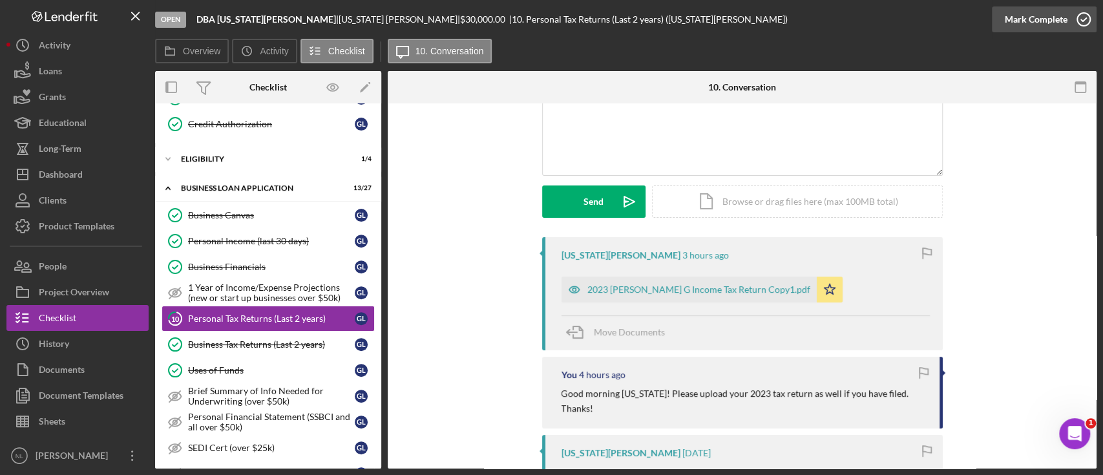
click at [1025, 17] on div "Mark Complete" at bounding box center [1035, 19] width 63 height 26
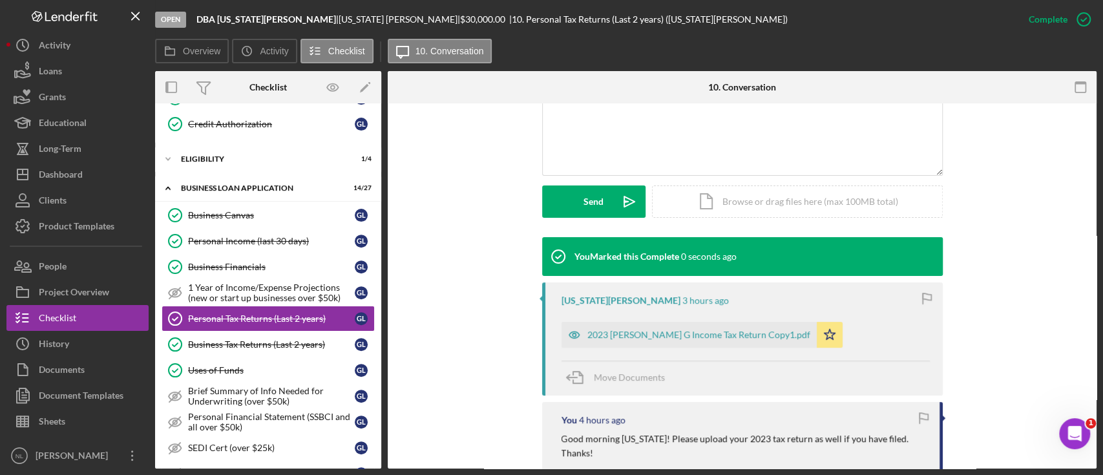
scroll to position [0, 0]
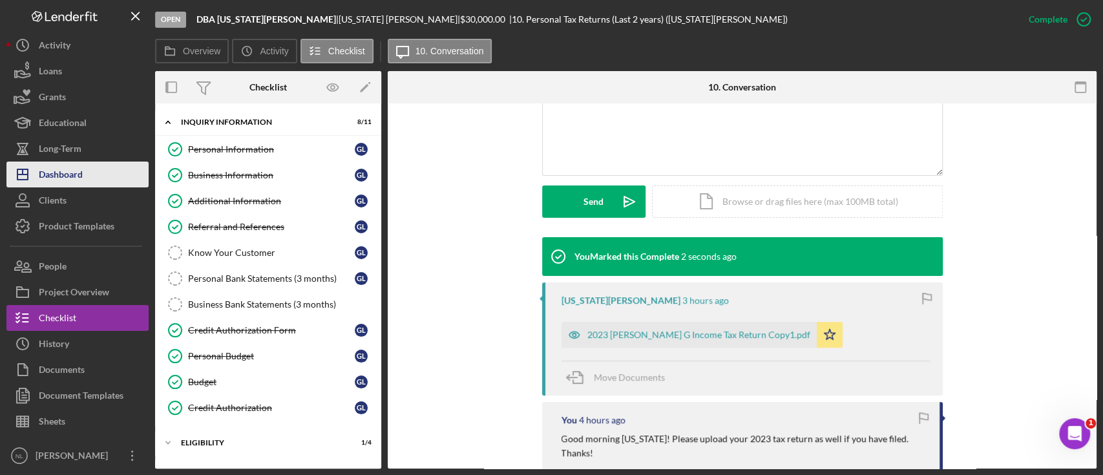
click at [85, 177] on button "Icon/Dashboard Dashboard" at bounding box center [77, 174] width 142 height 26
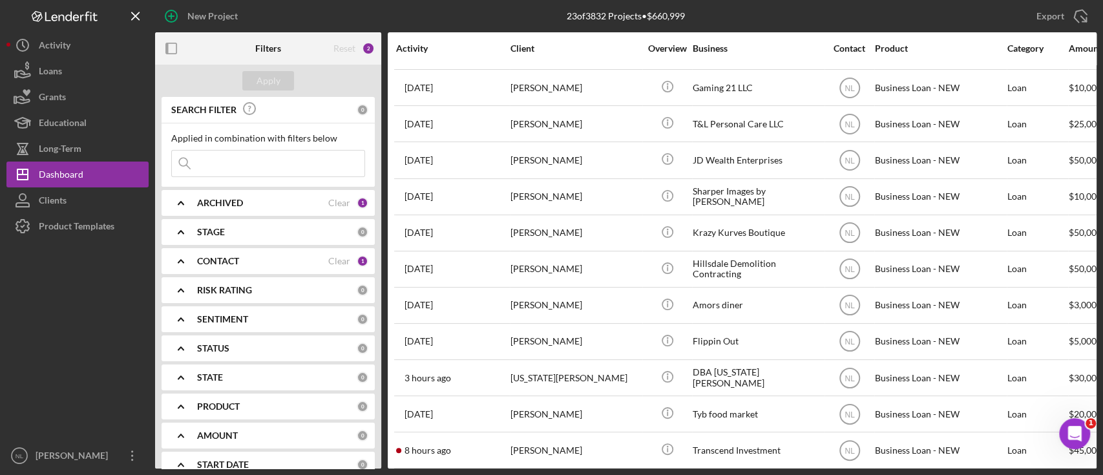
scroll to position [442, 0]
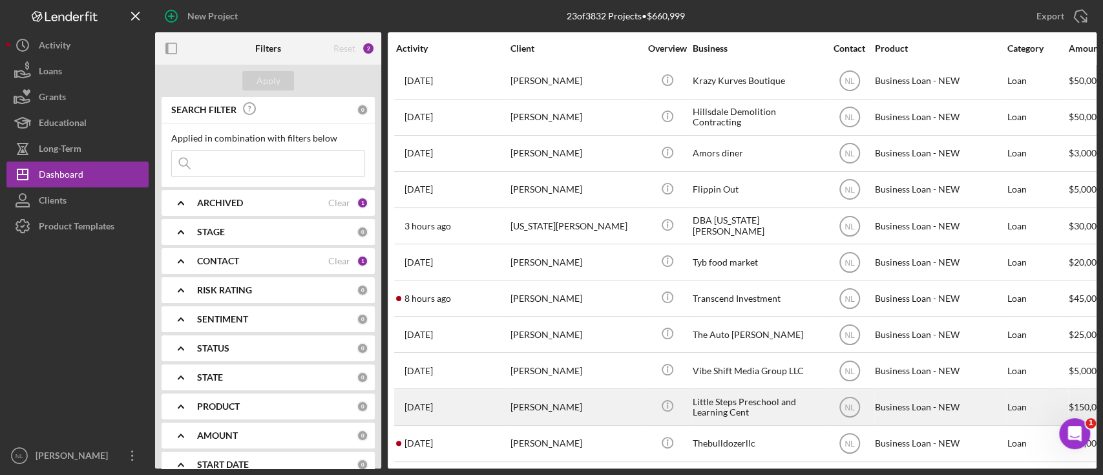
click at [620, 402] on div "[PERSON_NAME]" at bounding box center [574, 407] width 129 height 34
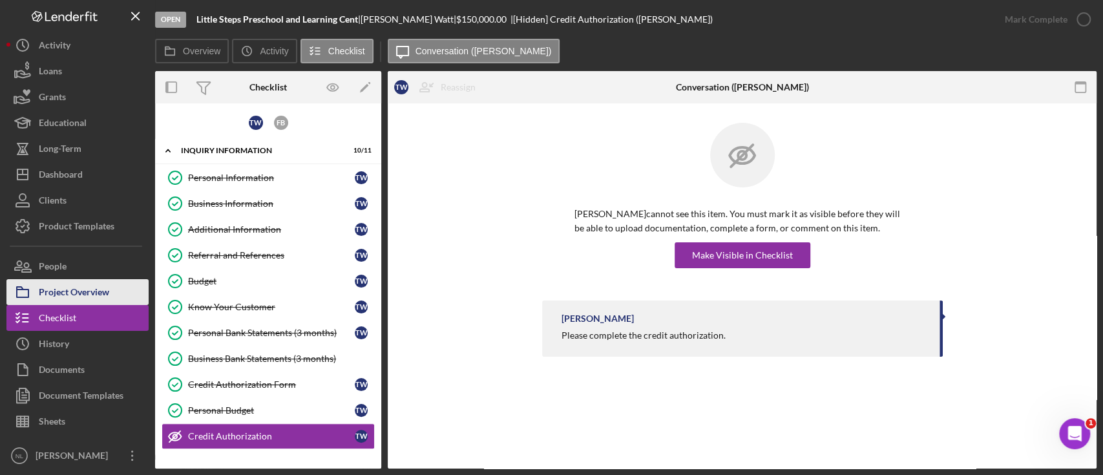
scroll to position [136, 0]
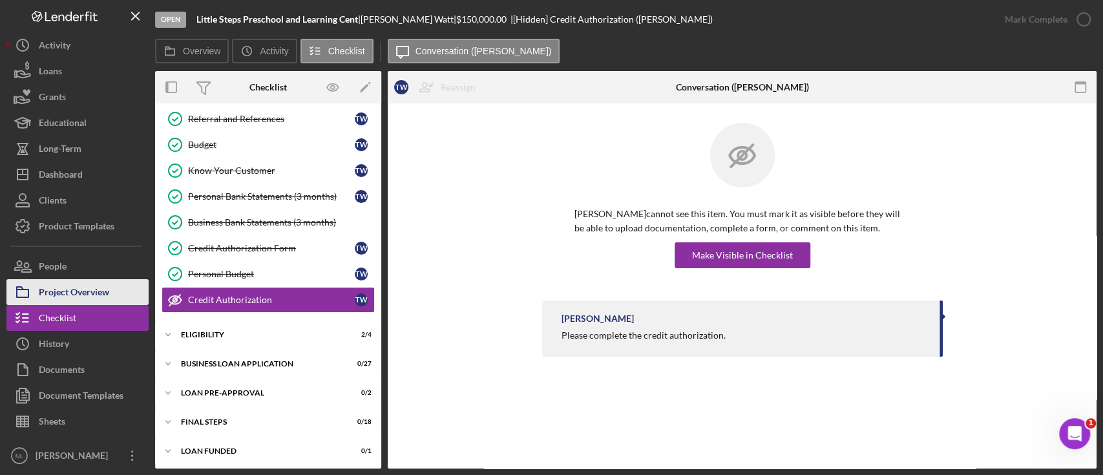
click at [67, 289] on div "Project Overview" at bounding box center [74, 293] width 70 height 29
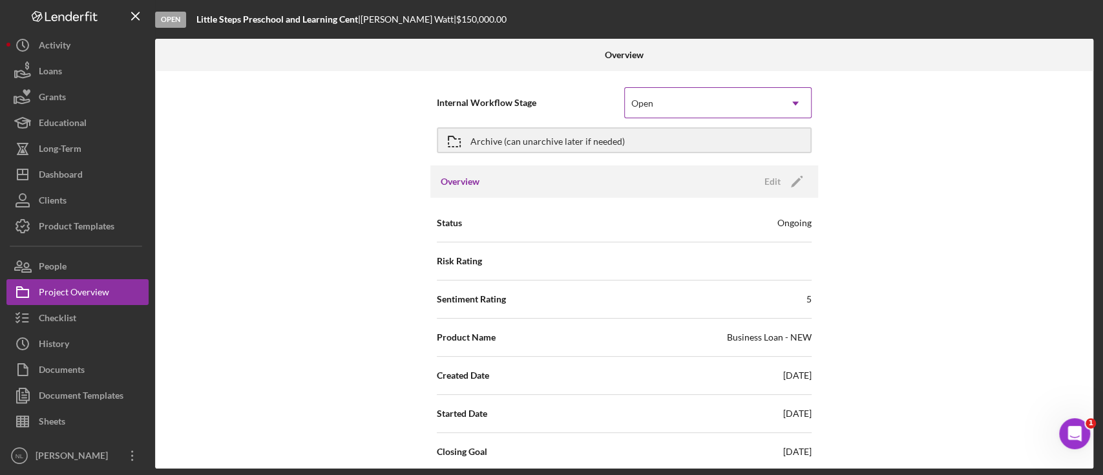
click at [723, 110] on div "Open" at bounding box center [702, 103] width 155 height 30
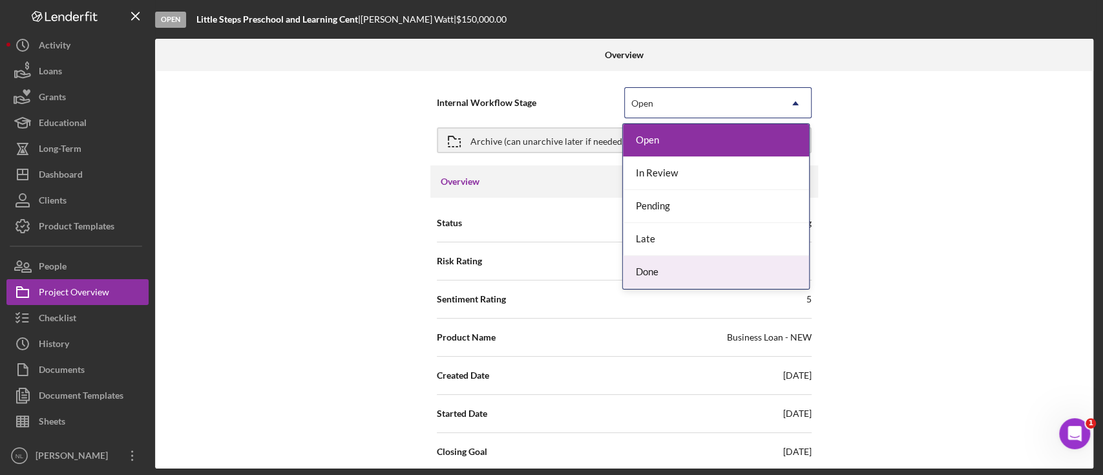
click at [674, 263] on div "Done" at bounding box center [716, 272] width 186 height 33
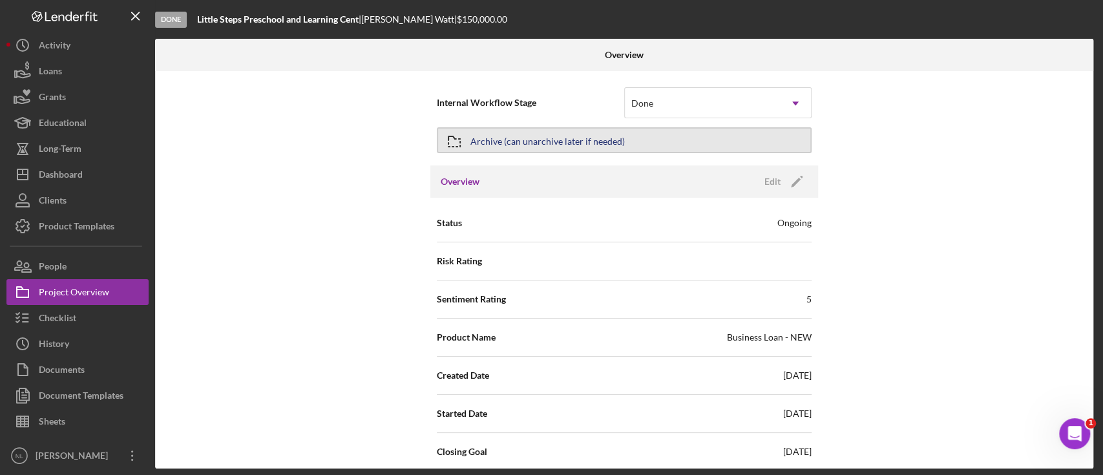
click at [508, 141] on div "Archive (can unarchive later if needed)" at bounding box center [547, 140] width 154 height 23
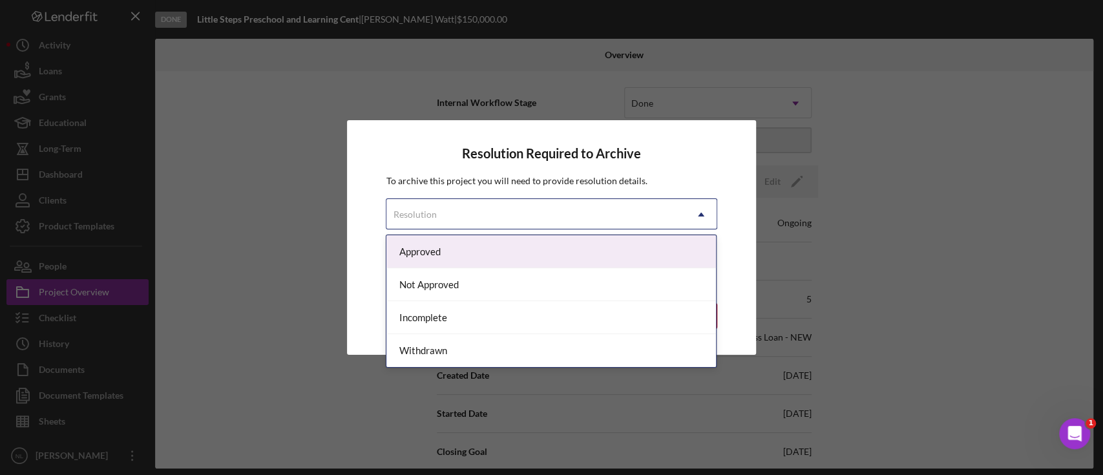
click at [481, 220] on div "Resolution" at bounding box center [535, 215] width 298 height 30
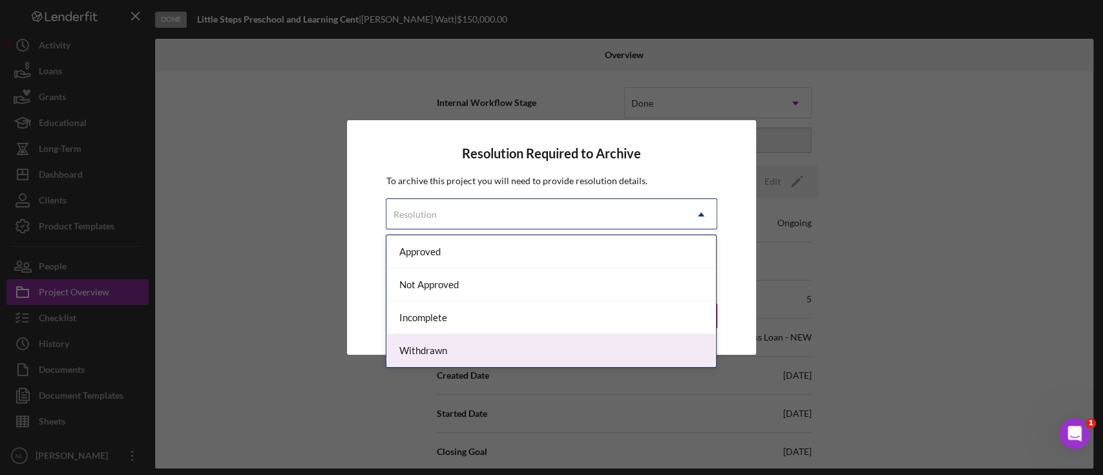
click at [465, 351] on div "Withdrawn" at bounding box center [550, 350] width 329 height 33
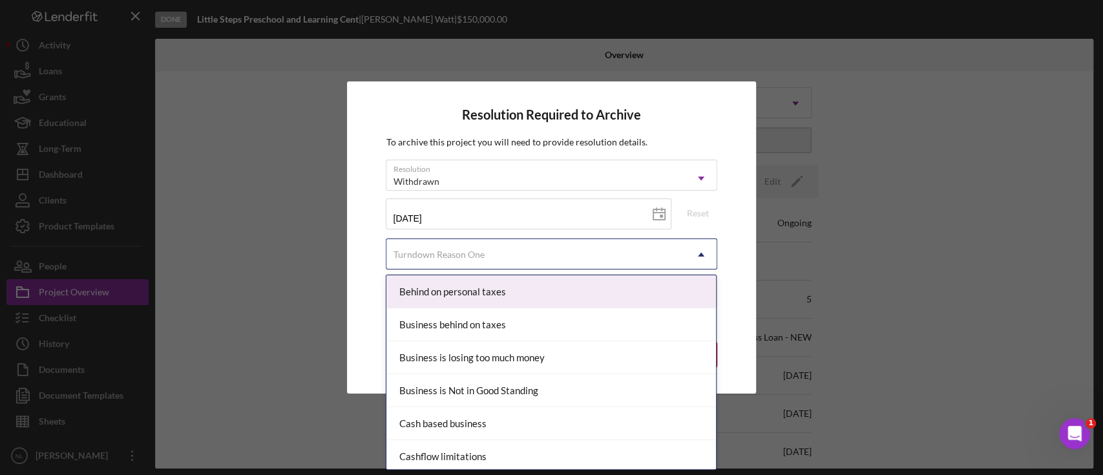
click at [486, 253] on div "Turndown Reason One" at bounding box center [535, 255] width 298 height 30
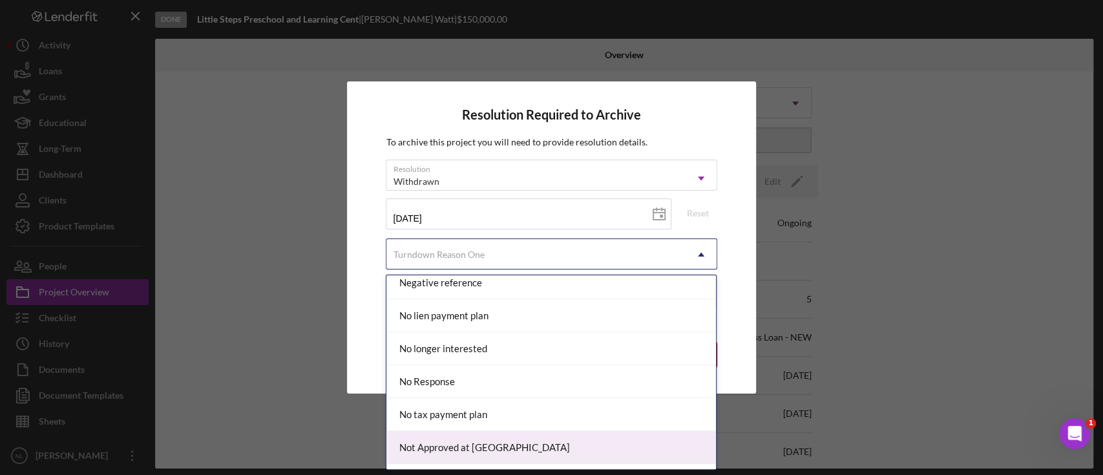
scroll to position [858, 0]
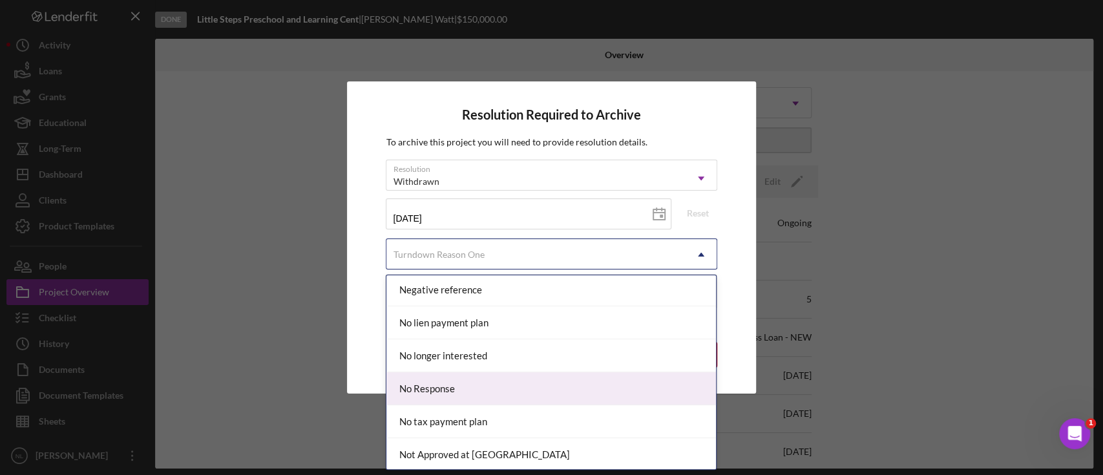
click at [484, 397] on div "No Response" at bounding box center [550, 388] width 329 height 33
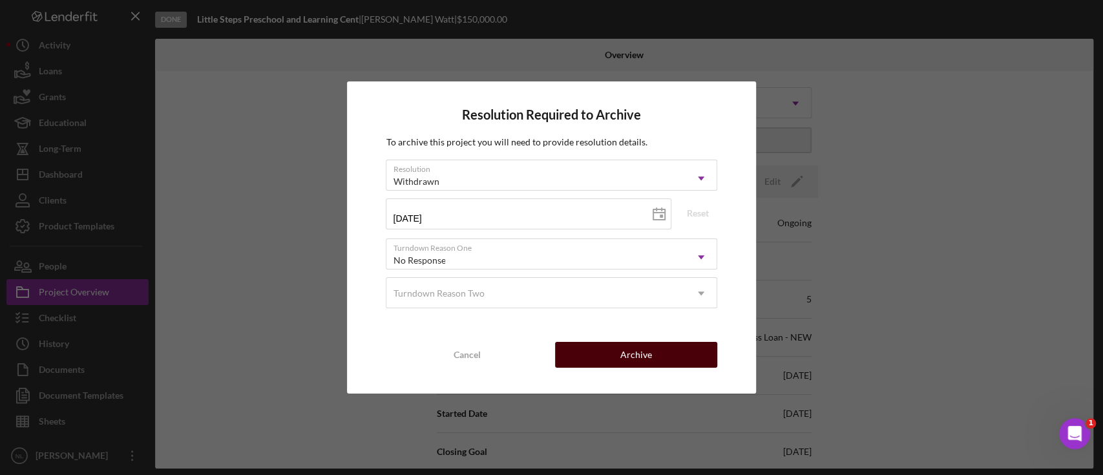
click at [614, 354] on button "Archive" at bounding box center [636, 355] width 162 height 26
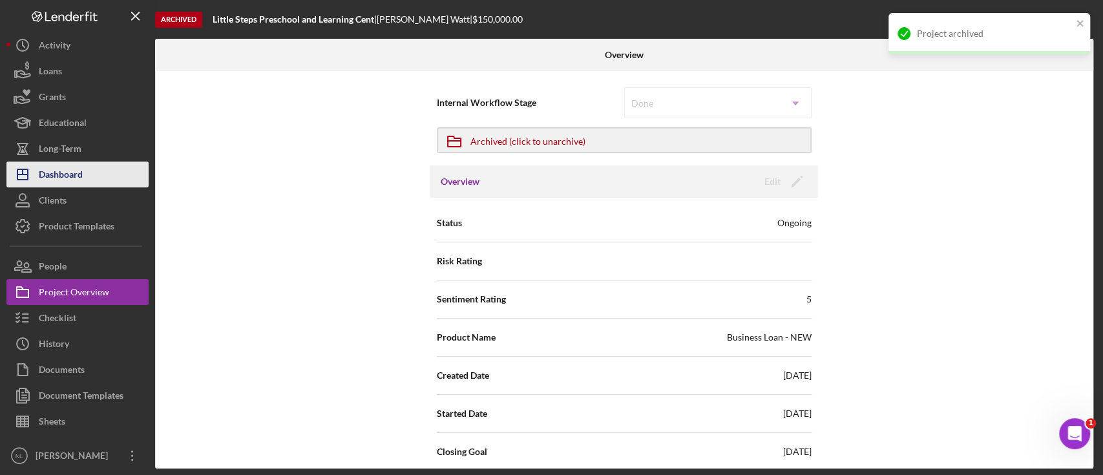
click at [94, 168] on button "Icon/Dashboard Dashboard" at bounding box center [77, 174] width 142 height 26
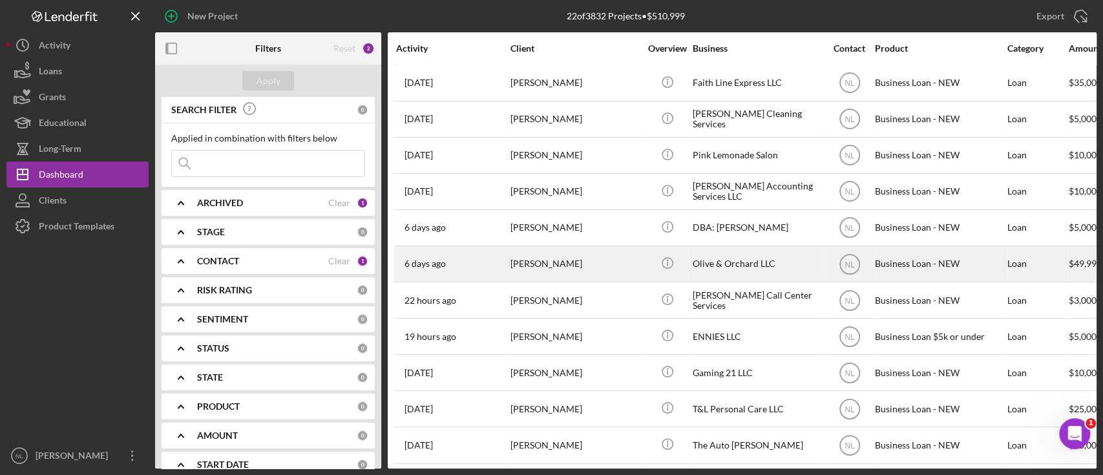
click at [557, 273] on div "[PERSON_NAME]" at bounding box center [574, 264] width 129 height 34
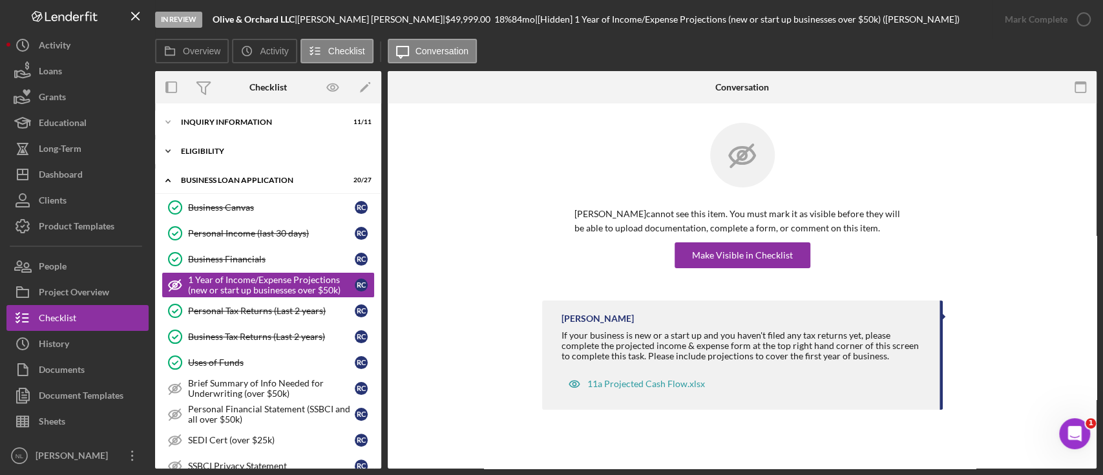
click at [222, 162] on div "Icon/Expander ELIGIBILITY 4 / 4" at bounding box center [268, 151] width 226 height 26
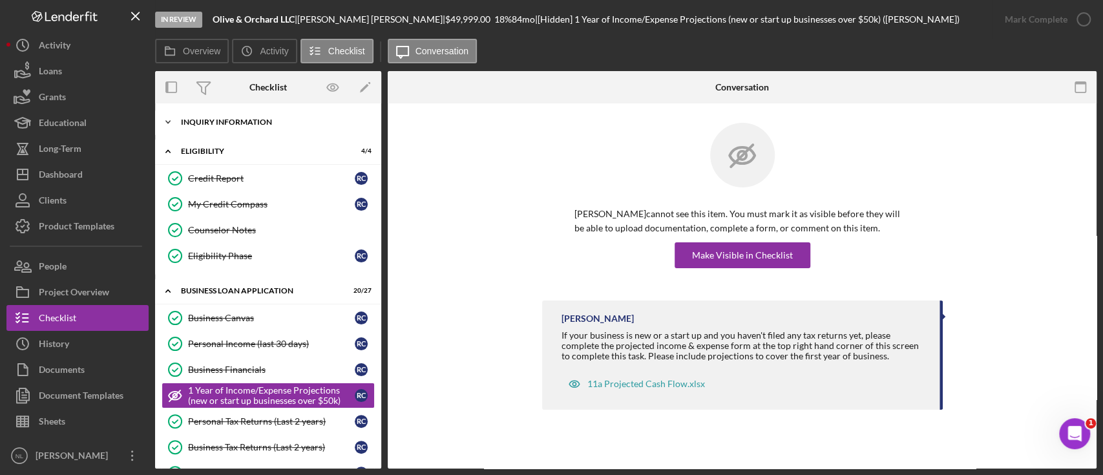
click at [211, 113] on div "Icon/Expander INQUIRY INFORMATION 11 / 11" at bounding box center [268, 122] width 226 height 26
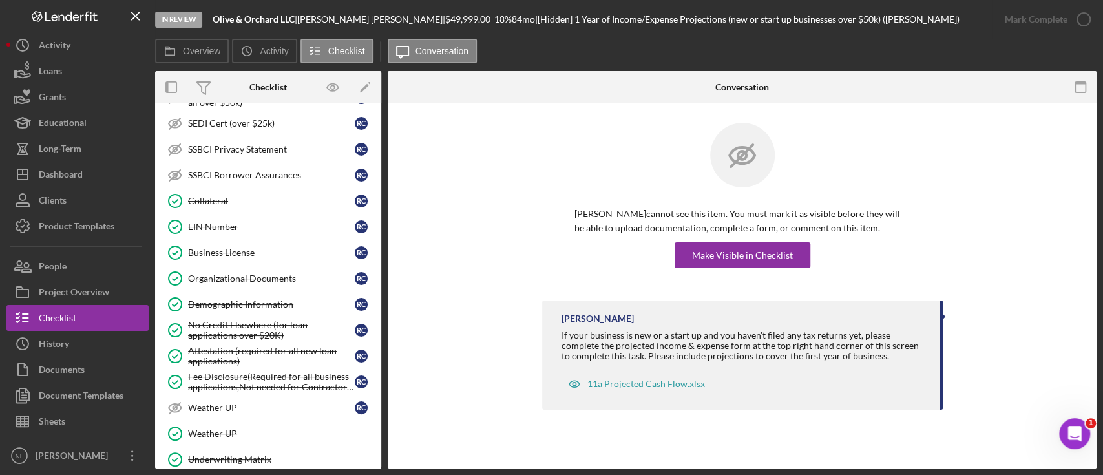
scroll to position [919, 0]
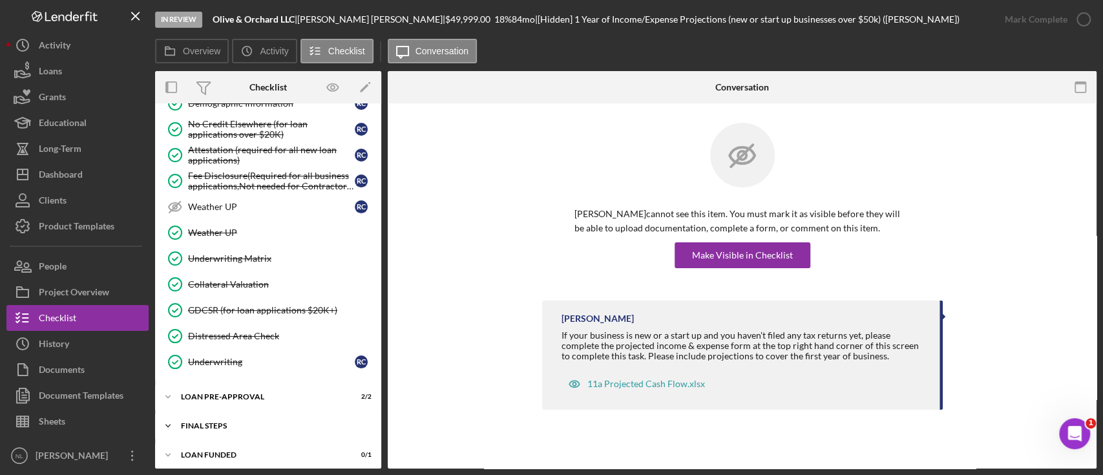
click at [264, 413] on div "Icon/Expander FINAL STEPS 10 / 19" at bounding box center [268, 426] width 226 height 26
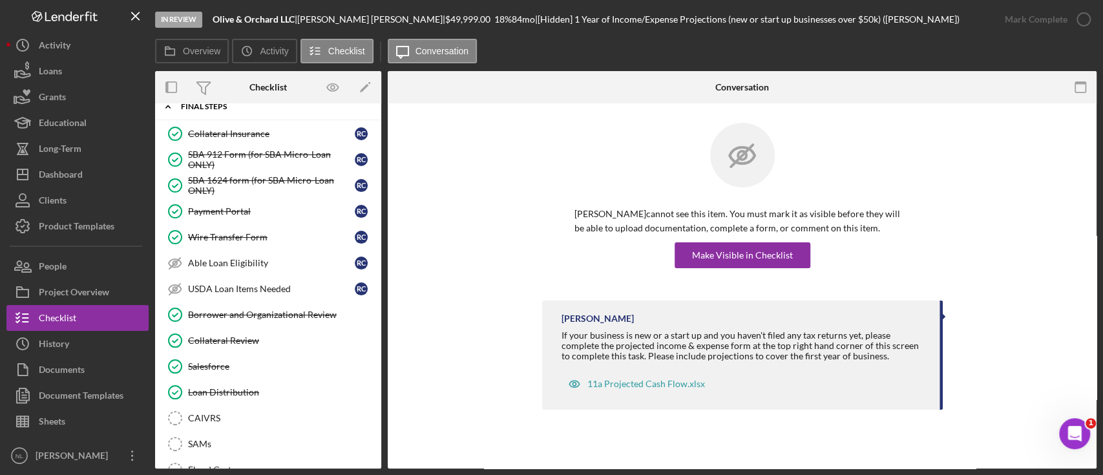
scroll to position [1414, 0]
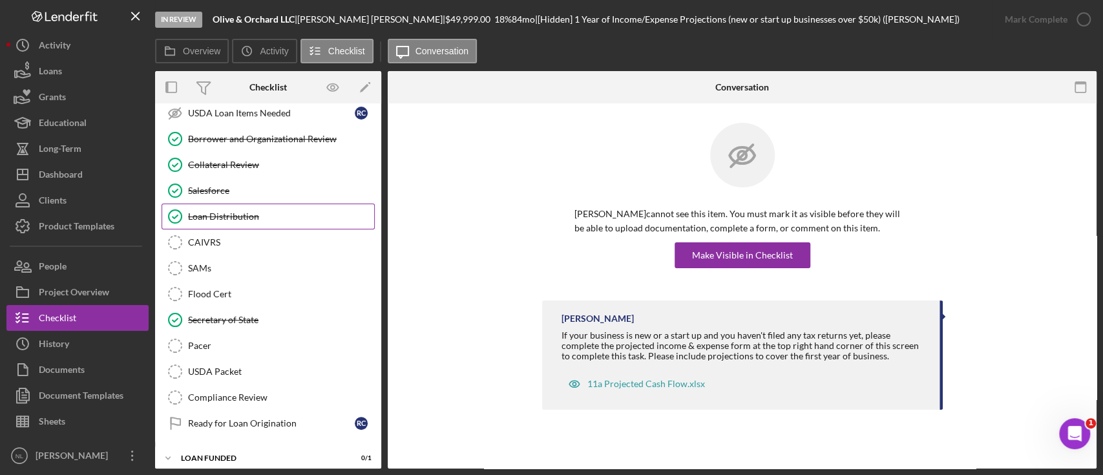
click at [236, 211] on div "Loan Distribution" at bounding box center [281, 216] width 186 height 10
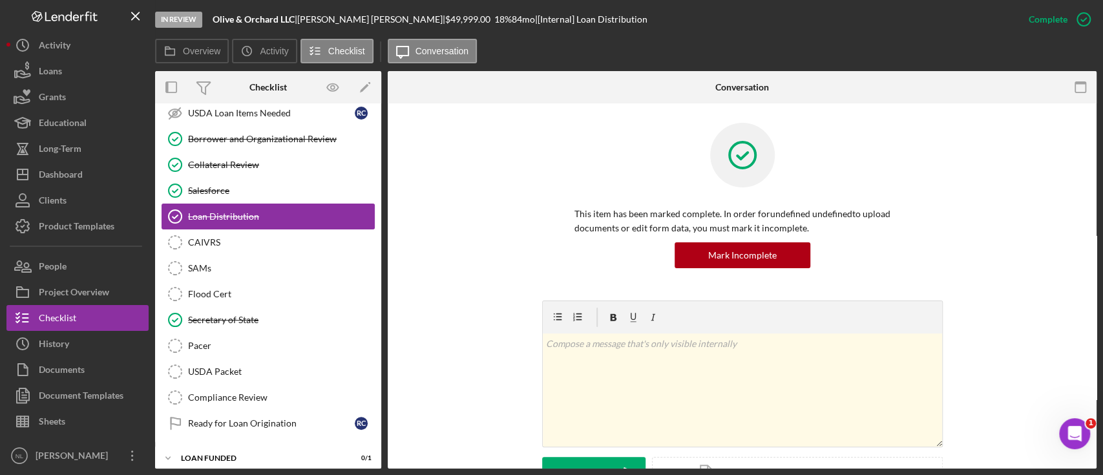
scroll to position [1414, 0]
click at [187, 242] on icon "CAIVRS" at bounding box center [175, 242] width 32 height 32
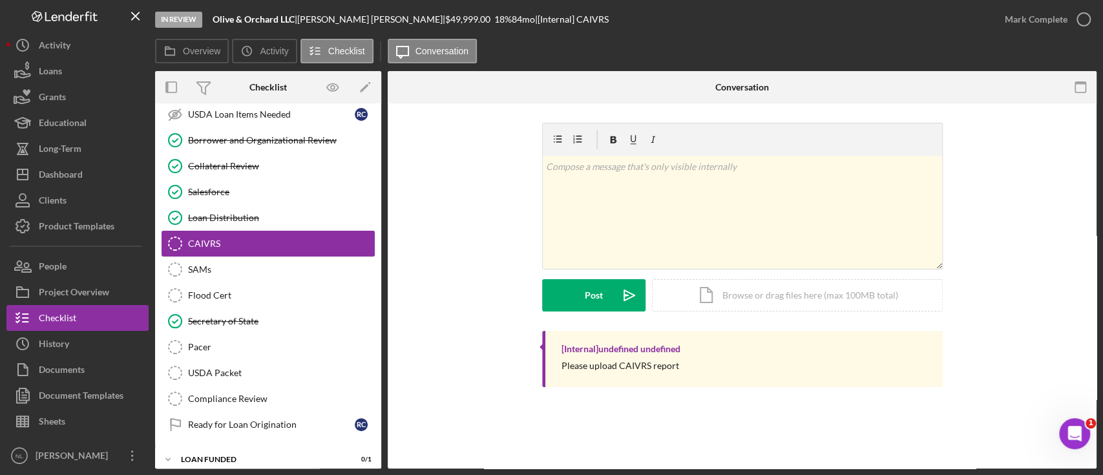
scroll to position [1414, 0]
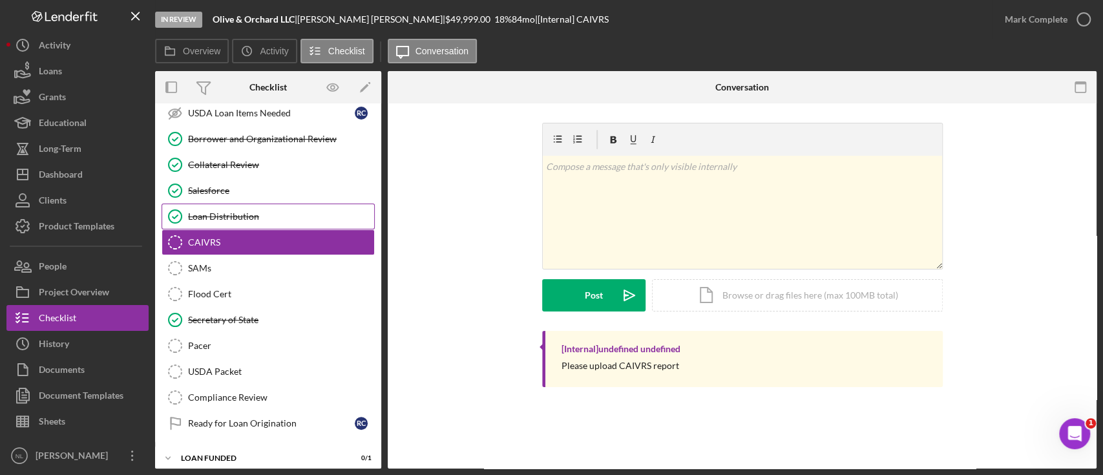
click at [270, 211] on div "Loan Distribution" at bounding box center [281, 216] width 186 height 10
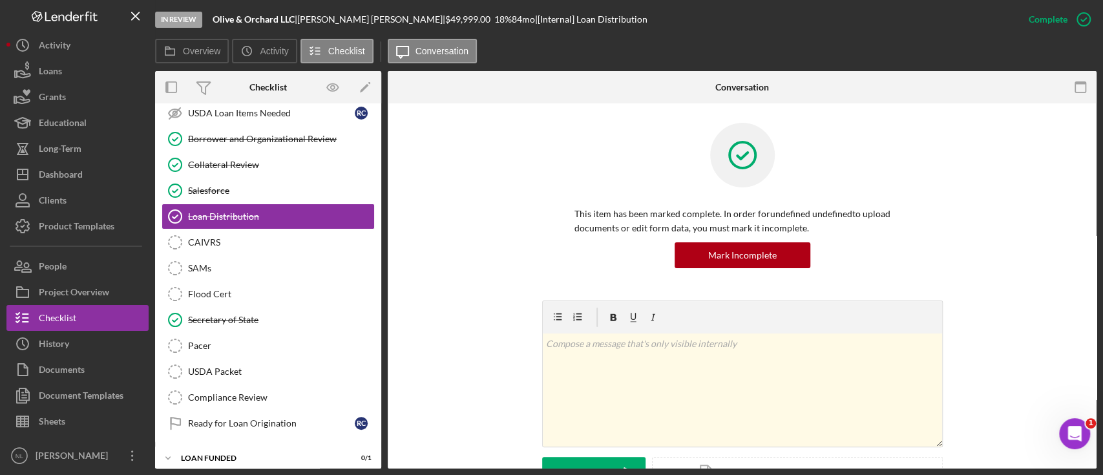
scroll to position [512, 0]
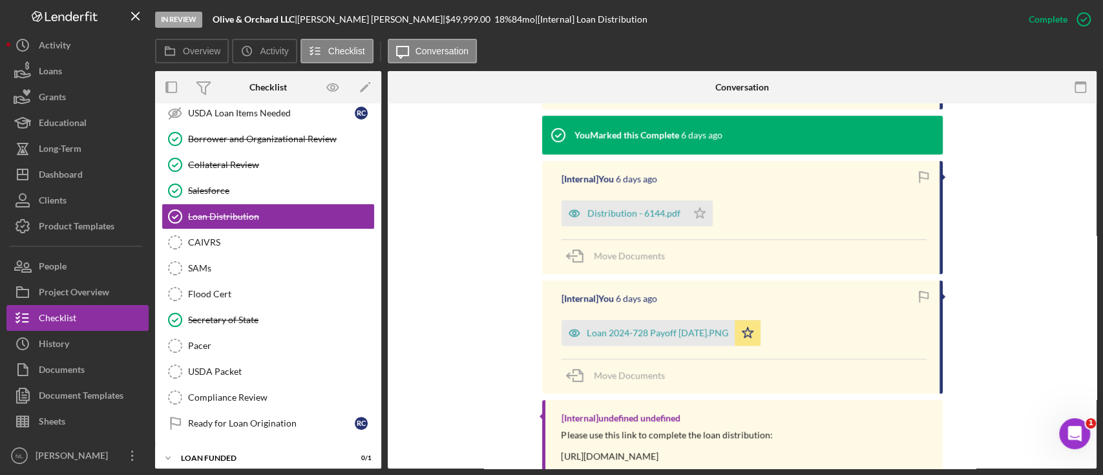
click at [682, 353] on div "[Internal] You [DATE] Loan 2024-728 Payoff [DATE].PNG Icon/Star Move Documents" at bounding box center [742, 336] width 400 height 113
click at [691, 331] on div "Loan 2024-728 Payoff [DATE].PNG" at bounding box center [657, 332] width 141 height 10
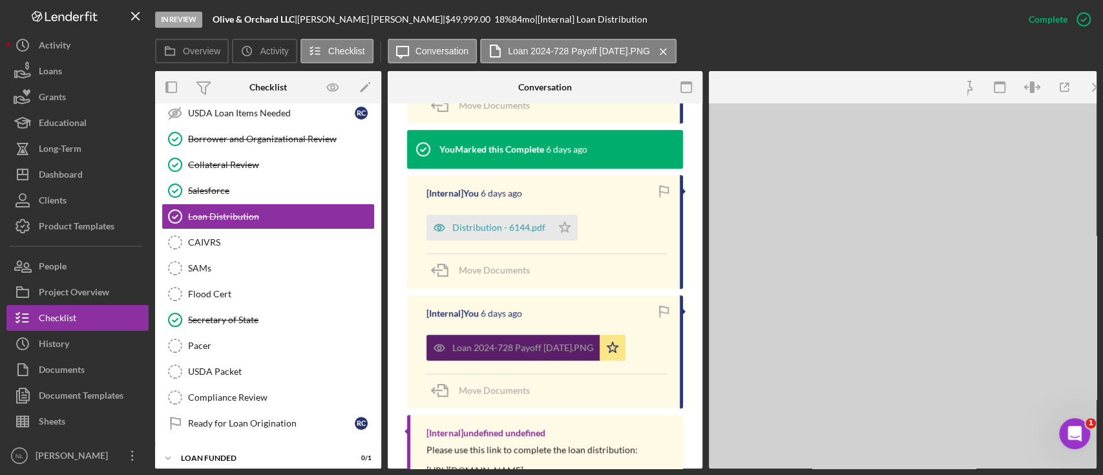
scroll to position [527, 0]
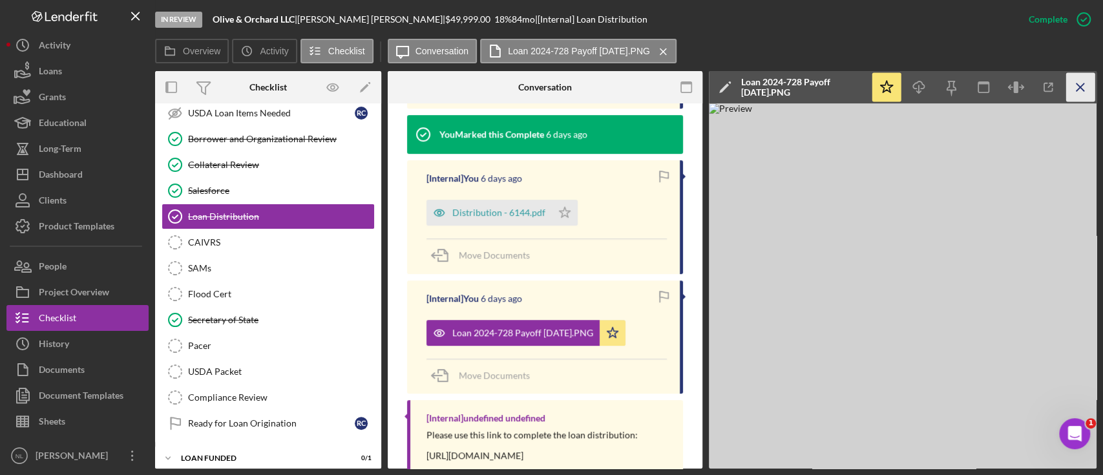
click at [1072, 90] on icon "Icon/Menu Close" at bounding box center [1080, 87] width 29 height 29
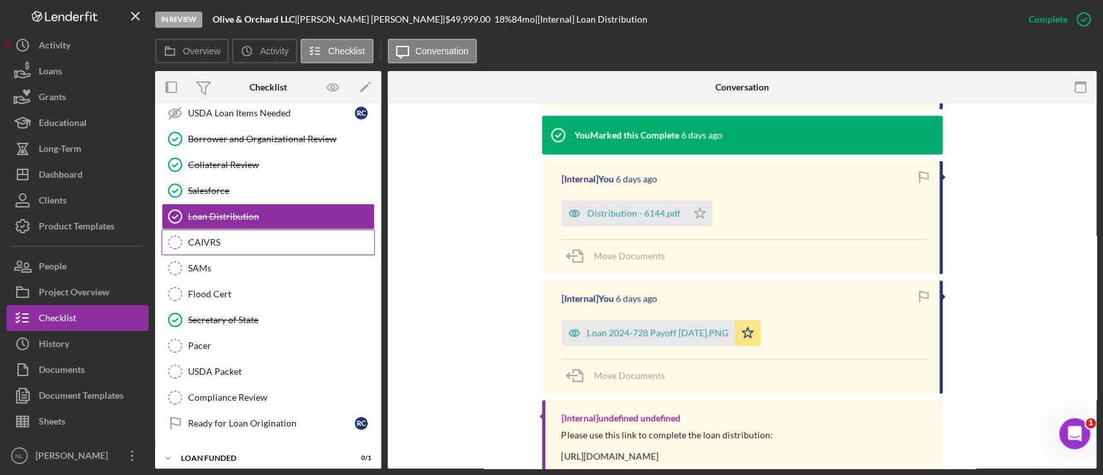
click at [244, 237] on div "CAIVRS" at bounding box center [281, 242] width 186 height 10
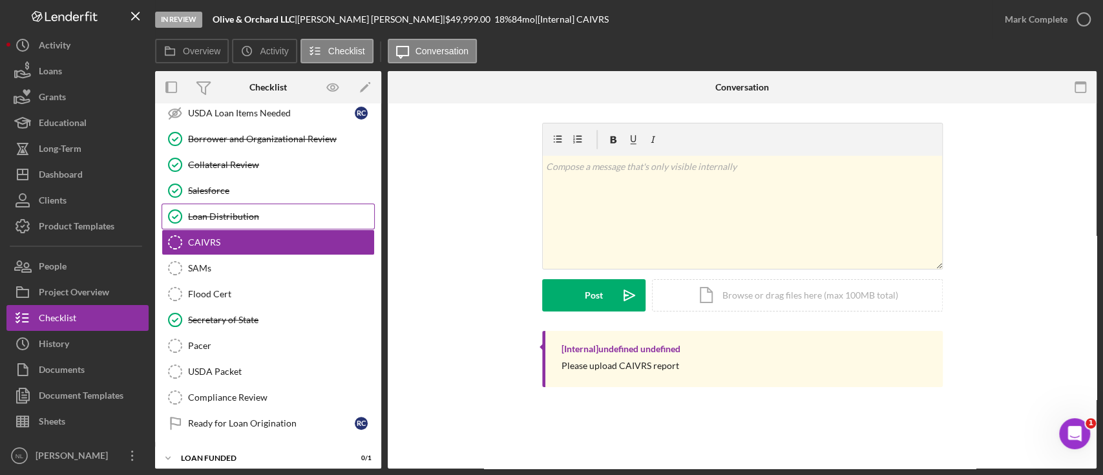
click at [219, 211] on div "Loan Distribution" at bounding box center [281, 216] width 186 height 10
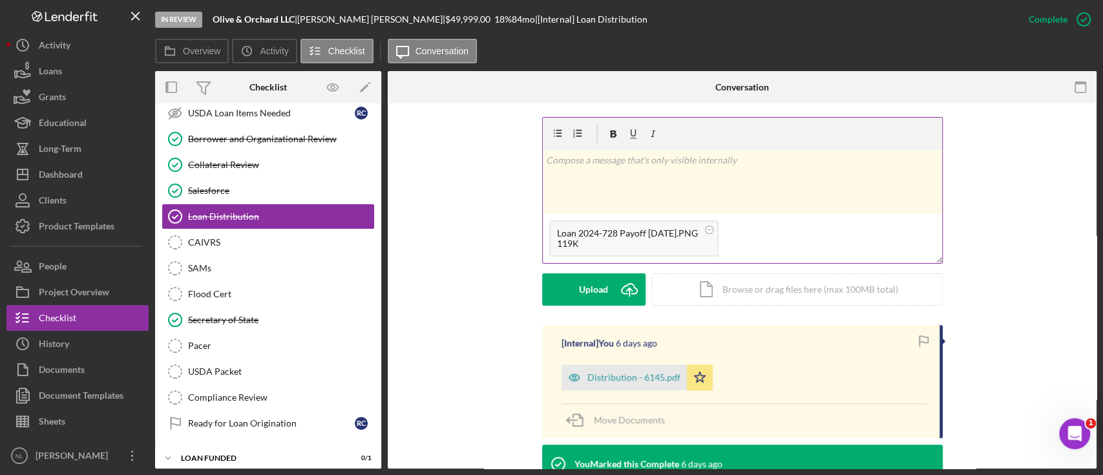
scroll to position [181, 0]
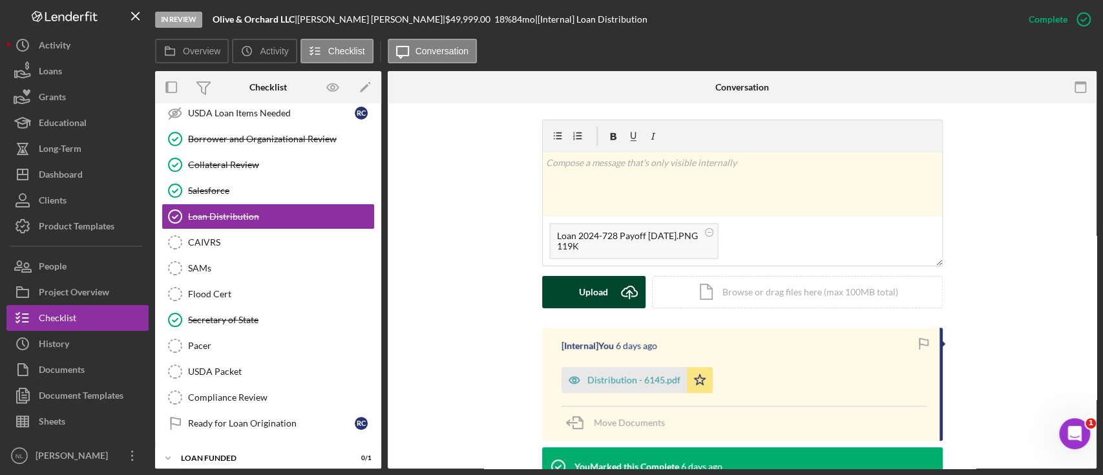
click at [587, 295] on div "Upload" at bounding box center [593, 292] width 29 height 32
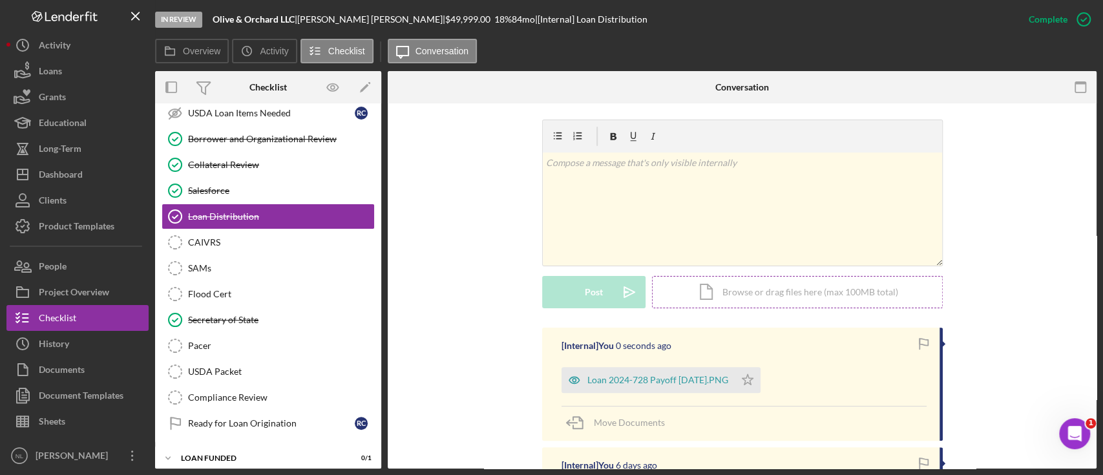
scroll to position [398, 0]
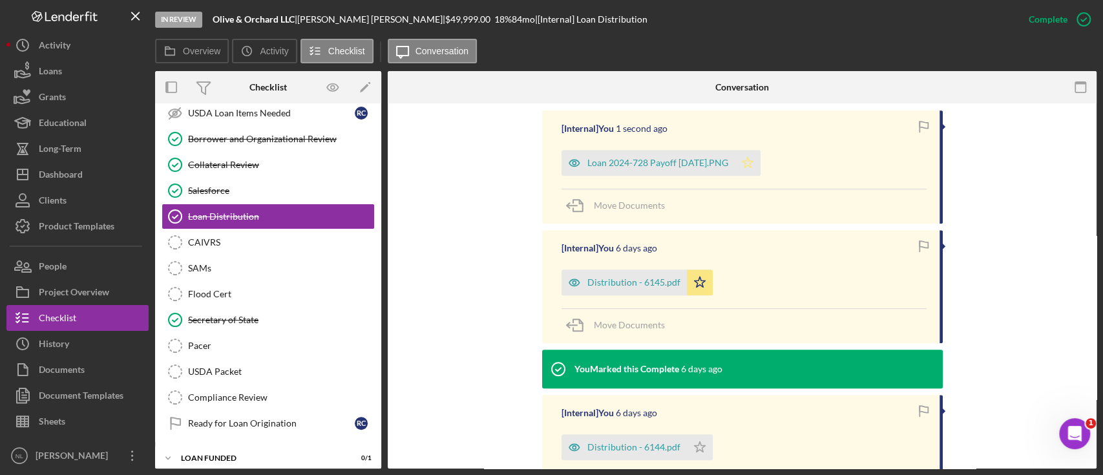
click at [759, 173] on icon "Icon/Star" at bounding box center [747, 163] width 26 height 26
click at [702, 298] on div "[Internal] You [DATE] Distribution - 6145.pdf Icon/Star Move Documents" at bounding box center [742, 286] width 400 height 113
click at [698, 287] on icon "Icon/Star" at bounding box center [700, 282] width 26 height 26
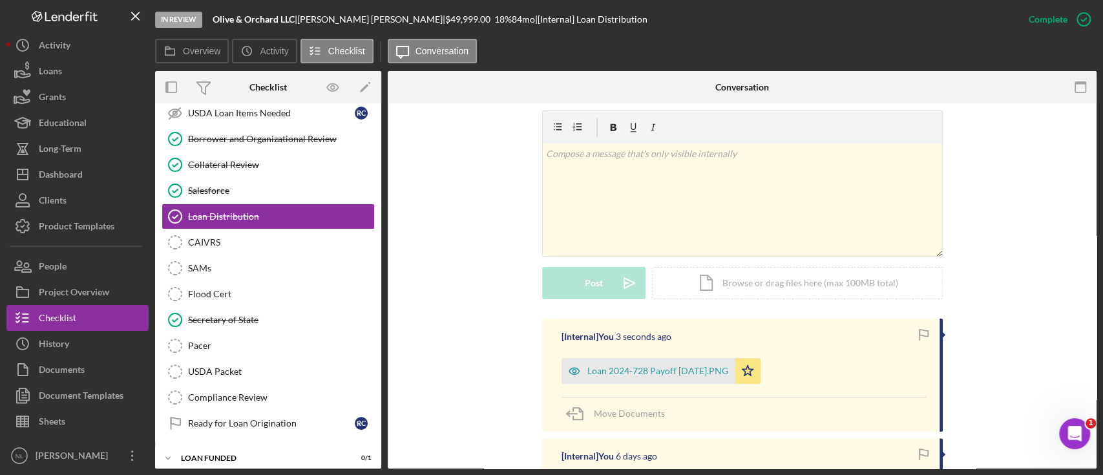
scroll to position [183, 0]
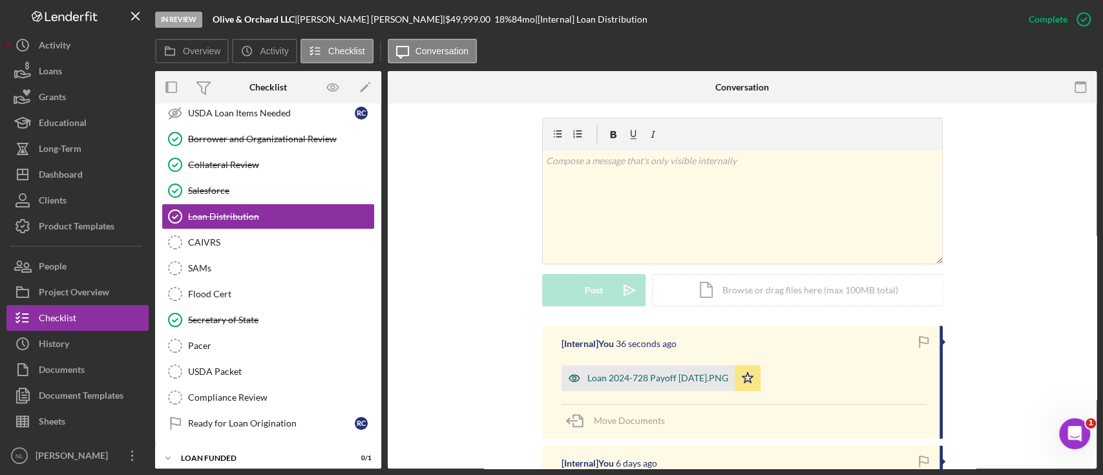
click at [594, 373] on div "Loan 2024-728 Payoff [DATE].PNG" at bounding box center [657, 378] width 141 height 10
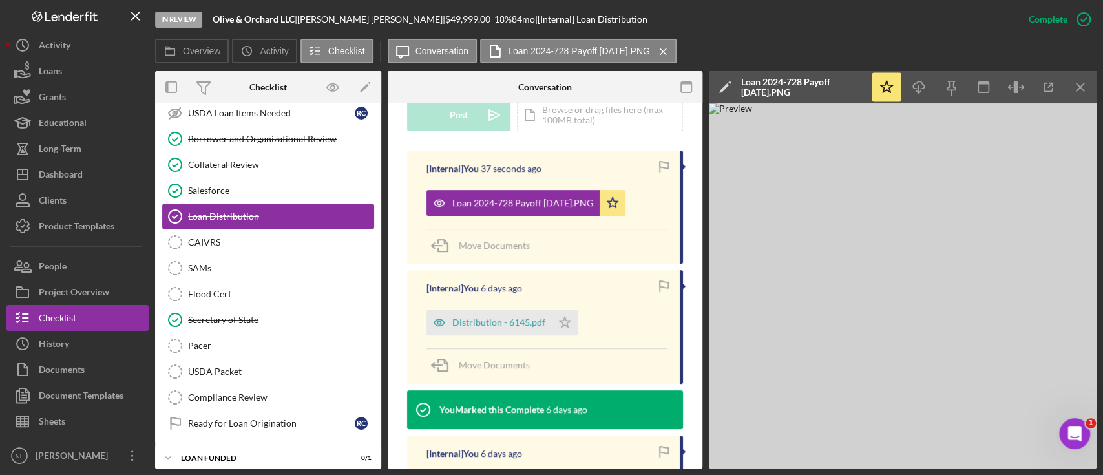
scroll to position [428, 0]
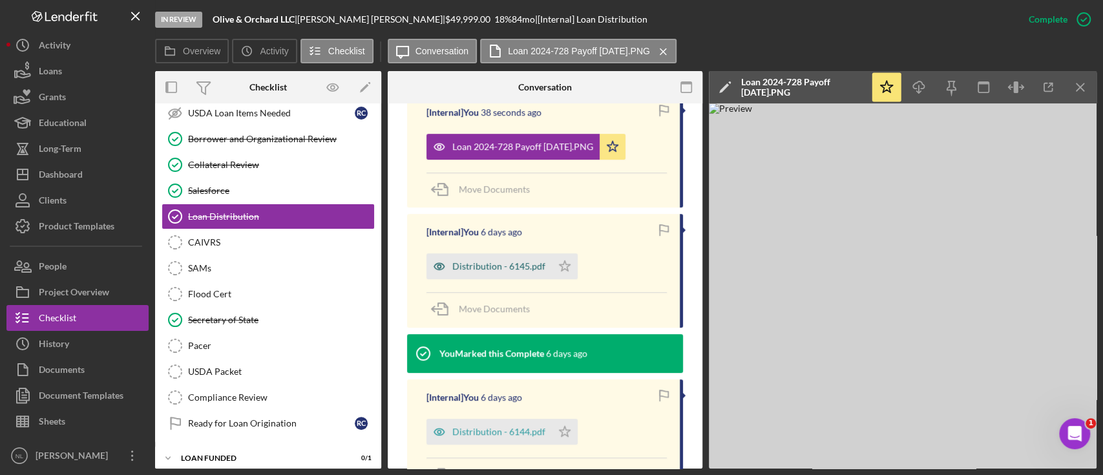
click at [500, 264] on div "Distribution - 6145.pdf" at bounding box center [498, 266] width 93 height 10
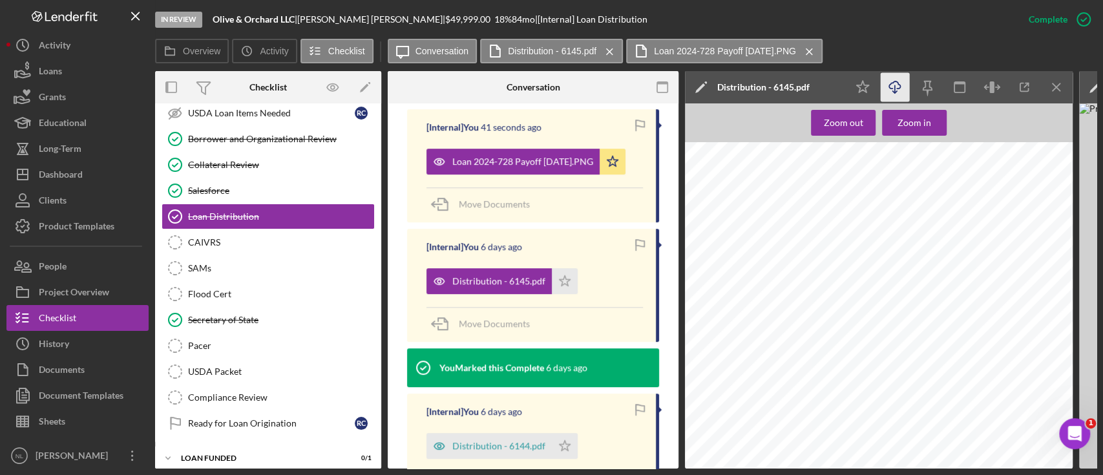
click at [908, 90] on icon "Icon/Download" at bounding box center [894, 87] width 29 height 29
drag, startPoint x: 293, startPoint y: 16, endPoint x: 217, endPoint y: 19, distance: 76.3
click at [217, 19] on b "Olive & Orchard LLC" at bounding box center [254, 19] width 82 height 11
copy b "Olive & Orchard LLC"
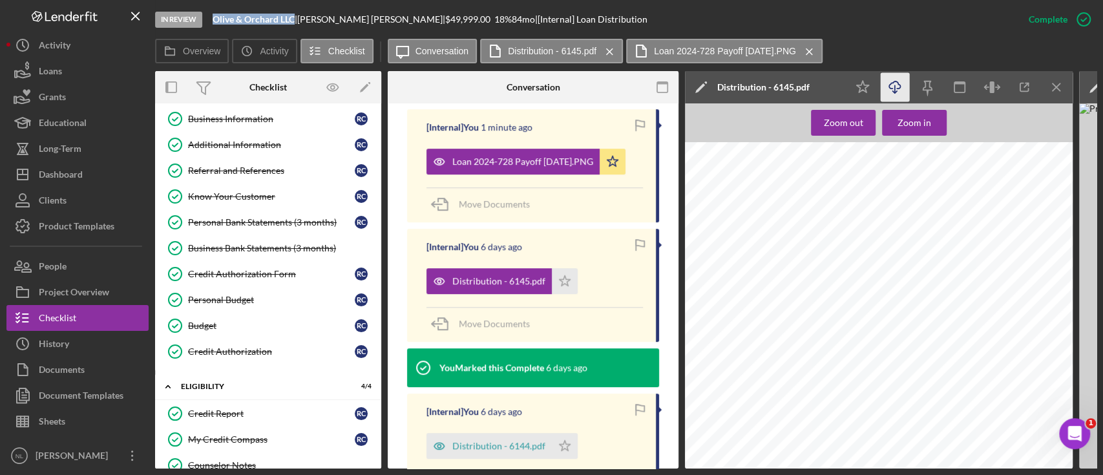
scroll to position [0, 0]
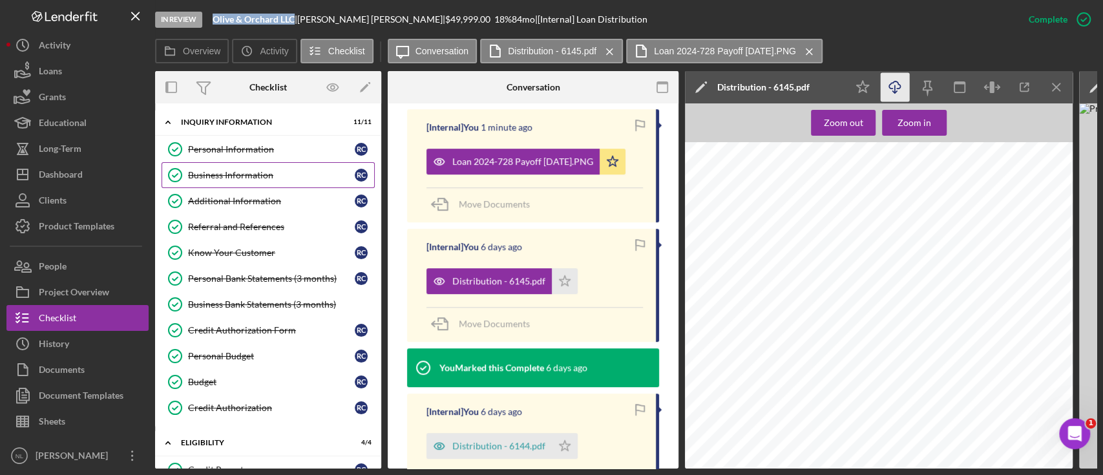
click at [270, 177] on div "Business Information" at bounding box center [271, 175] width 167 height 10
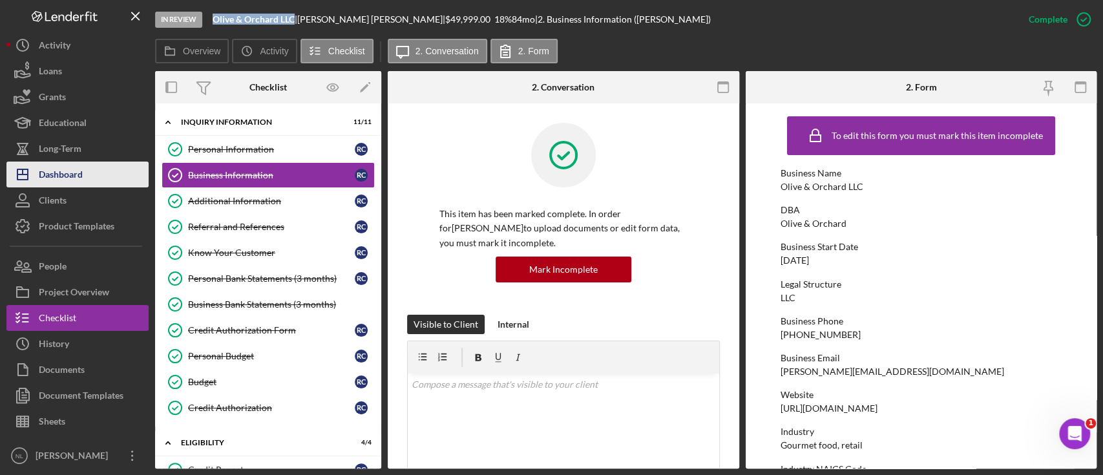
click at [99, 164] on button "Icon/Dashboard Dashboard" at bounding box center [77, 174] width 142 height 26
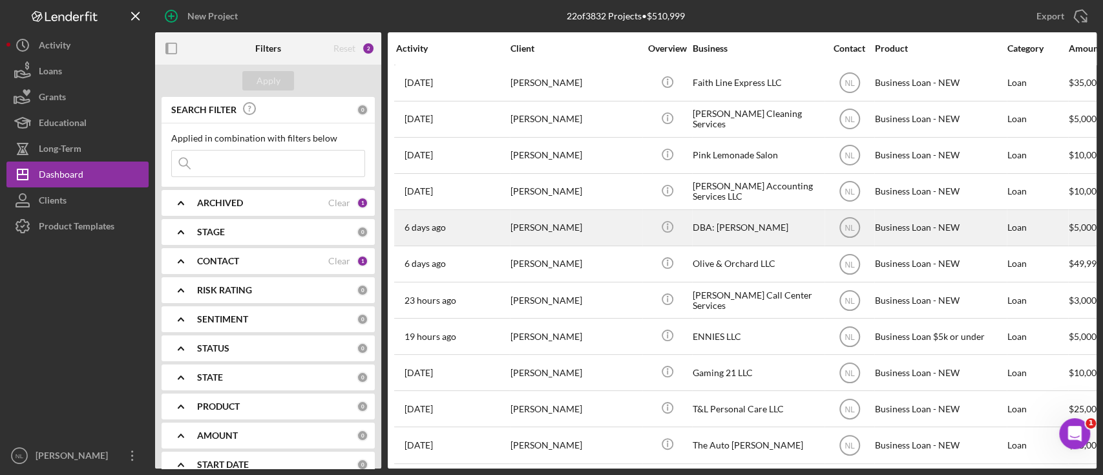
click at [491, 231] on div "[DATE] [PERSON_NAME]" at bounding box center [452, 228] width 113 height 34
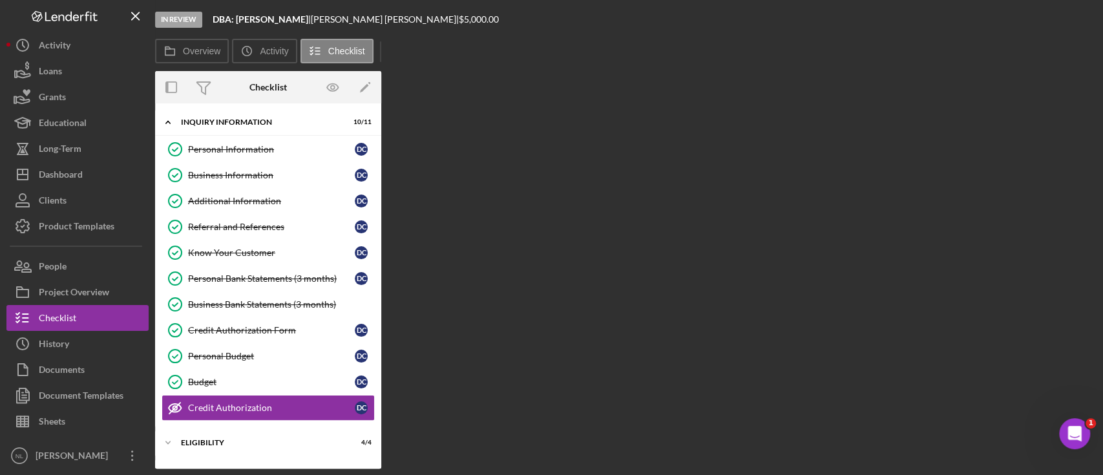
scroll to position [109, 0]
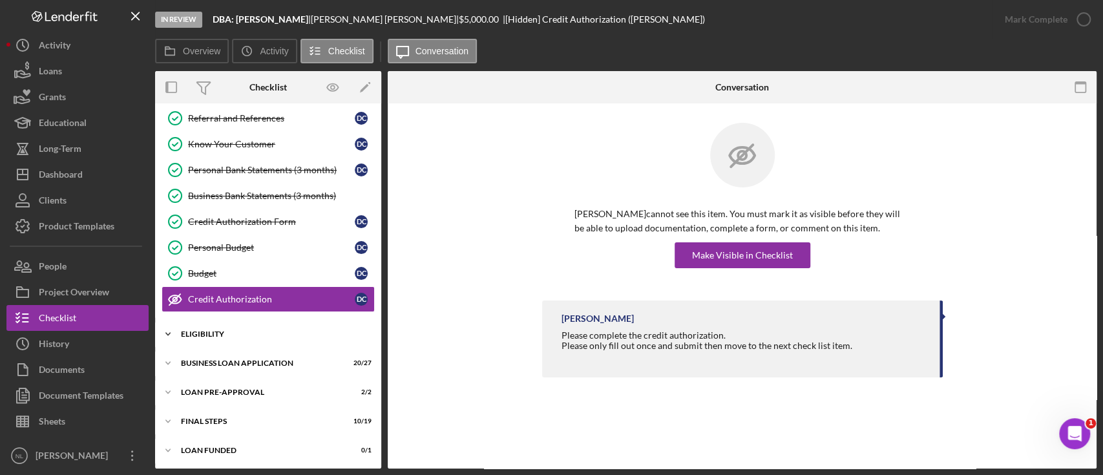
click at [246, 322] on div "Icon/Expander ELIGIBILITY 4 / 4" at bounding box center [268, 334] width 226 height 26
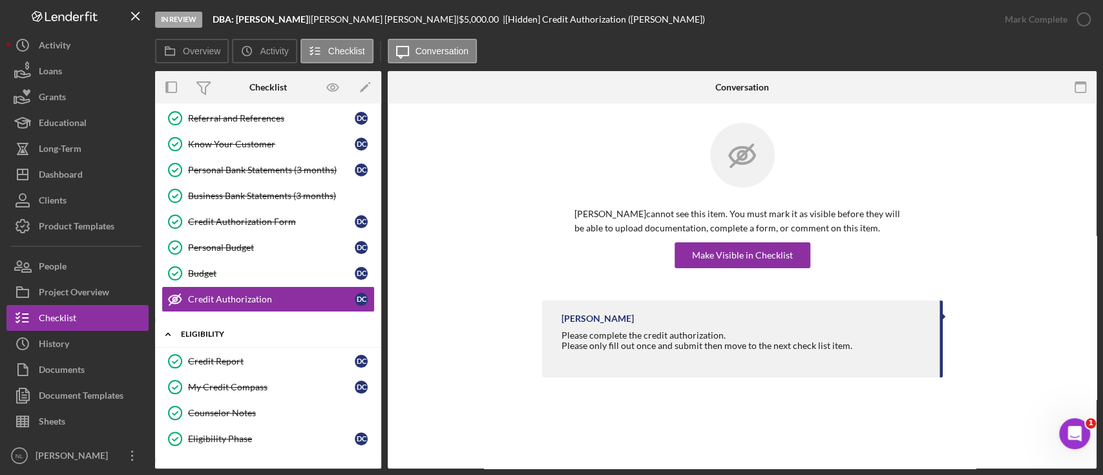
scroll to position [218, 0]
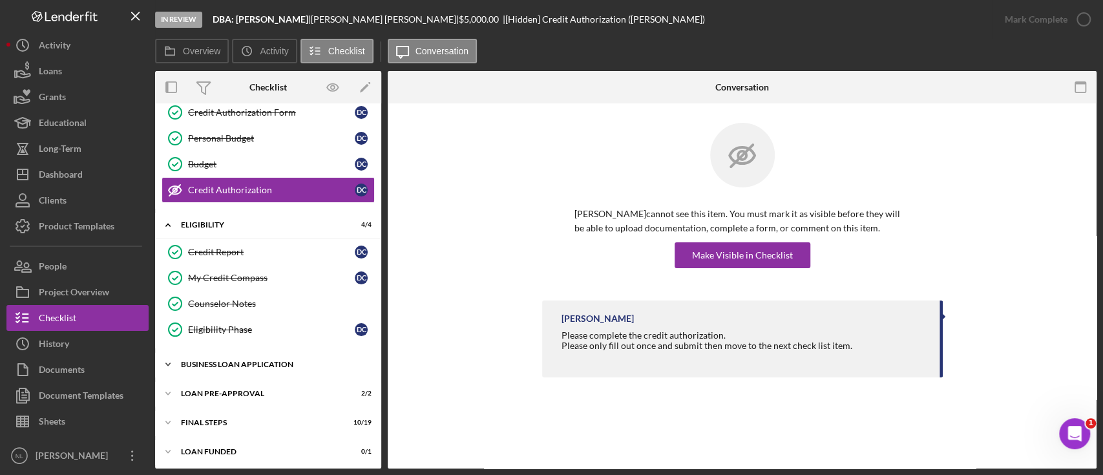
click at [255, 357] on div "Icon/Expander BUSINESS LOAN APPLICATION 20 / 27" at bounding box center [268, 364] width 226 height 26
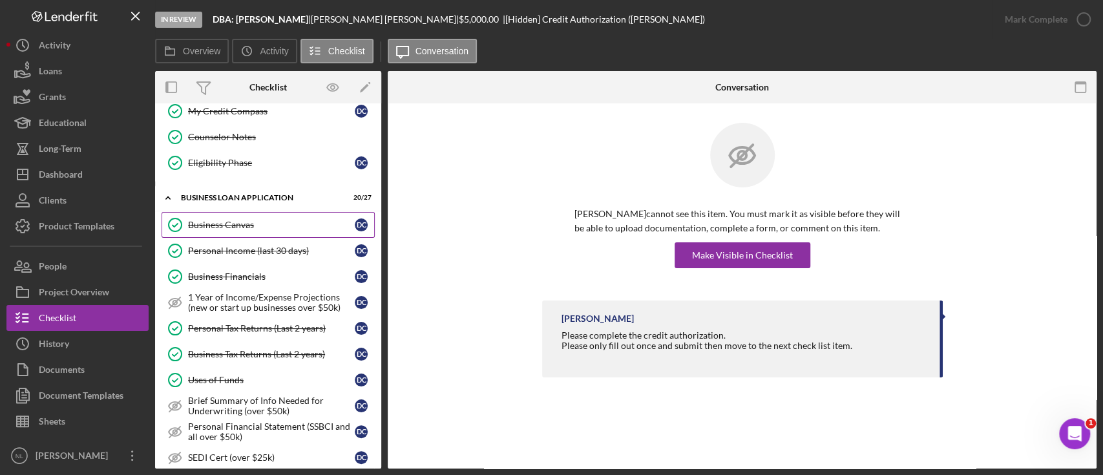
scroll to position [248, 0]
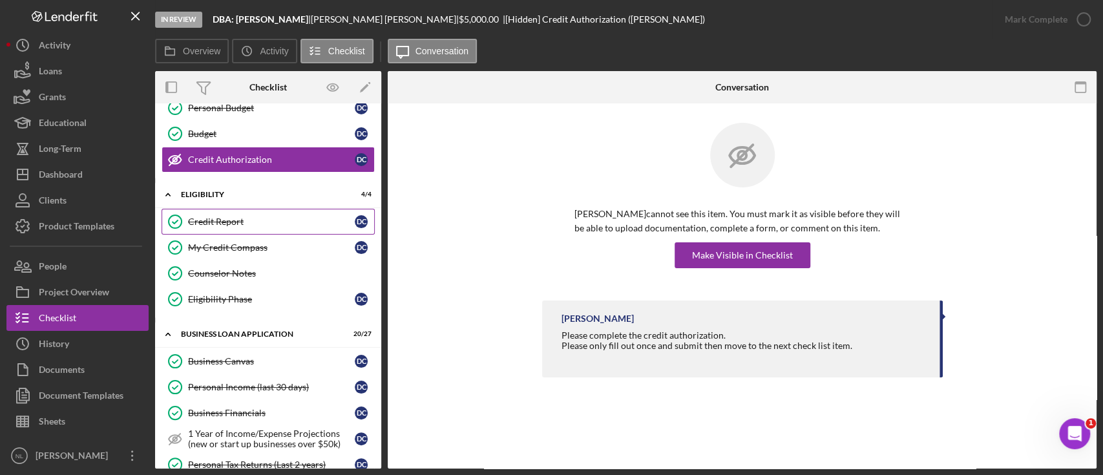
click at [231, 216] on div "Credit Report" at bounding box center [271, 221] width 167 height 10
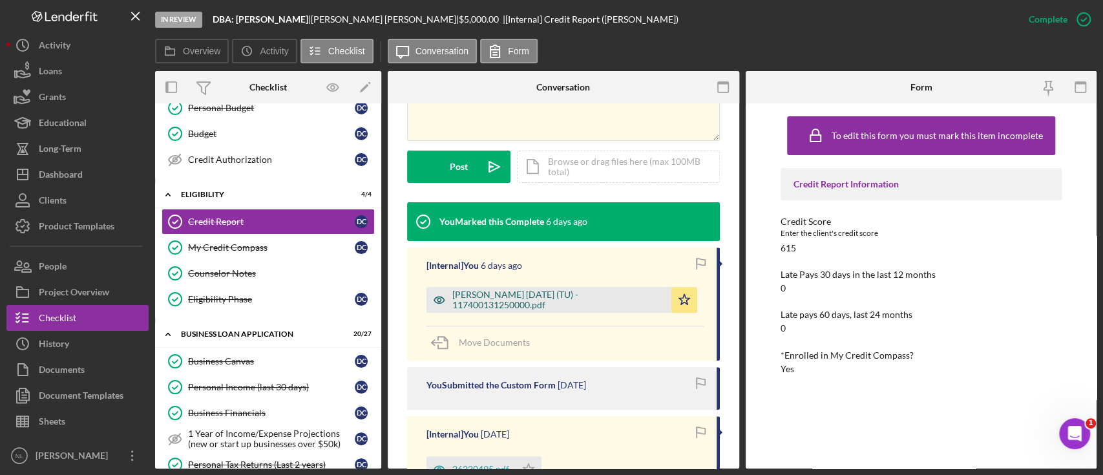
scroll to position [322, 0]
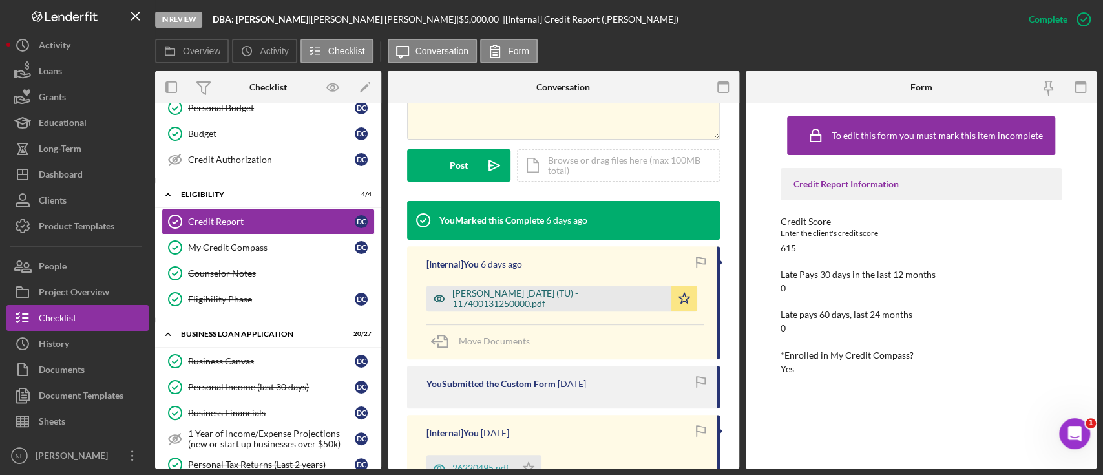
click at [548, 304] on div "[PERSON_NAME] [DATE] (TU) - 117400131250000.pdf" at bounding box center [558, 298] width 213 height 21
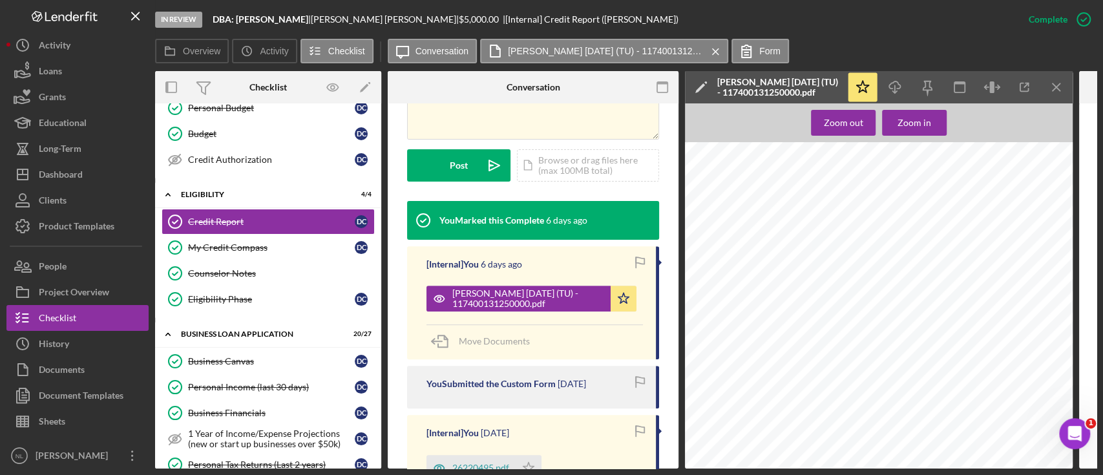
scroll to position [0, 0]
click at [291, 388] on div "Personal Income (last 30 days)" at bounding box center [271, 387] width 167 height 10
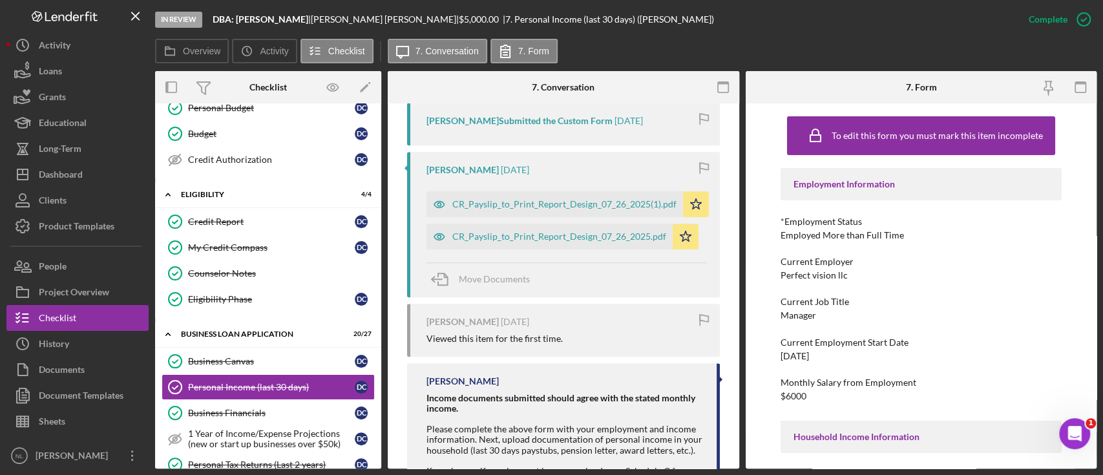
scroll to position [729, 0]
click at [598, 205] on div "CR_Payslip_to_Print_Report_Design_07_26_2025(1).pdf" at bounding box center [564, 205] width 224 height 10
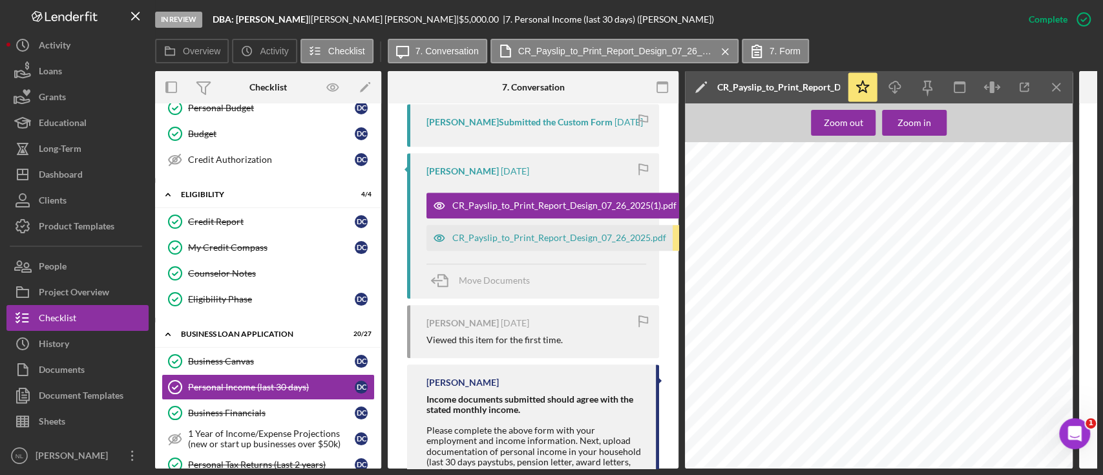
scroll to position [62, 21]
click at [554, 243] on div "CR_Payslip_to_Print_Report_Design_07_26_2025.pdf" at bounding box center [559, 238] width 214 height 10
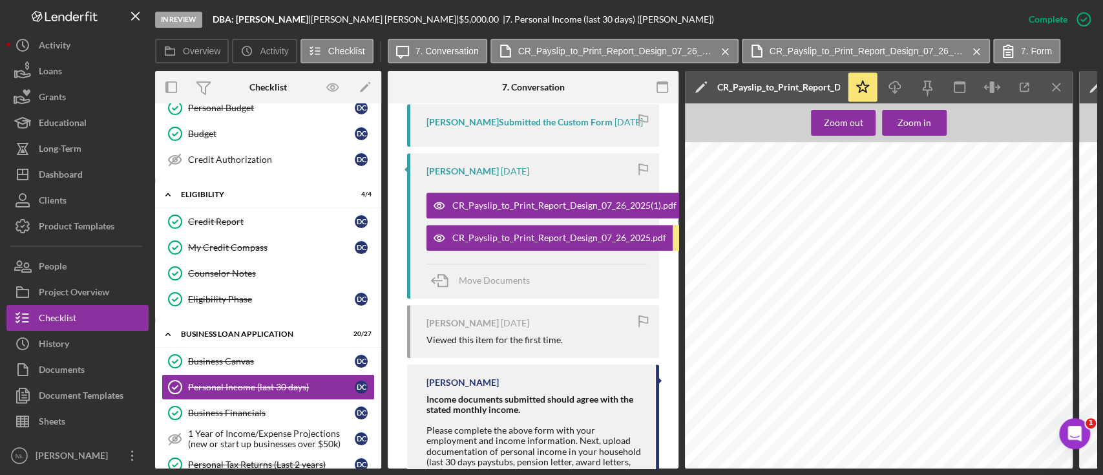
scroll to position [0, 0]
click at [1059, 93] on icon "Icon/Menu Close" at bounding box center [1056, 87] width 29 height 29
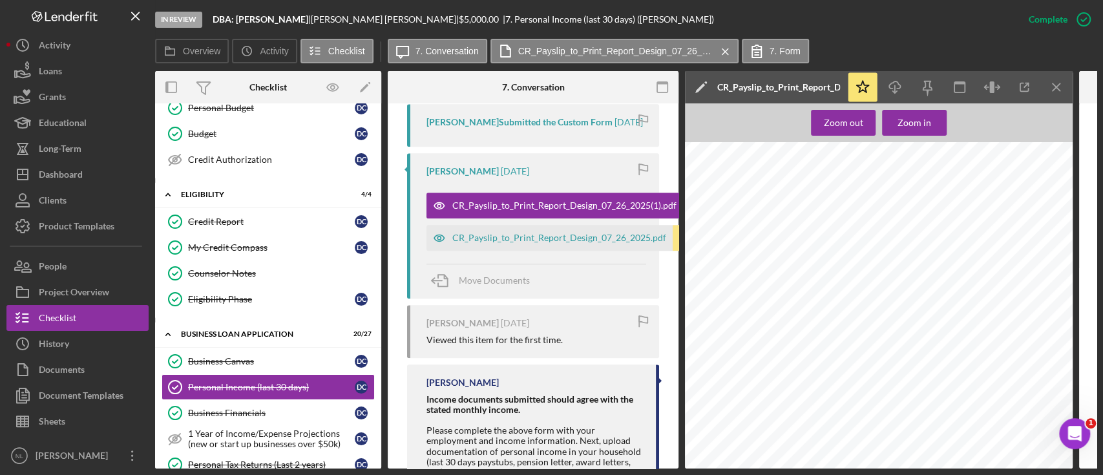
click at [1059, 93] on icon "Icon/Menu Close" at bounding box center [1056, 87] width 29 height 29
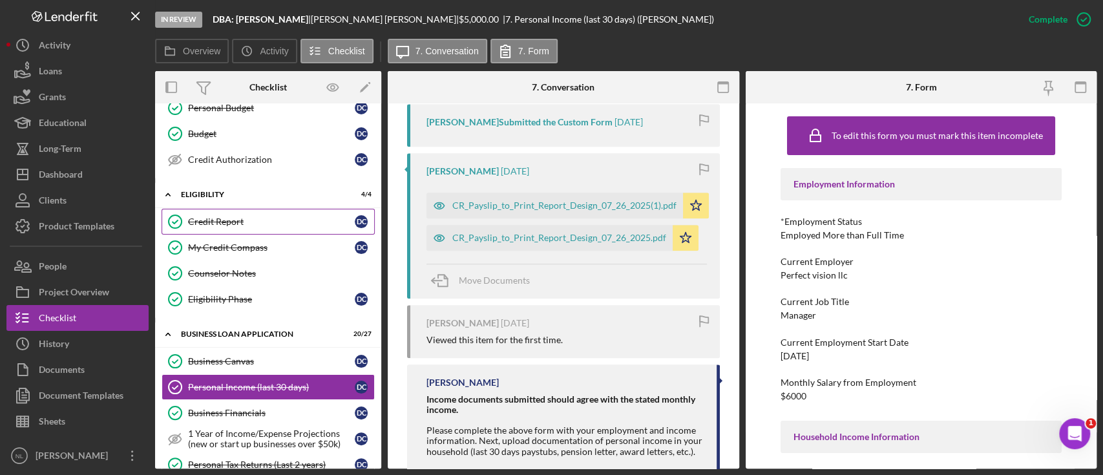
click at [179, 218] on icon "Credit Report" at bounding box center [175, 221] width 32 height 32
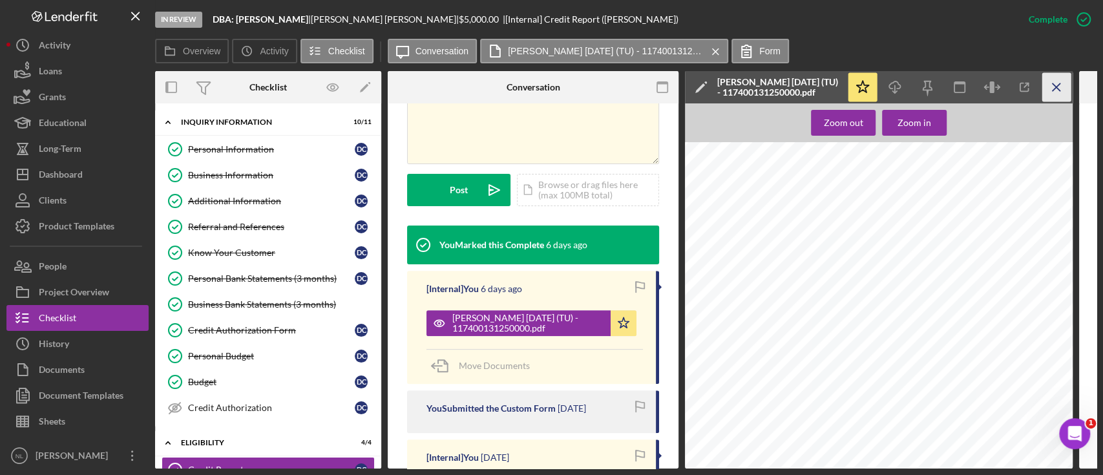
click at [1065, 87] on icon "Icon/Menu Close" at bounding box center [1056, 87] width 29 height 29
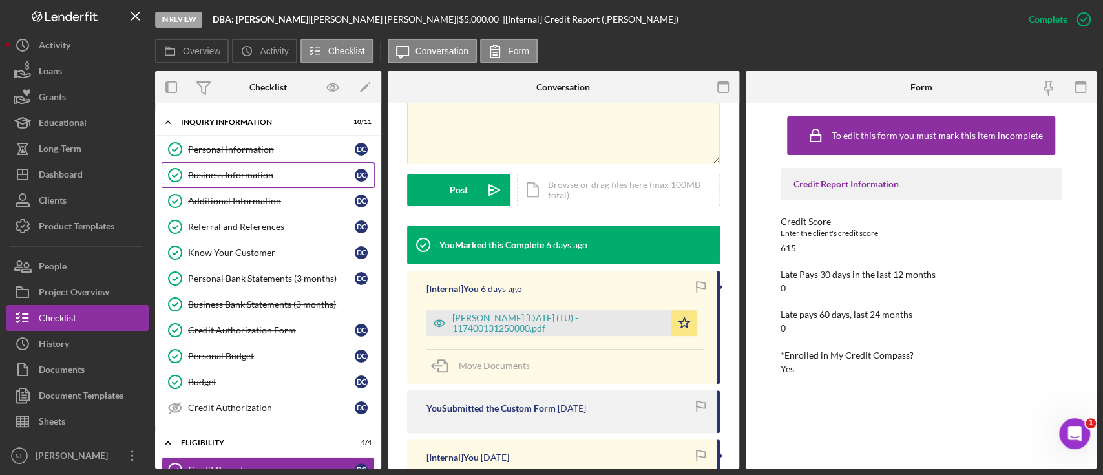
click at [229, 172] on div "Business Information" at bounding box center [271, 175] width 167 height 10
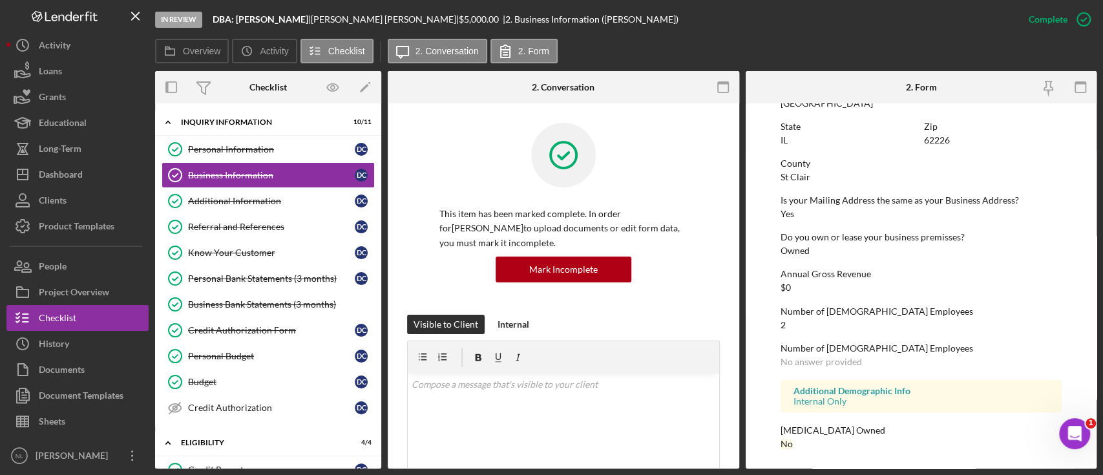
scroll to position [482, 0]
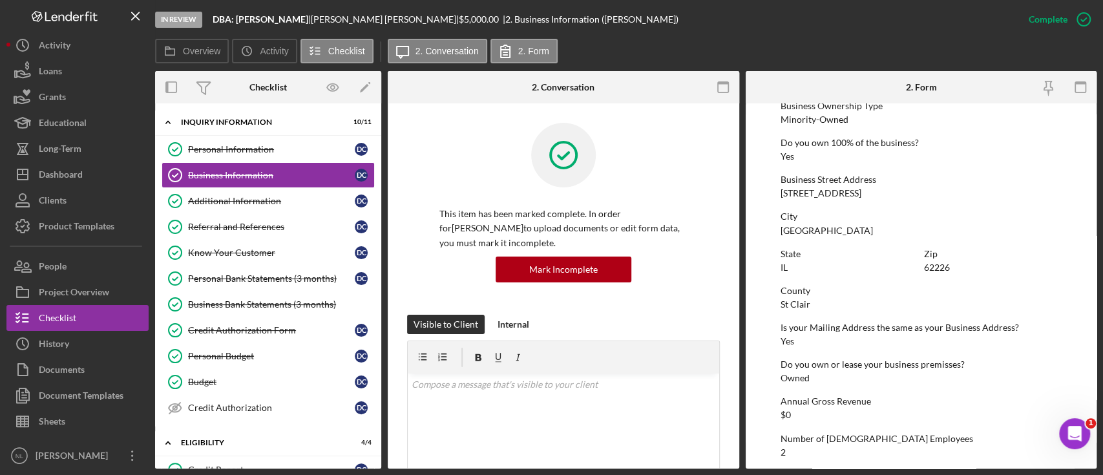
click at [815, 194] on div "[STREET_ADDRESS]" at bounding box center [820, 193] width 81 height 10
copy div "[STREET_ADDRESS]"
click at [940, 266] on div "62226" at bounding box center [937, 267] width 26 height 10
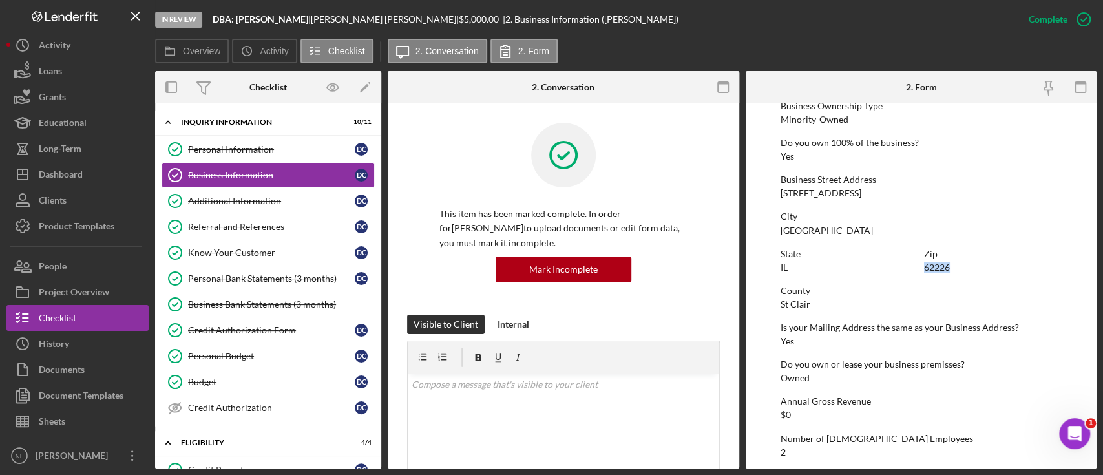
click at [940, 266] on div "62226" at bounding box center [937, 267] width 26 height 10
copy div "62226"
click at [798, 309] on div "To edit this form you must mark this item incomplete Business Name DBA: [PERSON…" at bounding box center [920, 108] width 281 height 961
click at [796, 295] on div "County" at bounding box center [920, 291] width 281 height 10
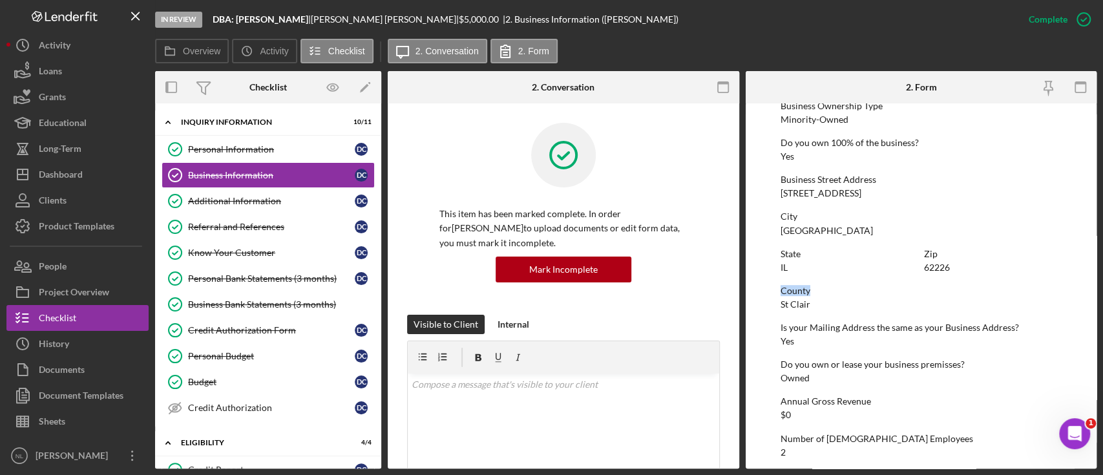
click at [796, 295] on div "County" at bounding box center [920, 291] width 281 height 10
click at [791, 302] on div "St Clair" at bounding box center [795, 304] width 30 height 10
copy div "St Clair"
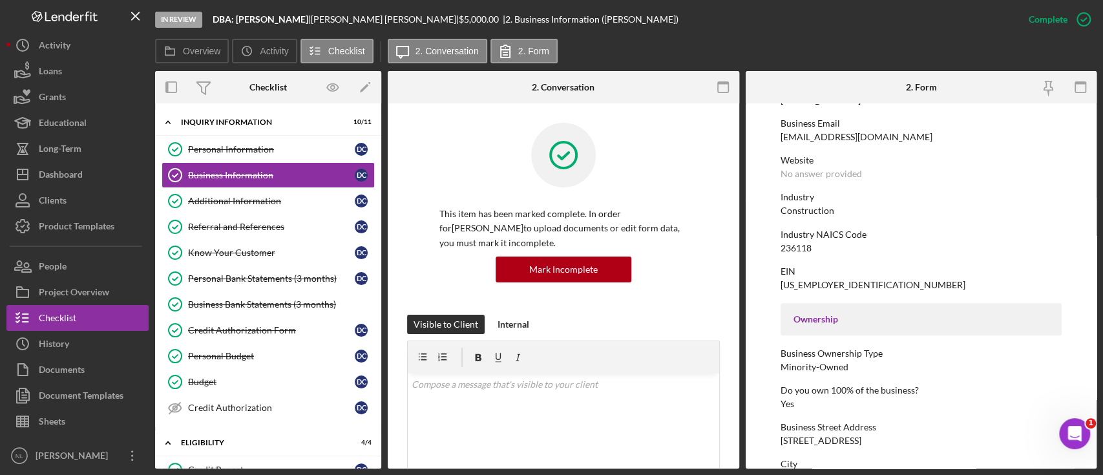
scroll to position [229, 0]
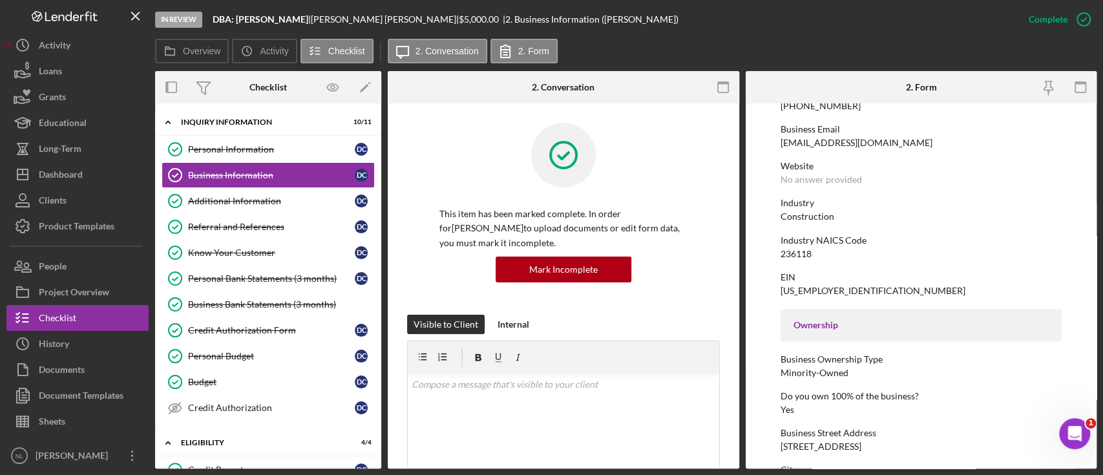
click at [794, 216] on div "Construction" at bounding box center [807, 216] width 54 height 10
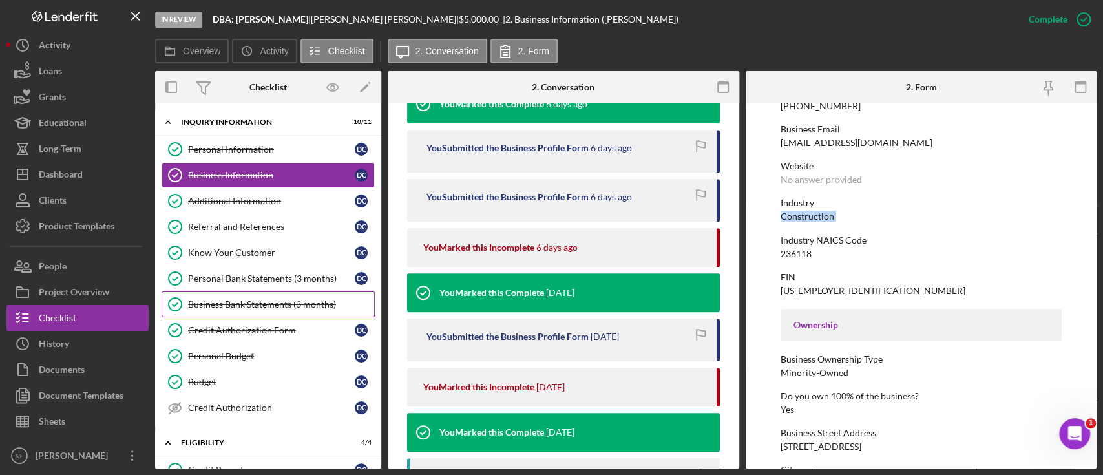
scroll to position [919, 0]
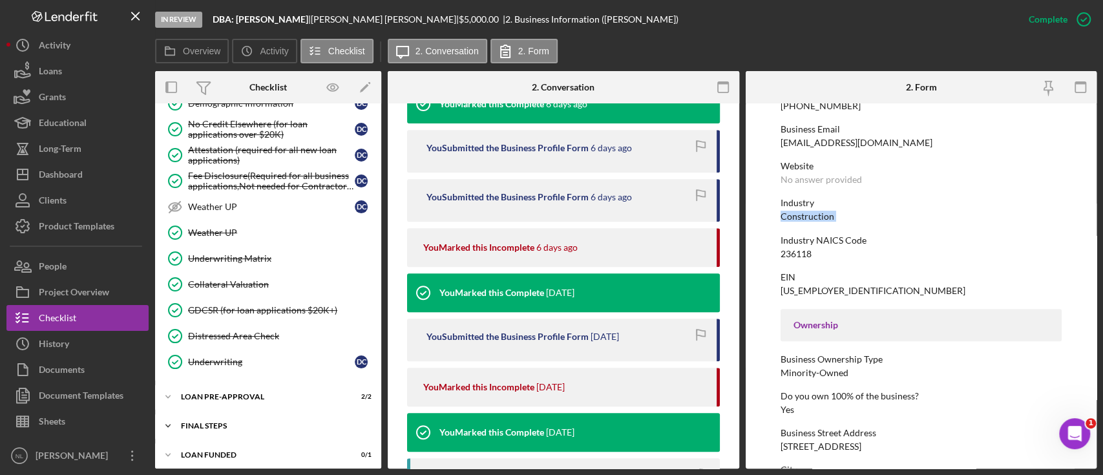
click at [247, 422] on div "FINAL STEPS" at bounding box center [273, 426] width 184 height 8
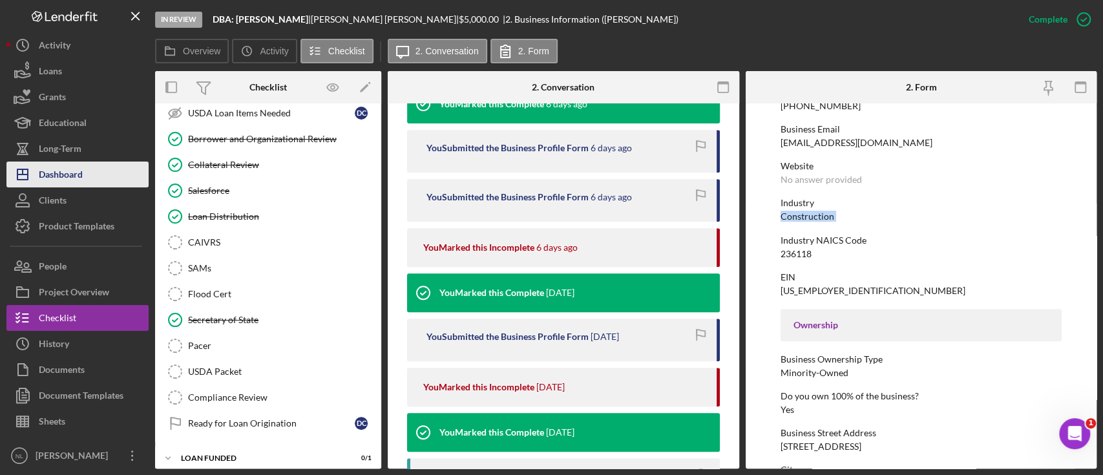
click at [80, 176] on div "Dashboard" at bounding box center [61, 175] width 44 height 29
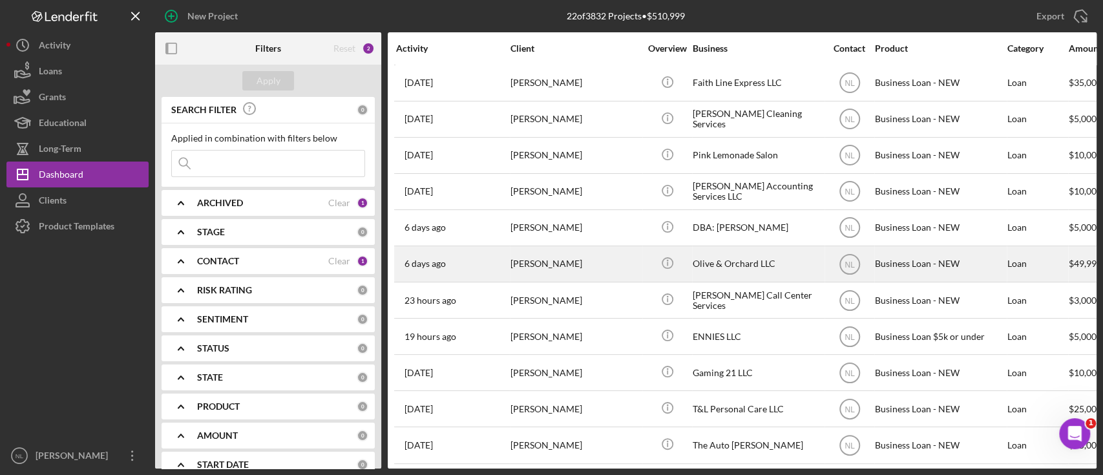
click at [533, 261] on div "[PERSON_NAME]" at bounding box center [574, 264] width 129 height 34
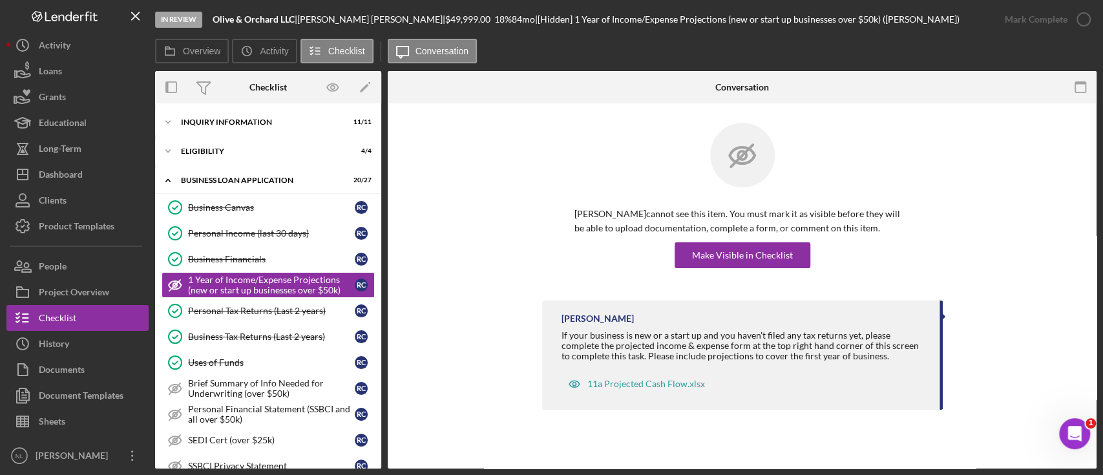
scroll to position [519, 0]
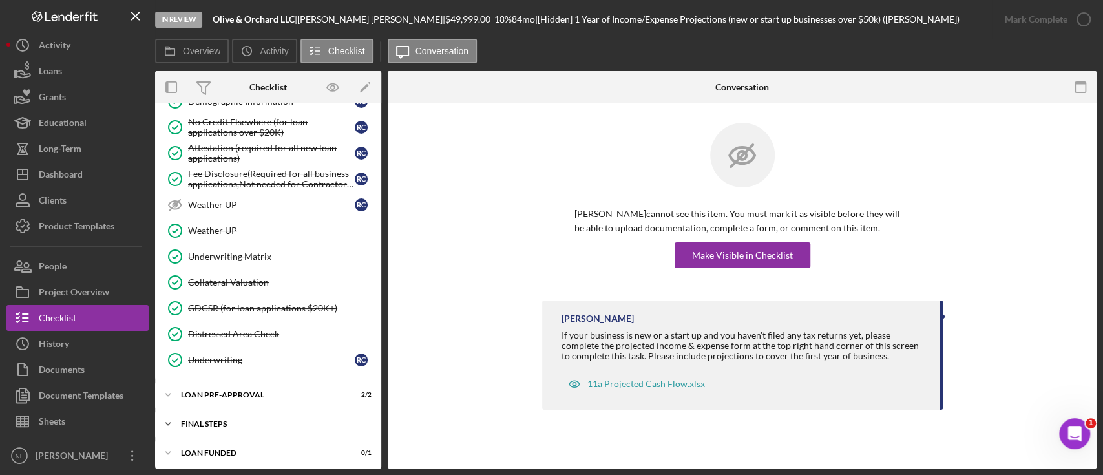
click at [257, 420] on div "FINAL STEPS" at bounding box center [273, 424] width 184 height 8
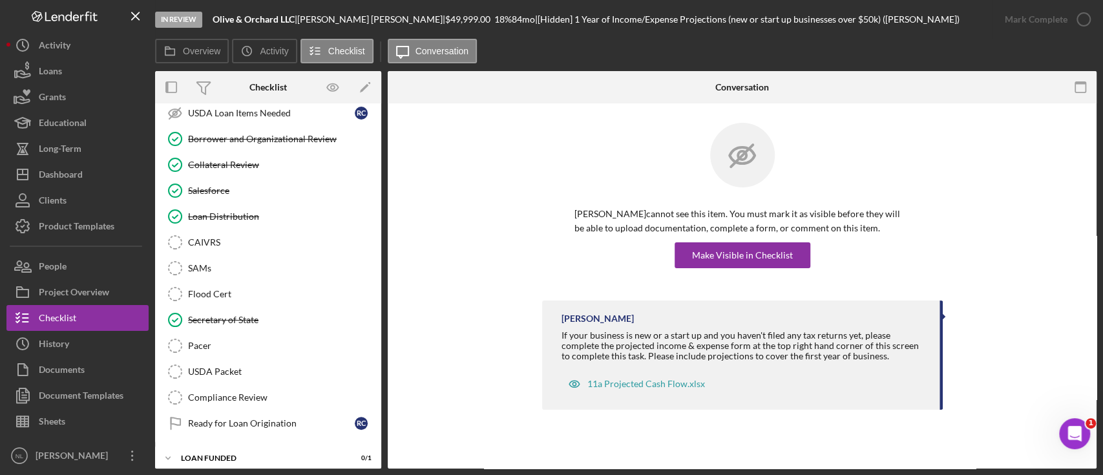
scroll to position [1015, 0]
click at [230, 209] on div "Loan Distribution" at bounding box center [281, 214] width 186 height 10
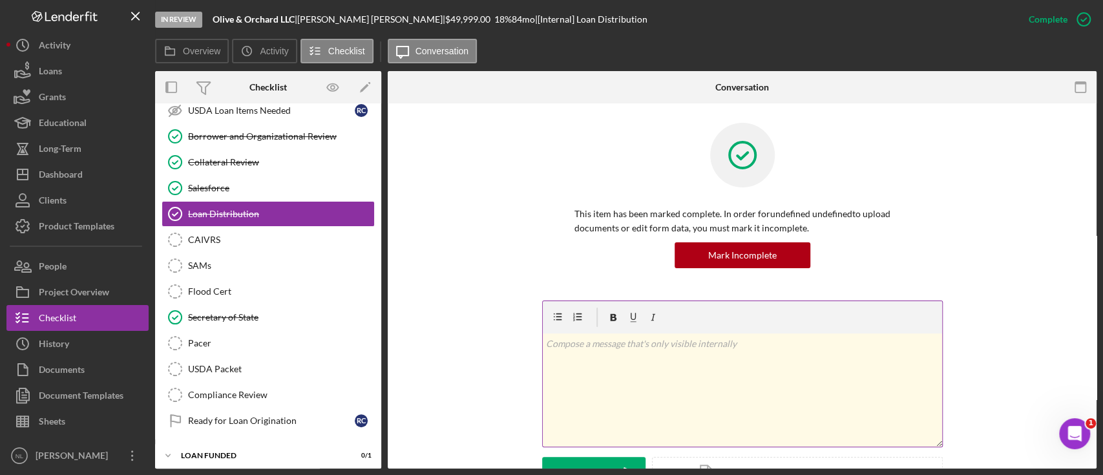
scroll to position [380, 0]
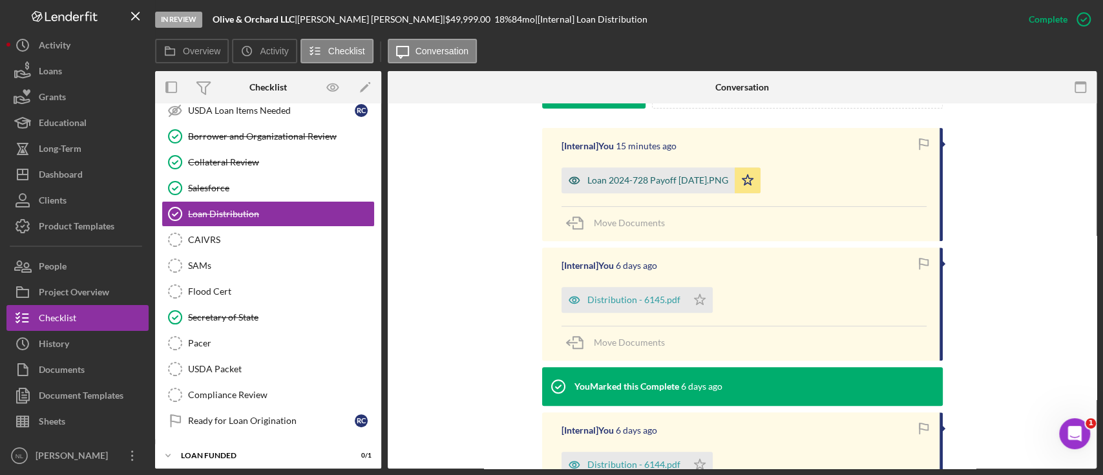
click at [620, 179] on div "Loan 2024-728 Payoff [DATE].PNG" at bounding box center [657, 180] width 141 height 10
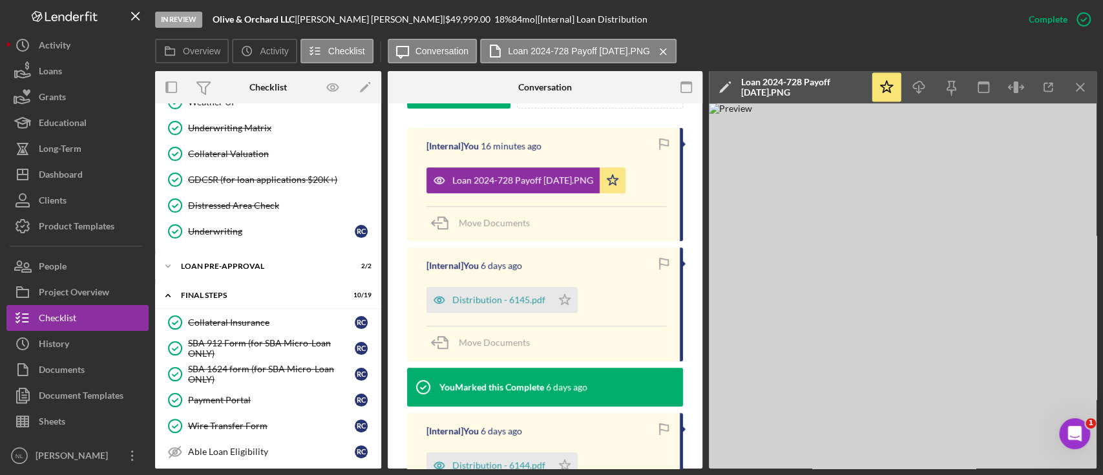
scroll to position [630, 0]
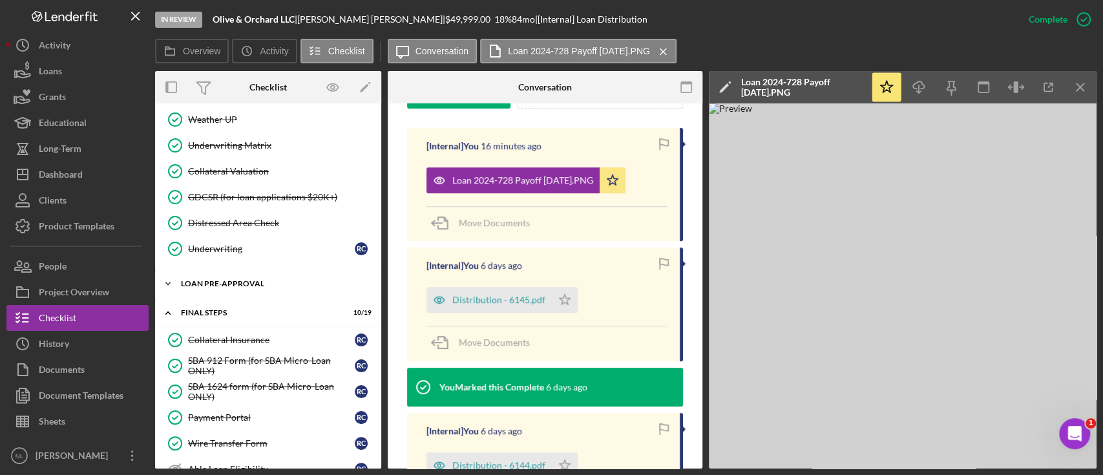
click at [216, 273] on div "Icon/Expander LOAN PRE-APPROVAL 2 / 2" at bounding box center [268, 284] width 226 height 26
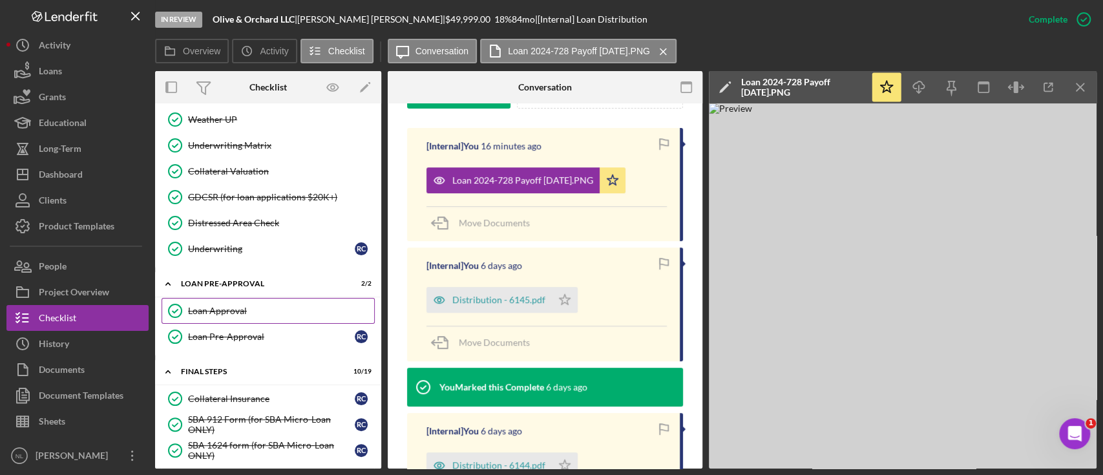
click at [223, 298] on link "Loan Approval Loan Approval" at bounding box center [267, 311] width 213 height 26
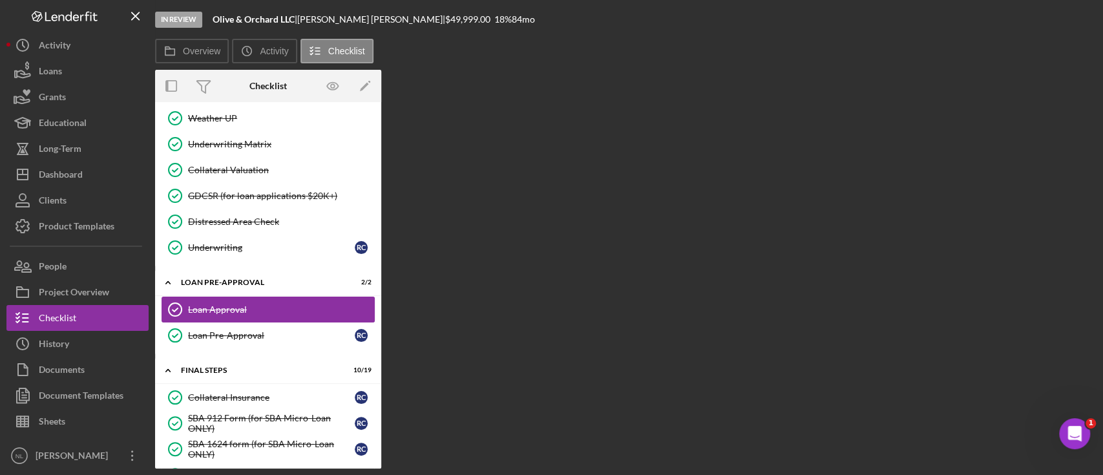
click at [223, 297] on link "Loan Approval Loan Approval" at bounding box center [267, 309] width 213 height 26
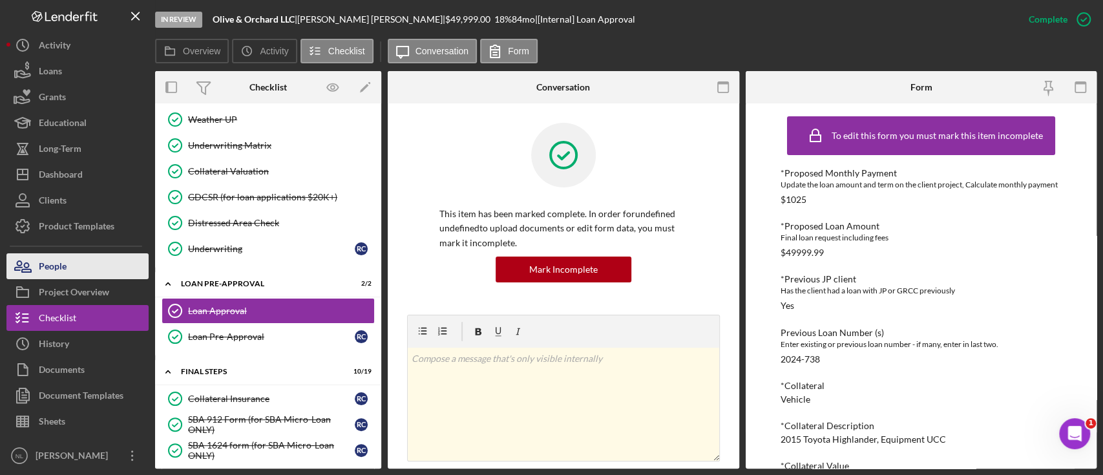
click at [57, 259] on div "People" at bounding box center [53, 267] width 28 height 29
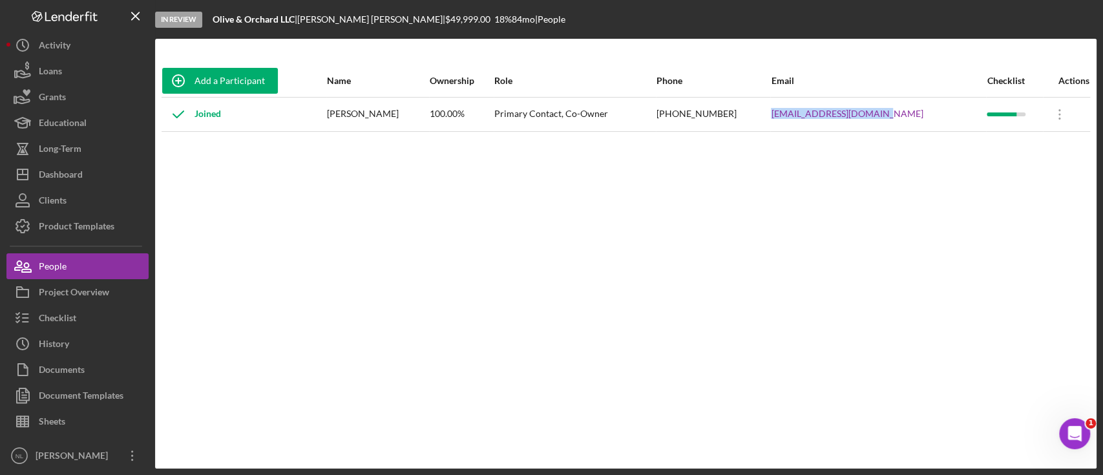
drag, startPoint x: 915, startPoint y: 116, endPoint x: 793, endPoint y: 120, distance: 121.5
click at [793, 120] on tr "Joined [PERSON_NAME] 100.00% Primary Contact, Co-Owner [PHONE_NUMBER] [EMAIL_AD…" at bounding box center [625, 114] width 928 height 34
click at [102, 319] on button "Checklist" at bounding box center [77, 318] width 142 height 26
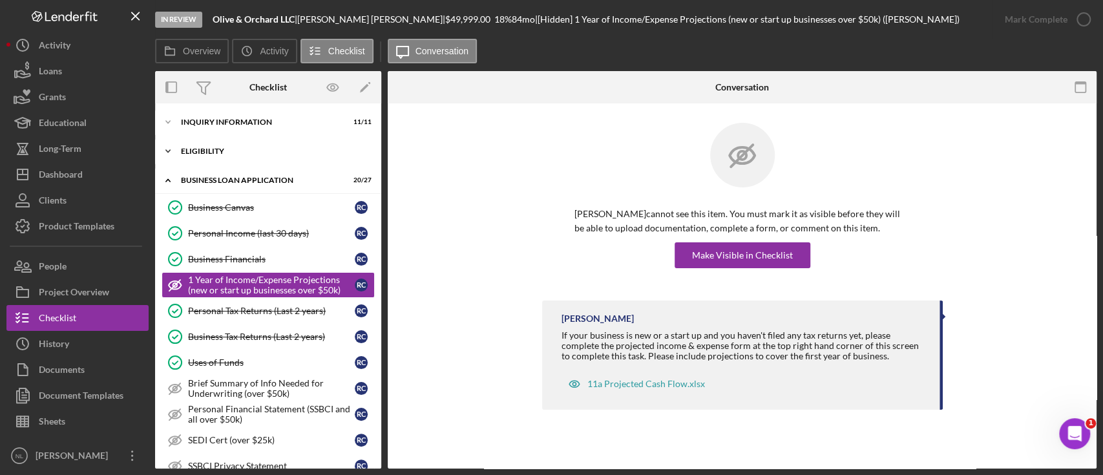
click at [227, 160] on div "Icon/Expander ELIGIBILITY 4 / 4" at bounding box center [268, 151] width 226 height 26
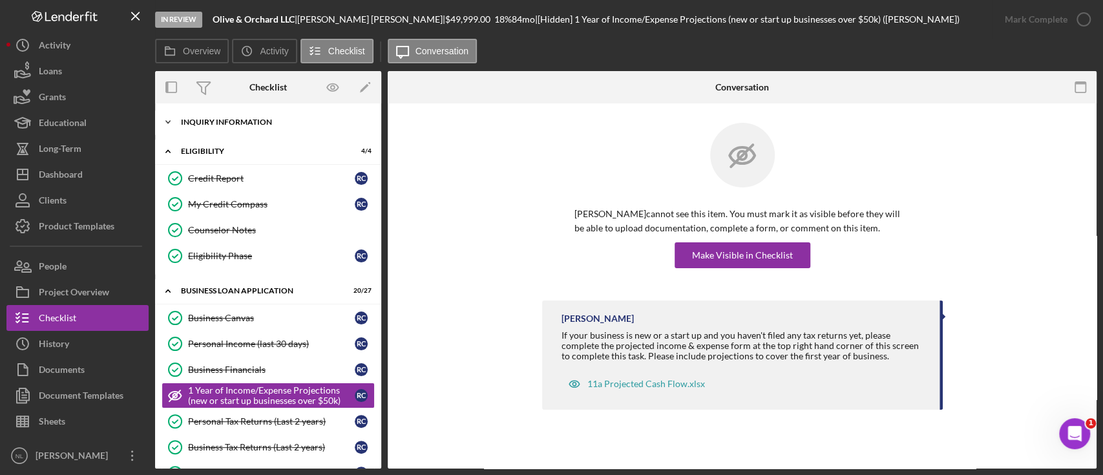
click at [225, 125] on div "INQUIRY INFORMATION" at bounding box center [273, 122] width 184 height 8
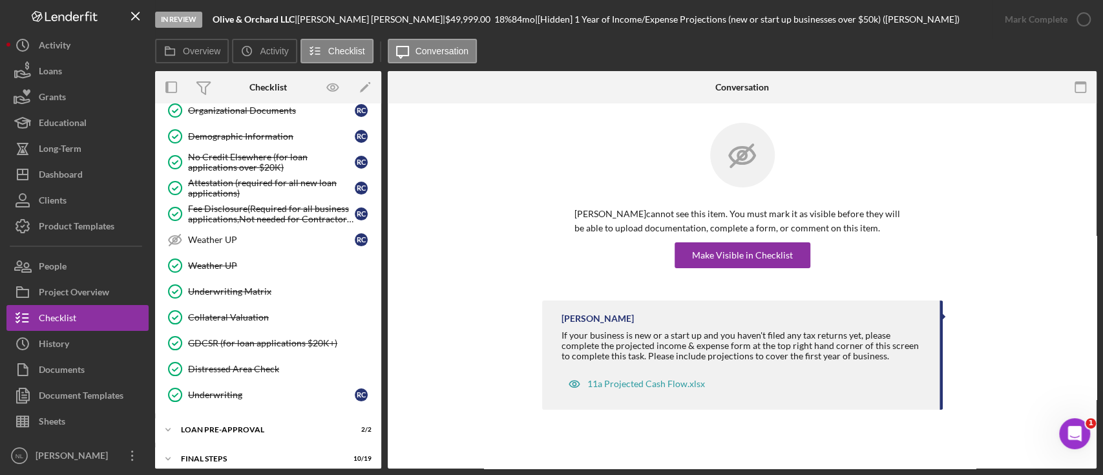
scroll to position [919, 0]
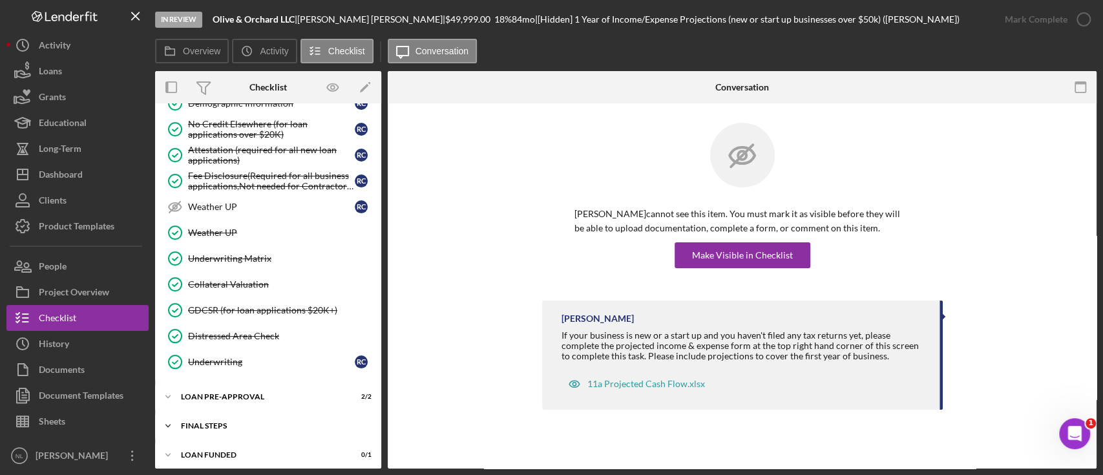
click at [232, 413] on div "Icon/Expander FINAL STEPS 10 / 19" at bounding box center [268, 426] width 226 height 26
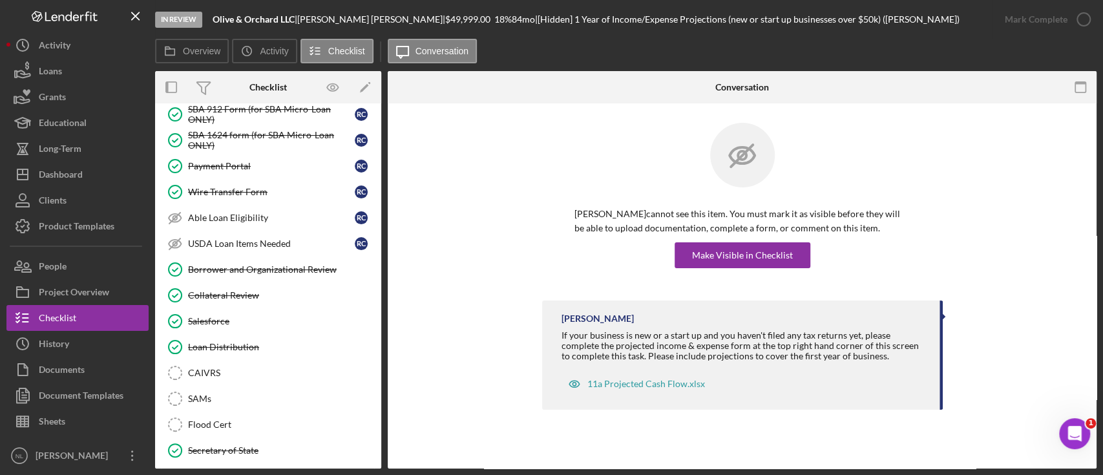
scroll to position [1395, 0]
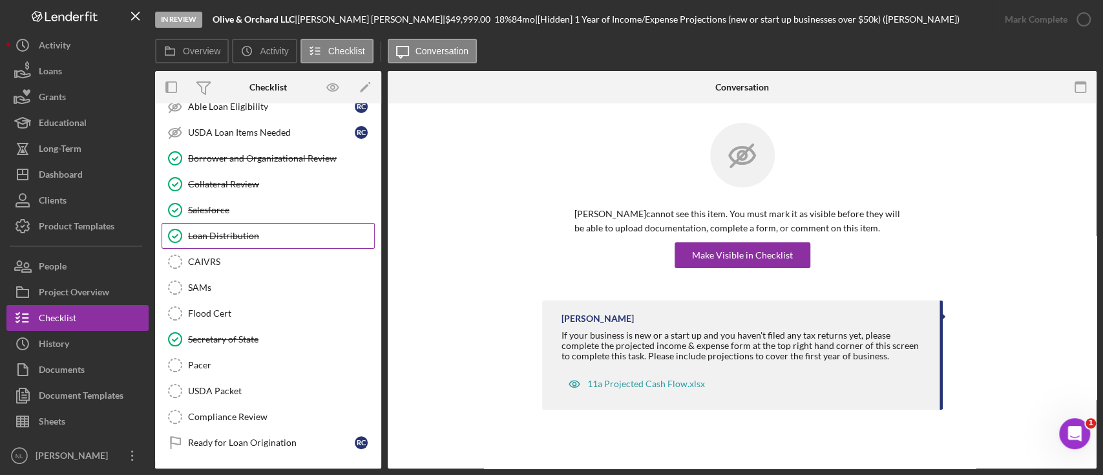
click at [262, 231] on div "Loan Distribution" at bounding box center [281, 236] width 186 height 10
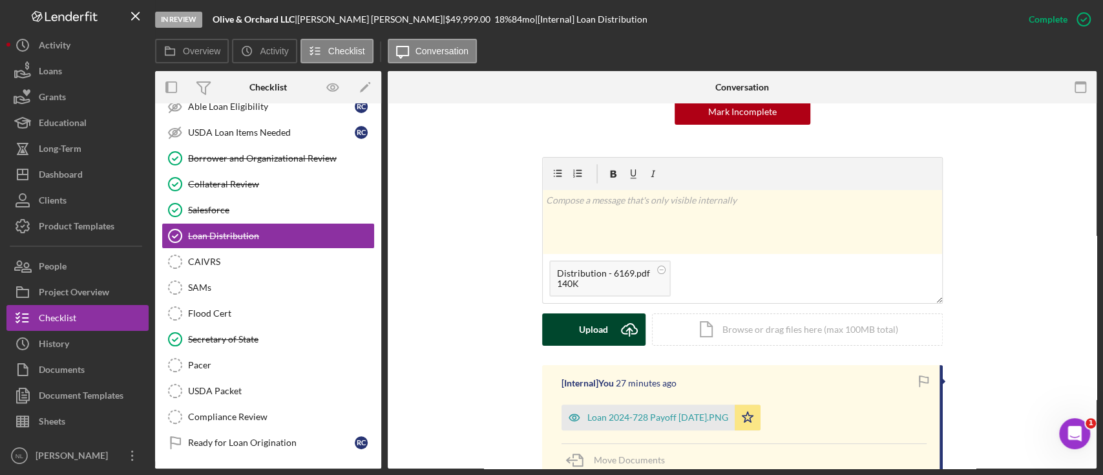
scroll to position [143, 0]
click at [613, 344] on icon "Icon/Upload" at bounding box center [629, 330] width 32 height 32
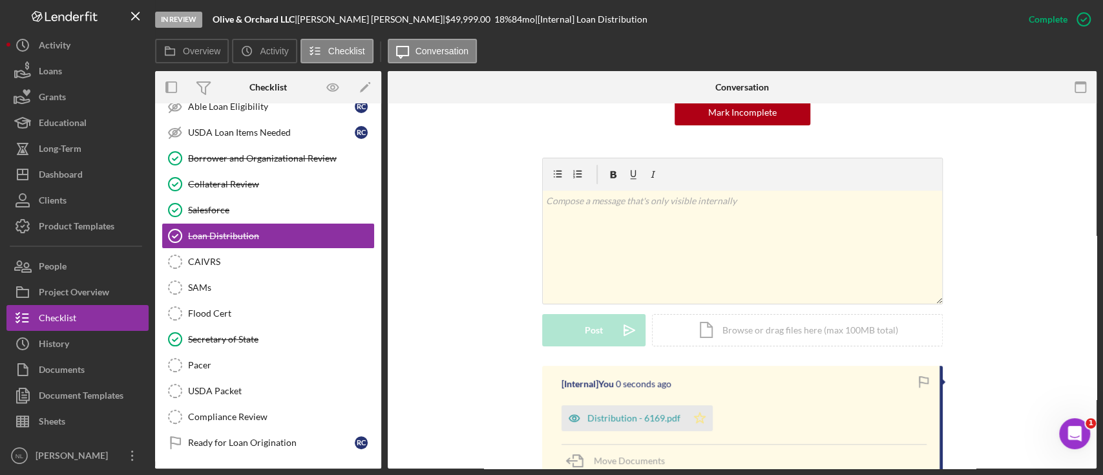
click at [690, 417] on icon "Icon/Star" at bounding box center [700, 418] width 26 height 26
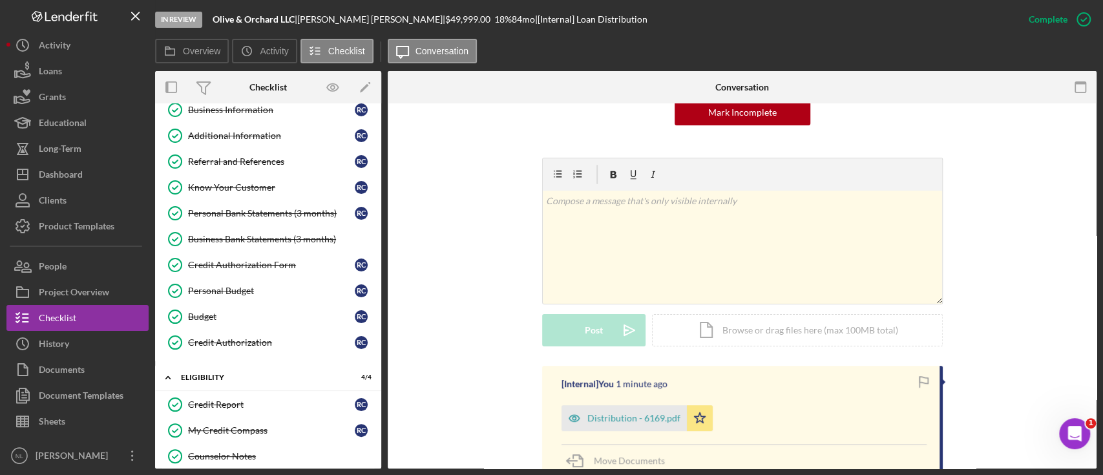
scroll to position [0, 0]
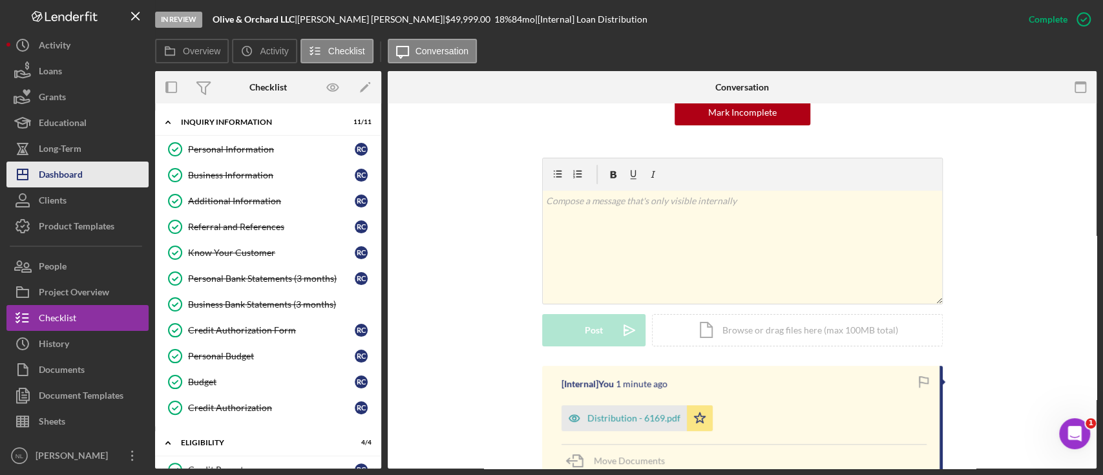
click at [106, 180] on button "Icon/Dashboard Dashboard" at bounding box center [77, 174] width 142 height 26
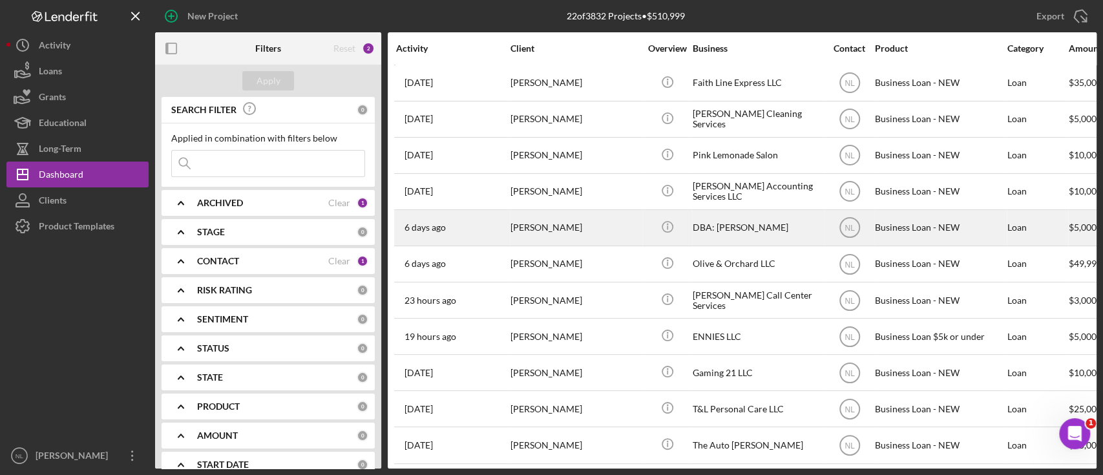
click at [586, 222] on div "[PERSON_NAME]" at bounding box center [574, 228] width 129 height 34
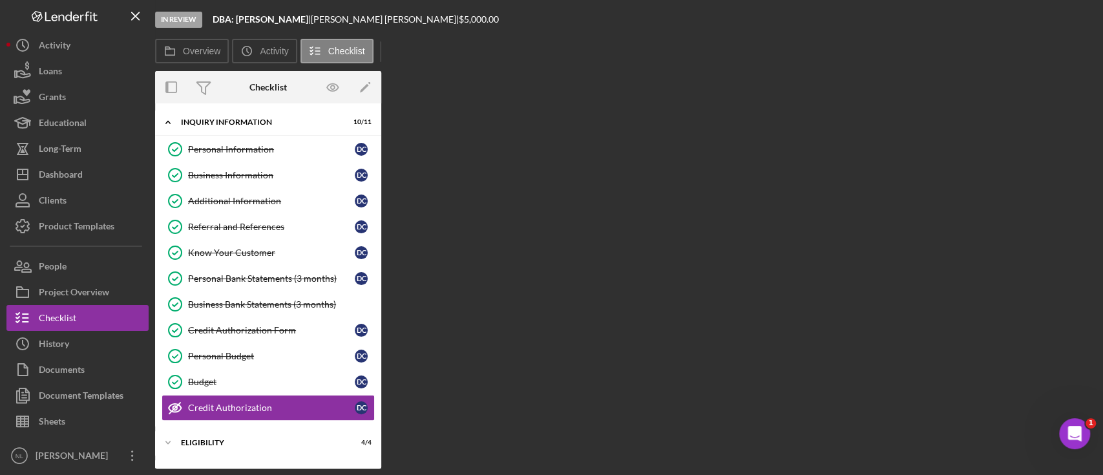
scroll to position [109, 0]
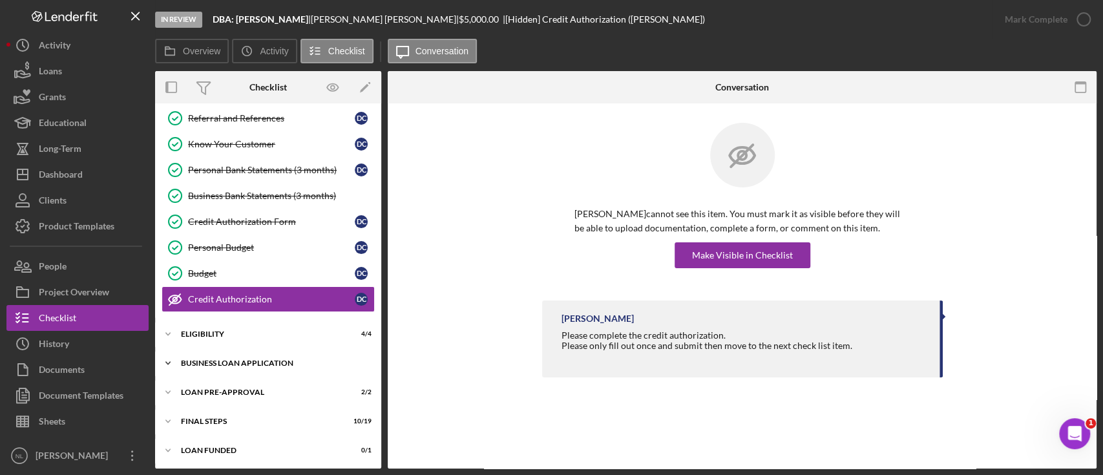
click at [241, 369] on div "Icon/Expander BUSINESS LOAN APPLICATION 20 / 27" at bounding box center [268, 363] width 226 height 26
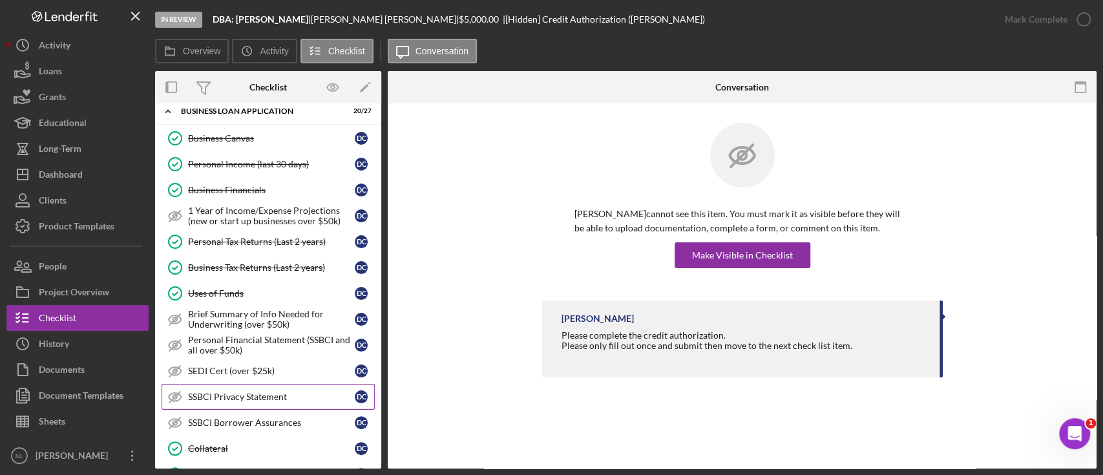
scroll to position [351, 0]
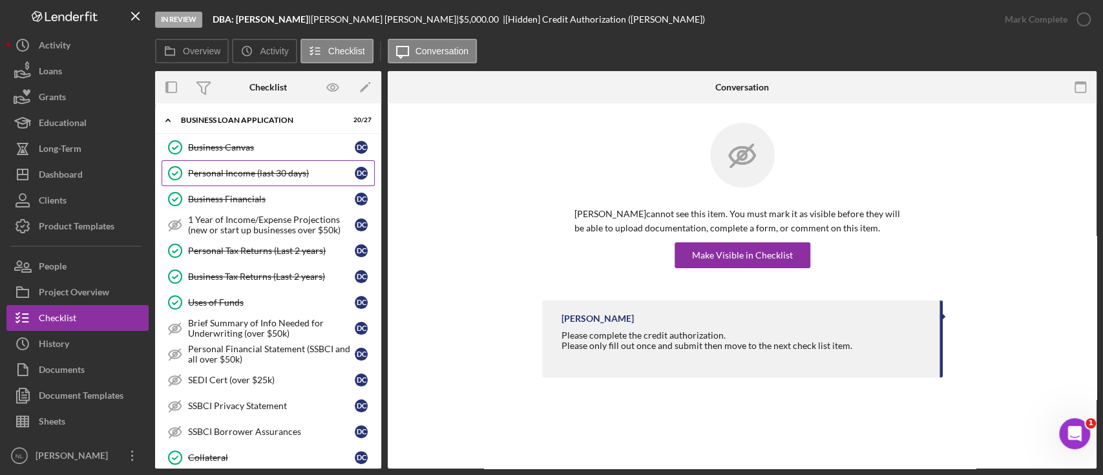
click at [233, 168] on div "Personal Income (last 30 days)" at bounding box center [271, 173] width 167 height 10
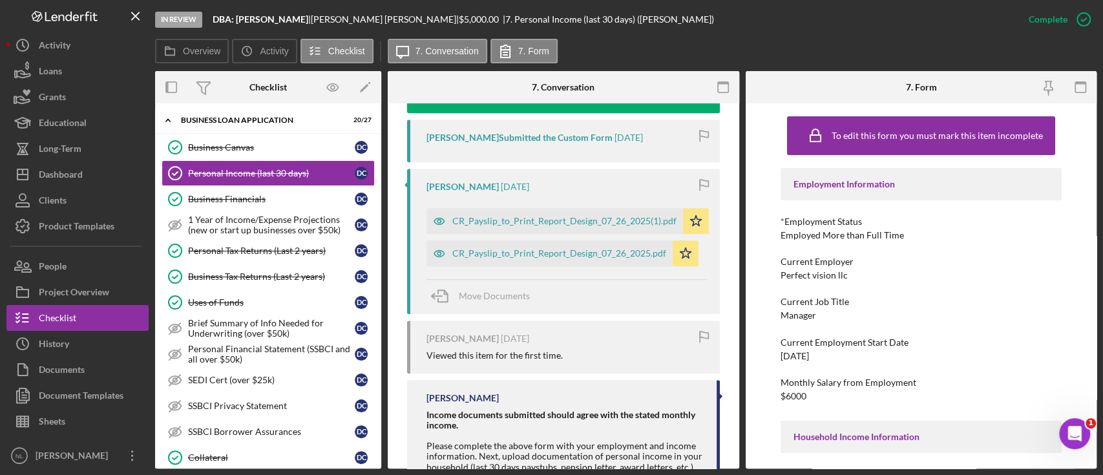
scroll to position [723, 0]
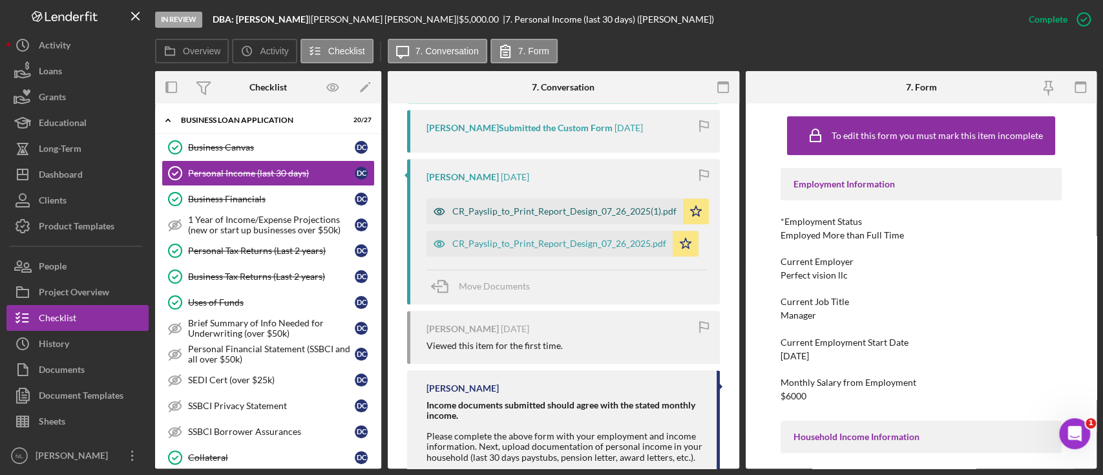
click at [543, 211] on div "CR_Payslip_to_Print_Report_Design_07_26_2025(1).pdf" at bounding box center [564, 211] width 224 height 10
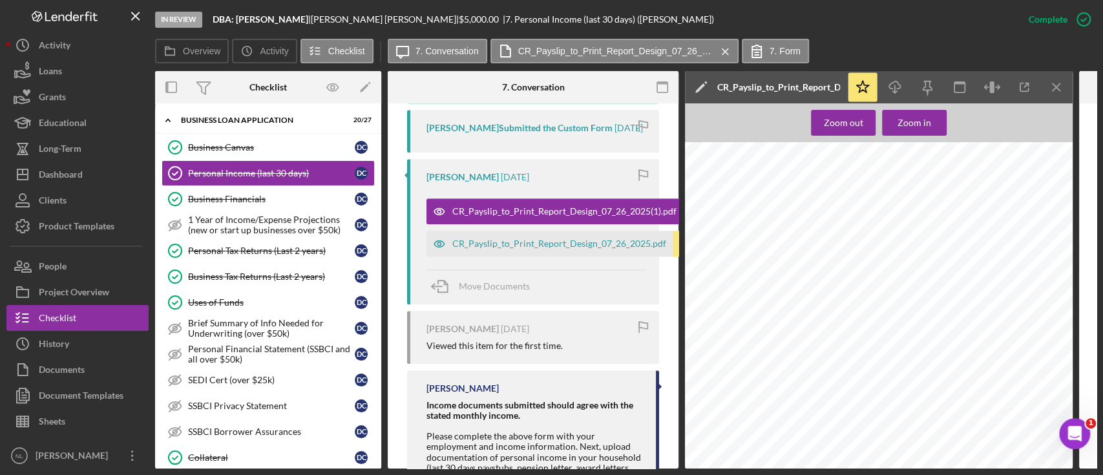
scroll to position [284, 16]
click at [569, 256] on div "CR_Payslip_to_Print_Report_Design_07_26_2025.pdf" at bounding box center [549, 244] width 246 height 26
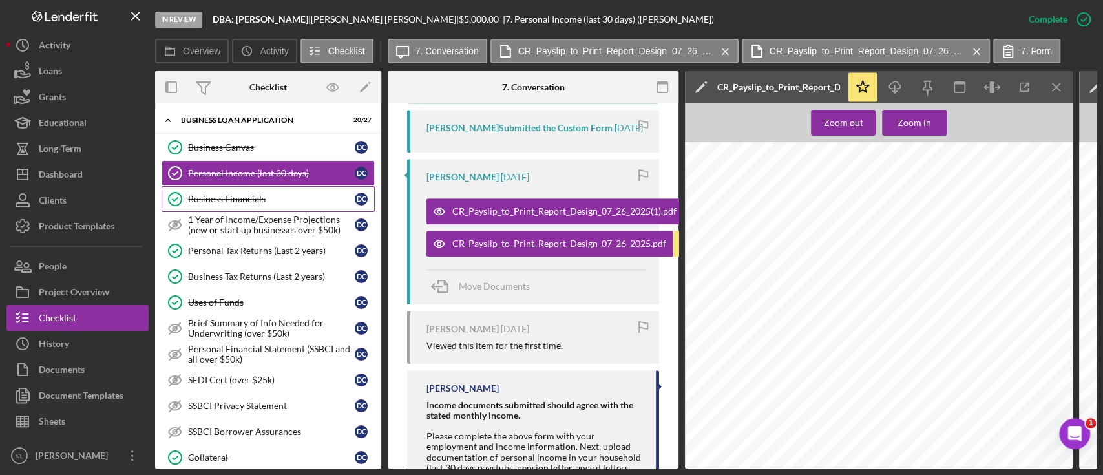
scroll to position [162, 0]
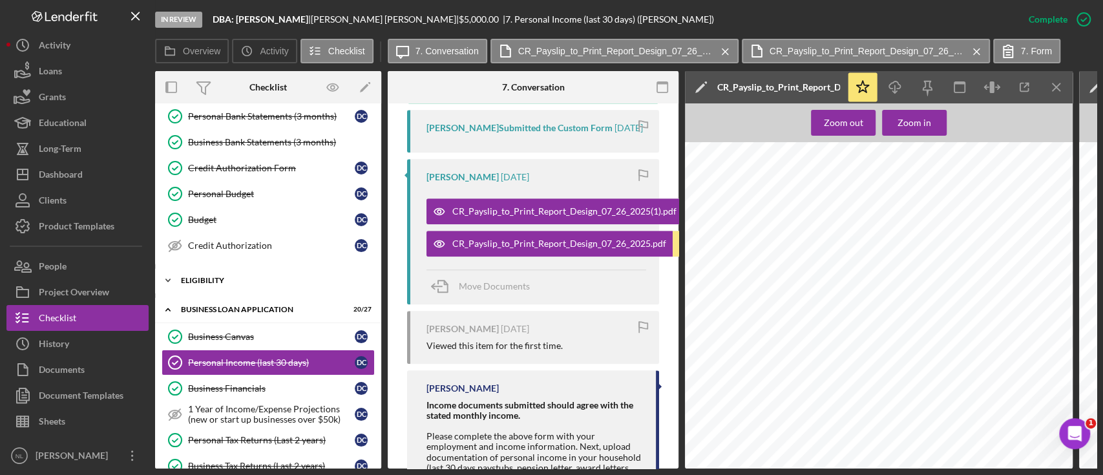
click at [235, 278] on div "ELIGIBILITY" at bounding box center [273, 280] width 184 height 8
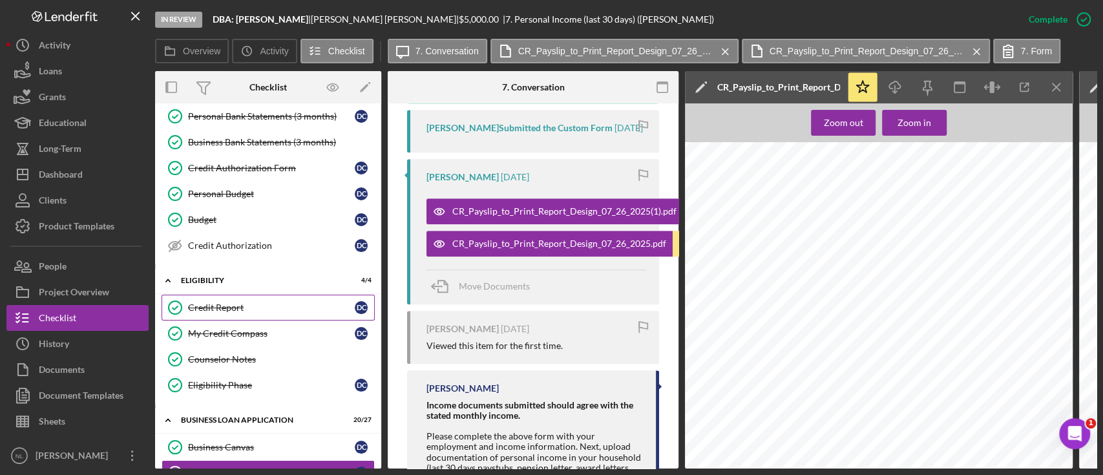
click at [229, 303] on div "Credit Report" at bounding box center [271, 307] width 167 height 10
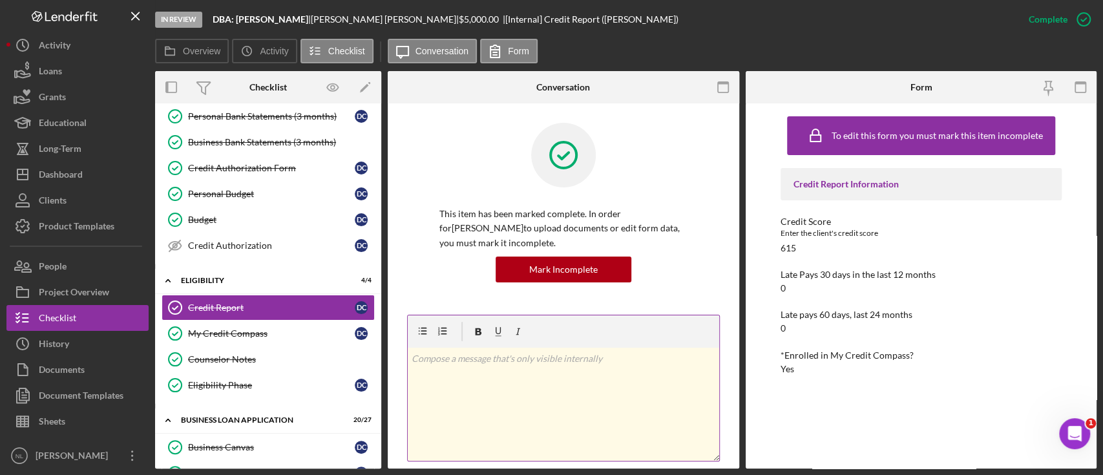
scroll to position [293, 0]
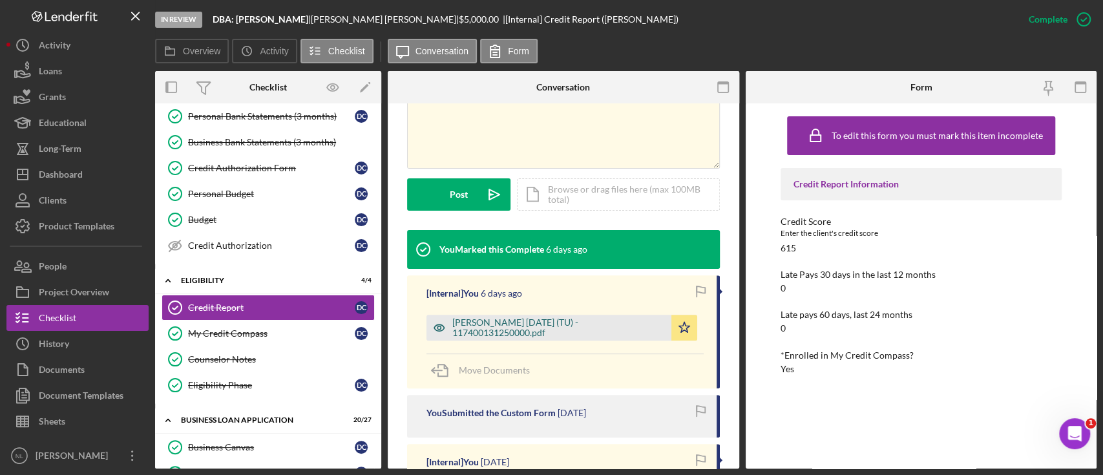
click at [519, 330] on div "[PERSON_NAME] [DATE] (TU) - 117400131250000.pdf" at bounding box center [558, 327] width 213 height 21
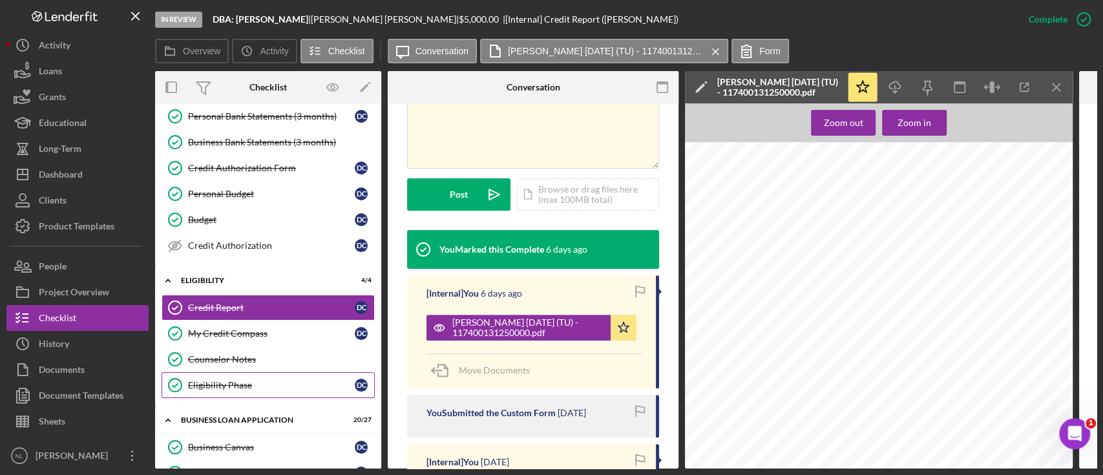
scroll to position [258, 0]
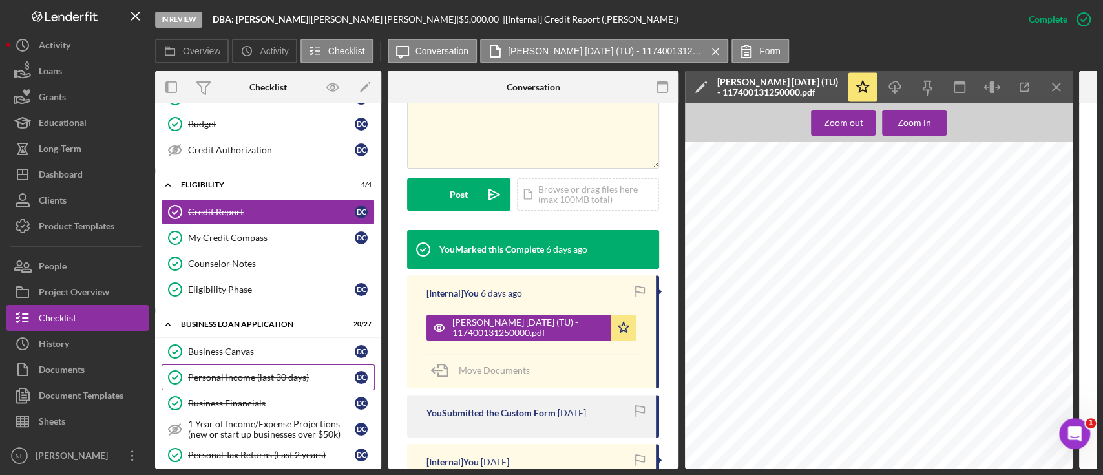
click at [261, 366] on link "Personal Income (last 30 days) Personal Income (last 30 days) D C" at bounding box center [267, 377] width 213 height 26
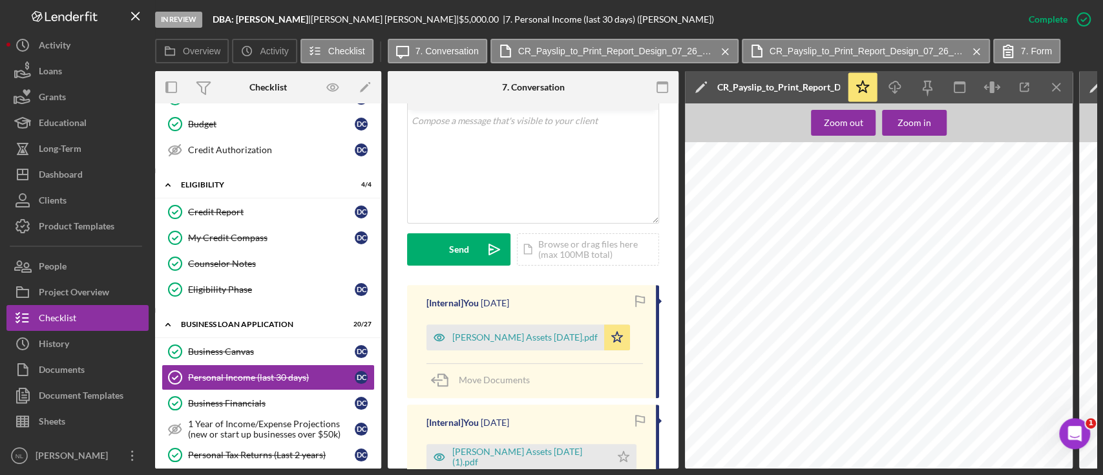
scroll to position [320, 0]
